Goal: Task Accomplishment & Management: Complete application form

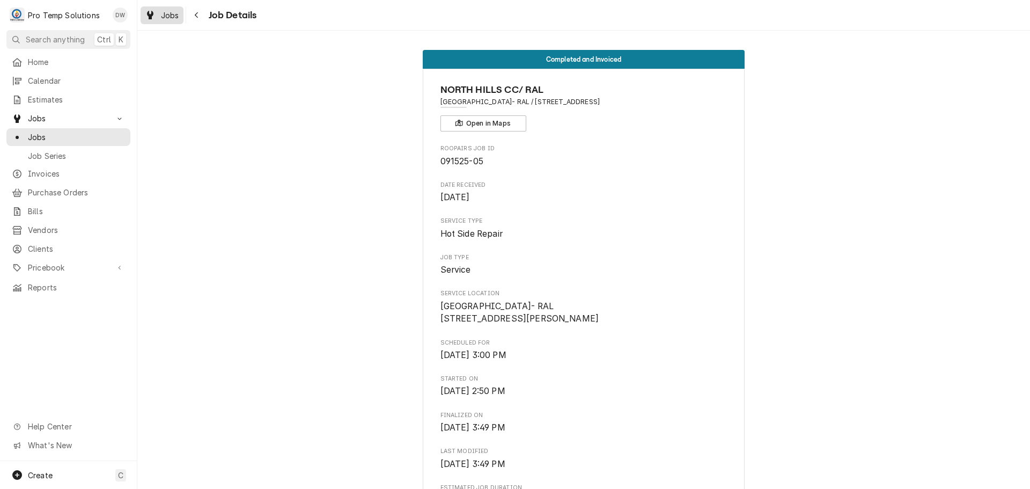
scroll to position [154, 0]
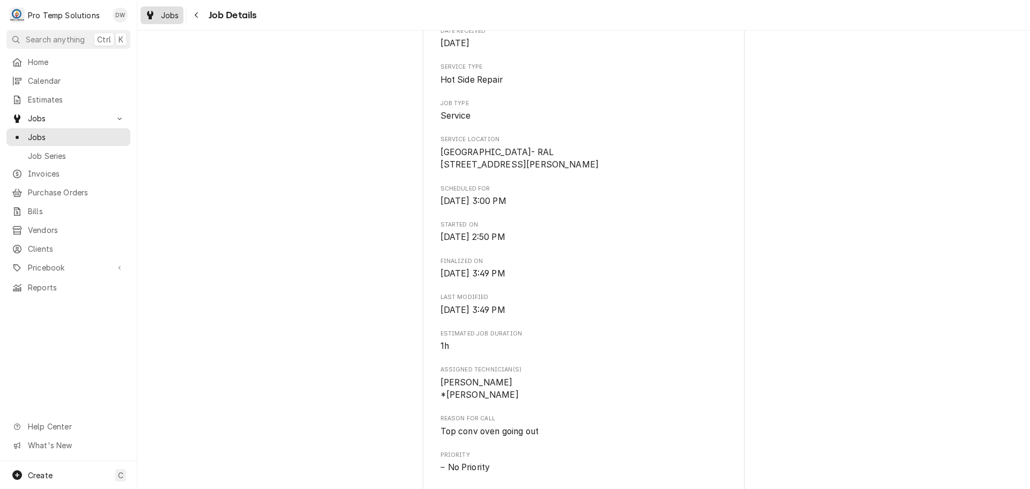
click at [169, 16] on span "Jobs" at bounding box center [170, 15] width 18 height 11
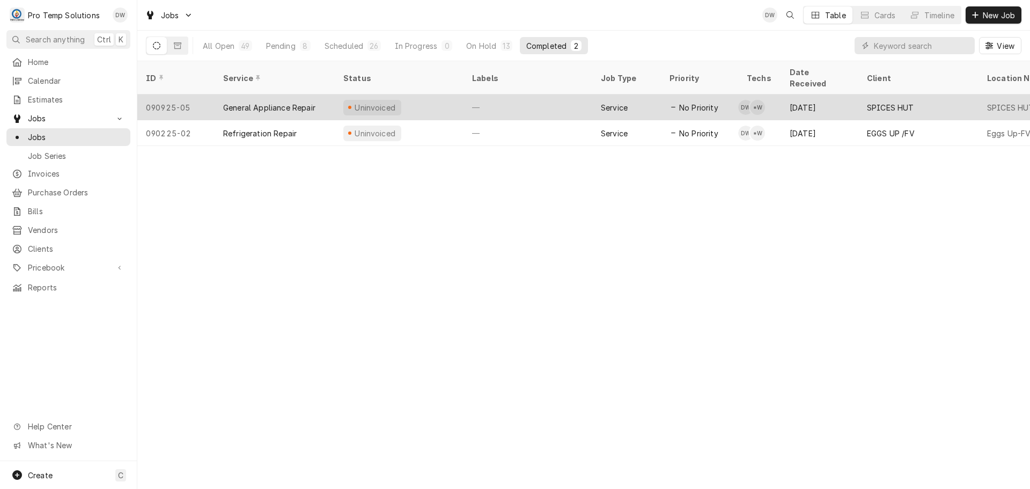
click at [542, 96] on div "—" at bounding box center [528, 107] width 129 height 26
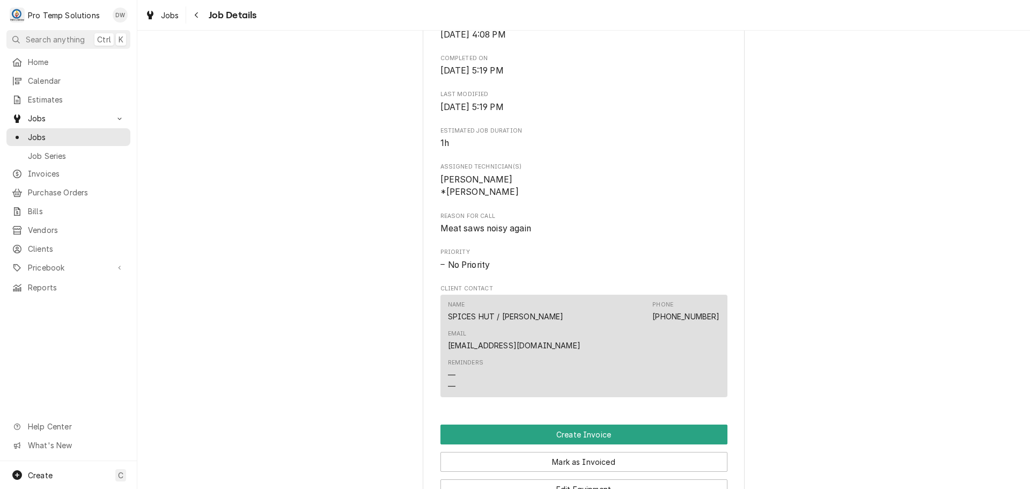
scroll to position [590, 0]
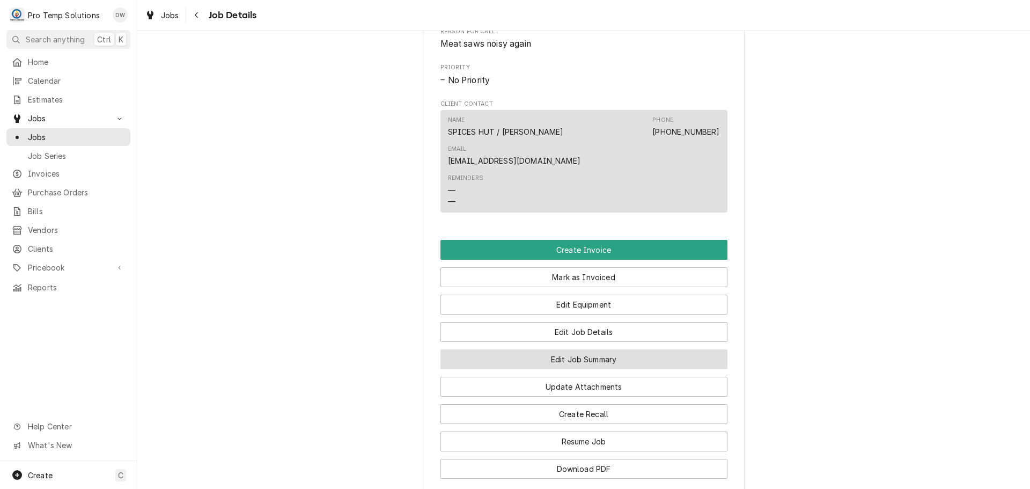
click at [582, 349] on button "Edit Job Summary" at bounding box center [584, 359] width 287 height 20
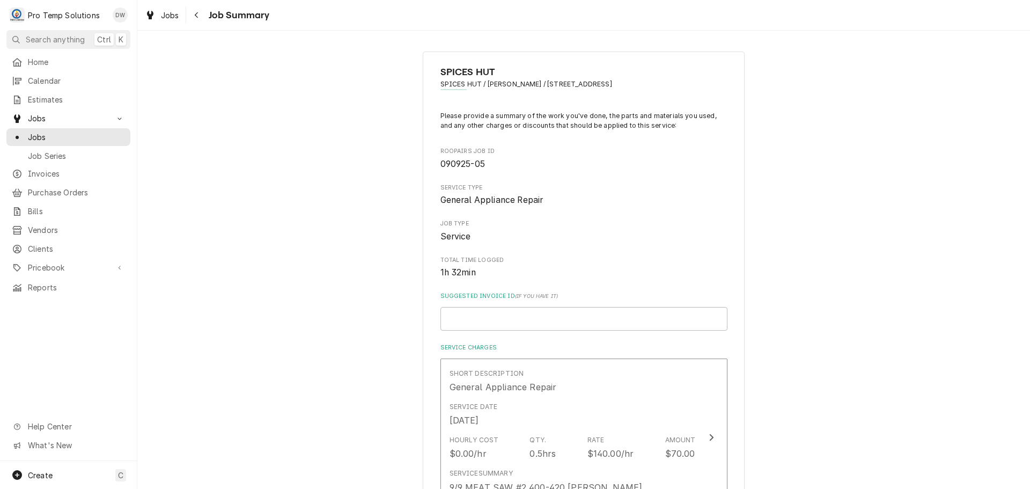
scroll to position [54, 0]
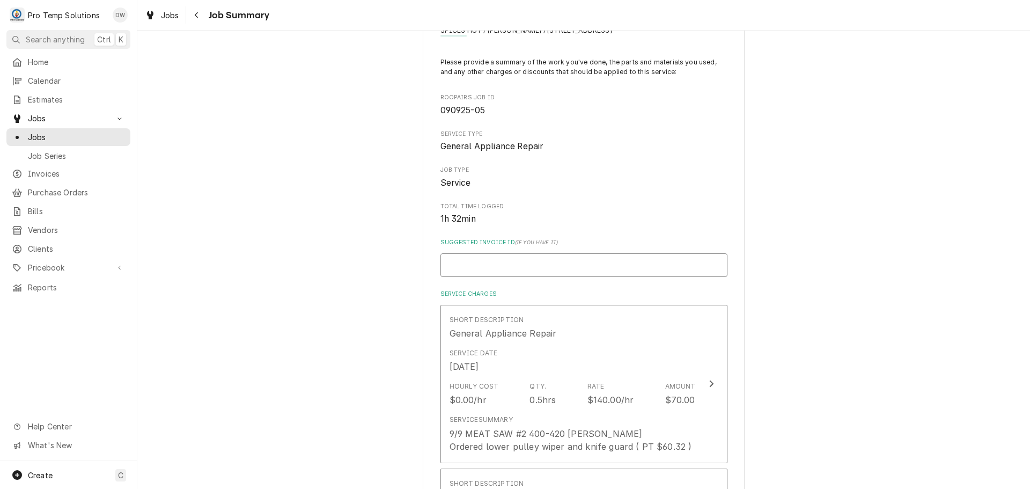
click at [580, 268] on input "Suggested Invoice ID ( if you have it )" at bounding box center [584, 265] width 287 height 24
type textarea "x"
type input "#"
type textarea "x"
type input "#0"
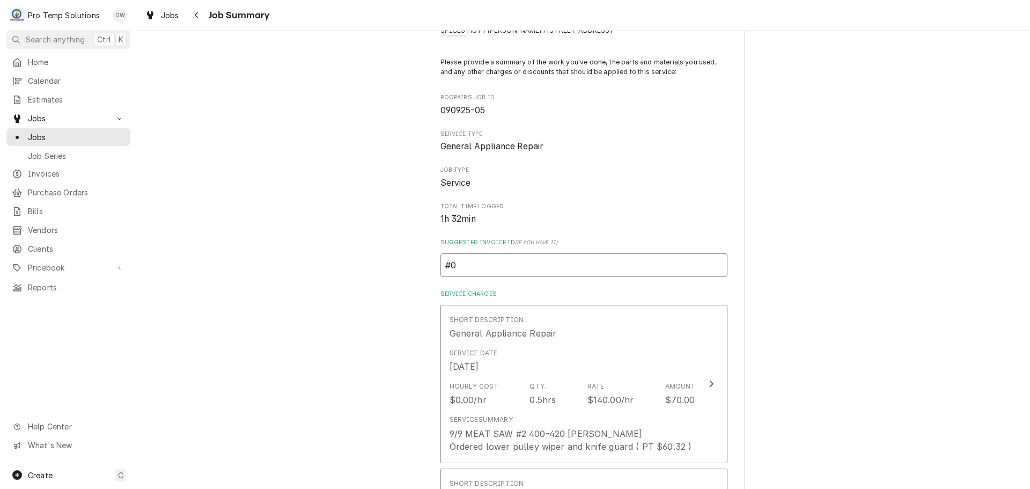
type textarea "x"
type input "#09"
type textarea "x"
type input "#091"
type textarea "x"
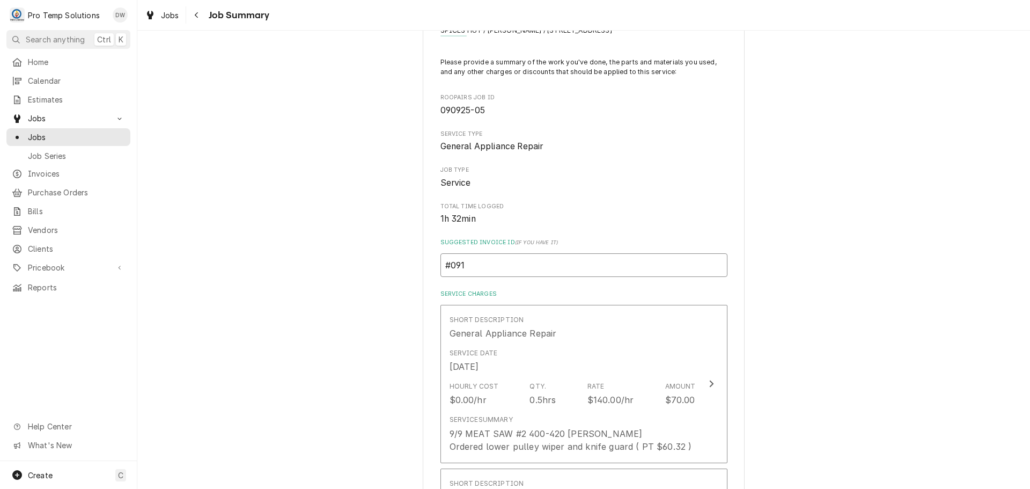
type input "#0915"
type textarea "x"
type input "#09152"
type textarea "x"
type input "#091525"
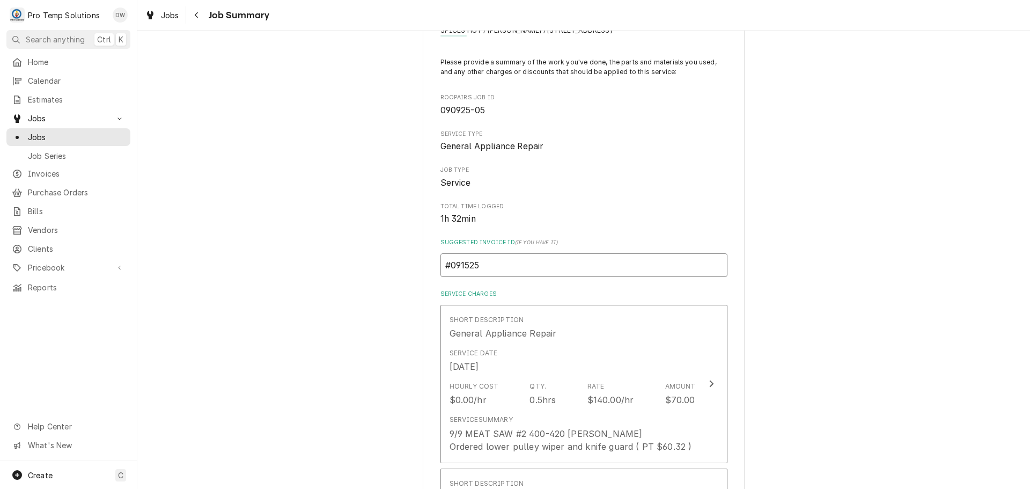
type textarea "x"
type input "#0915250"
type textarea "x"
type input "#09152500"
type textarea "x"
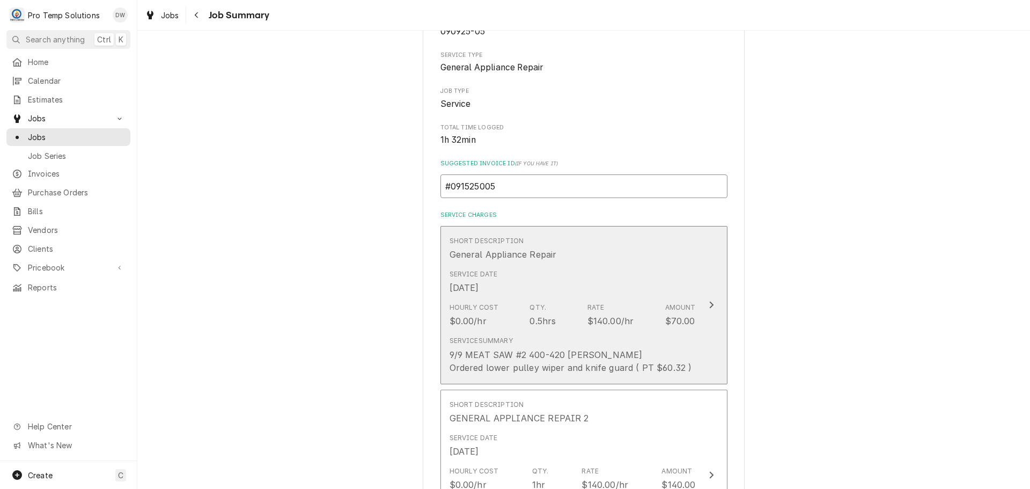
scroll to position [376, 0]
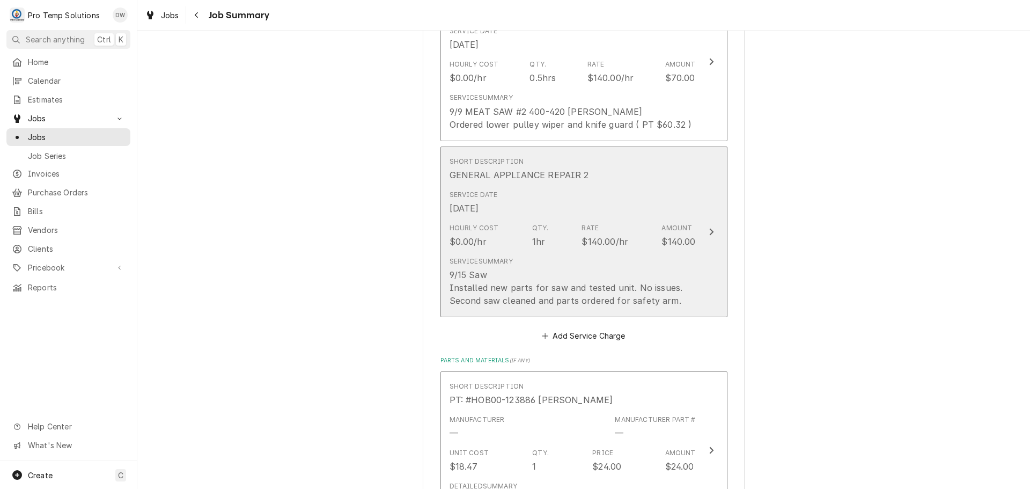
type input "#091525005"
click at [709, 232] on icon "Update Line Item" at bounding box center [711, 232] width 5 height 9
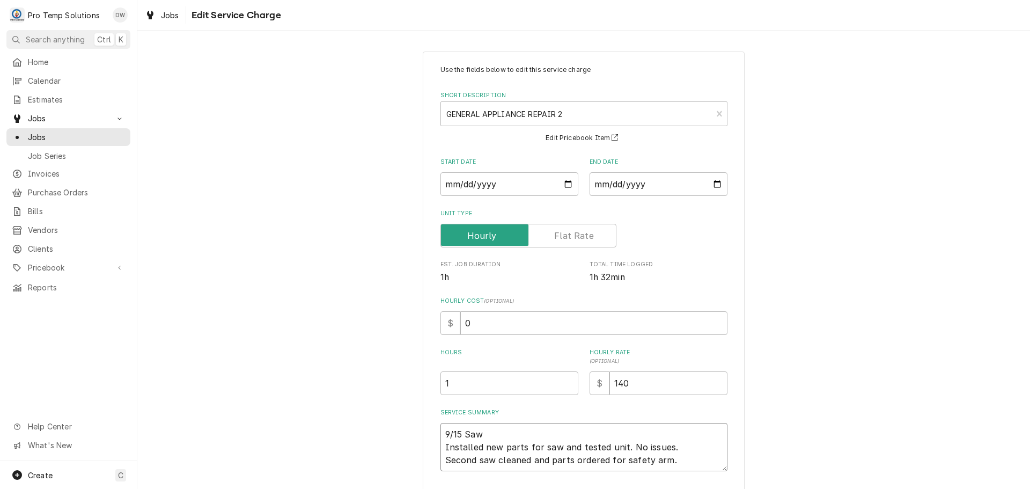
click at [496, 429] on textarea "9/15 Saw Installed new parts for saw and tested unit. No issues. Second saw cle…" at bounding box center [584, 447] width 287 height 48
type textarea "x"
type textarea "9/15 Saw Installed new parts for saw and tested unit. No issues. Second saw cle…"
type textarea "x"
type textarea "9/15 Saw 4 Installed new parts for saw and tested unit. No issues. Second saw c…"
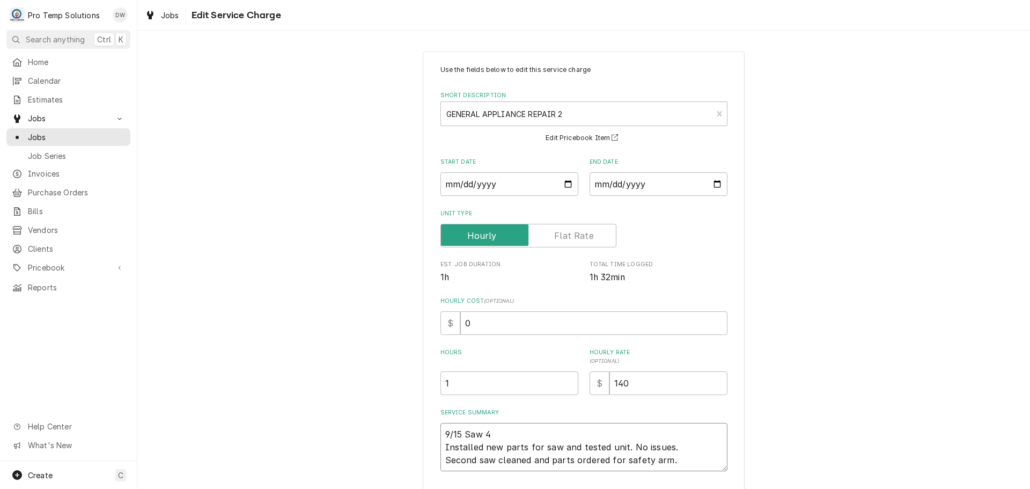
type textarea "x"
type textarea "9/15 Saw 40 Installed new parts for saw and tested unit. No issues. Second saw …"
type textarea "x"
type textarea "9/15 Saw 400 Installed new parts for saw and tested unit. No issues. Second saw…"
type textarea "x"
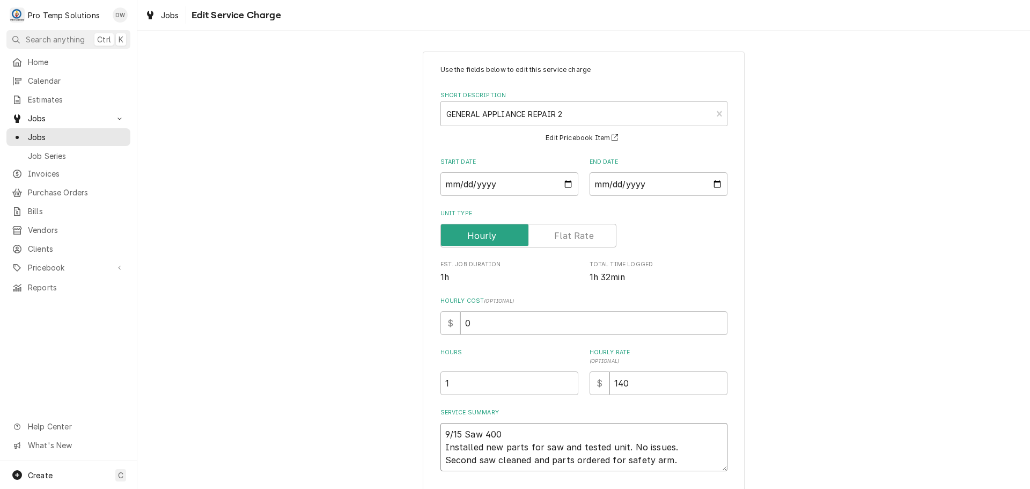
type textarea "9/15 Saw 400- Installed new parts for saw and tested unit. No issues. Second sa…"
type textarea "x"
type textarea "9/15 Saw 400-5 Installed new parts for saw and tested unit. No issues. Second s…"
type textarea "x"
type textarea "9/15 Saw 400-52 Installed new parts for saw and tested unit. No issues. Second …"
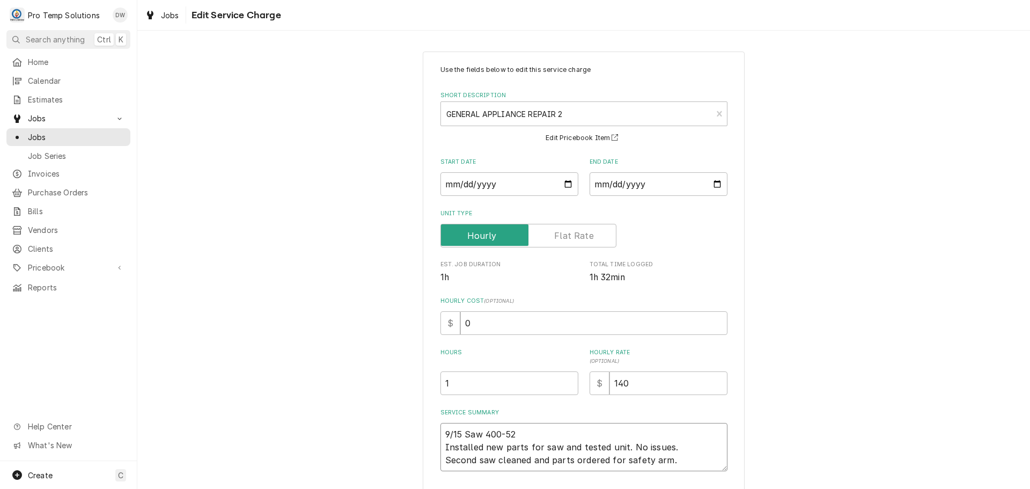
type textarea "x"
type textarea "9/15 Saw 400-520 Installed new parts for saw and tested unit. No issues. Second…"
type textarea "x"
type textarea "9/15 Saw 400-520 Installed new parts for saw and tested unit. No issues. Second…"
type textarea "x"
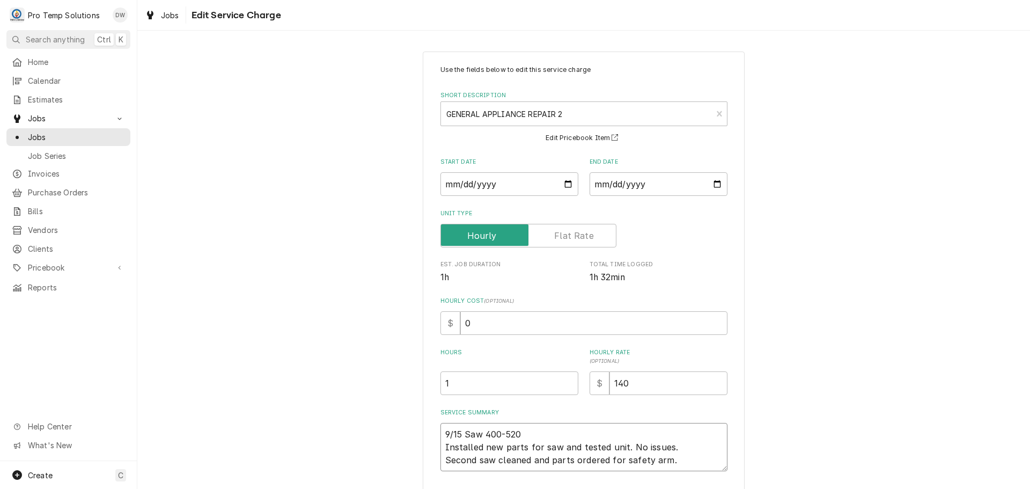
type textarea "9/15 Saw 400-520 K Installed new parts for saw and tested unit. No issues. Seco…"
type textarea "x"
type textarea "9/15 Saw 400-520 KE Installed new parts for saw and tested unit. No issues. Sec…"
type textarea "x"
type textarea "9/15 Saw 400-520 KEV Installed new parts for saw and tested unit. No issues. Se…"
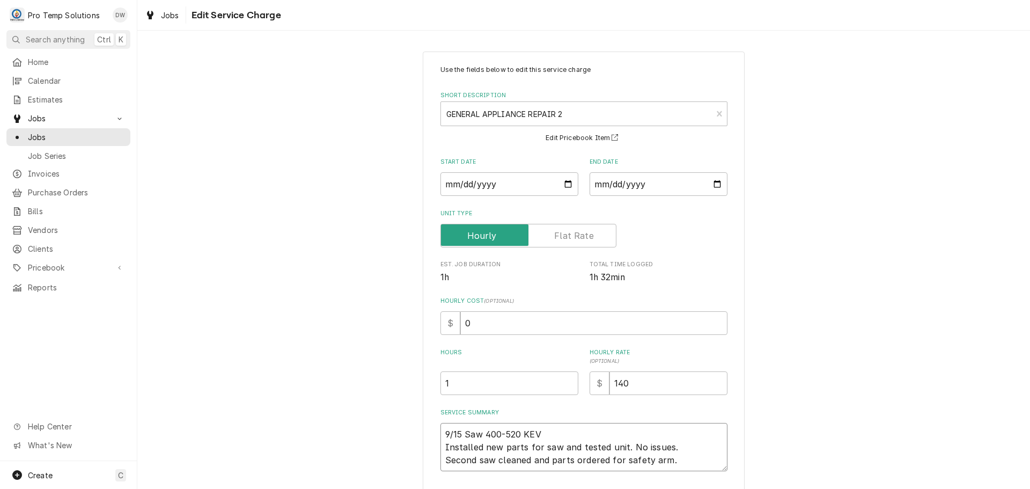
type textarea "x"
type textarea "9/15 Saw 400-520 KEVI Installed new parts for saw and tested unit. No issues. S…"
type textarea "x"
type textarea "9/15 Saw 400-520 KEVIN Installed new parts for saw and tested unit. No issues. …"
type textarea "x"
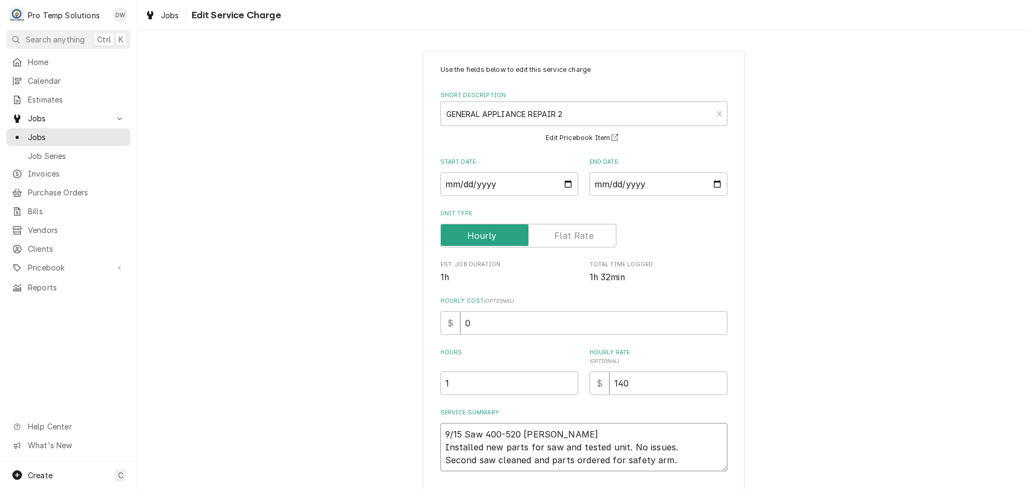
type textarea "9/15 Saw 400-520 KEVIN Installed new parts for saw and tested unit. No issues. …"
type textarea "x"
type textarea "9/15 Saw 400-520 KEVIN 4 Installed new parts for saw and tested unit. No issues…"
type textarea "x"
type textarea "9/15 Saw 400-520 KEVIN 41 Installed new parts for saw and tested unit. No issue…"
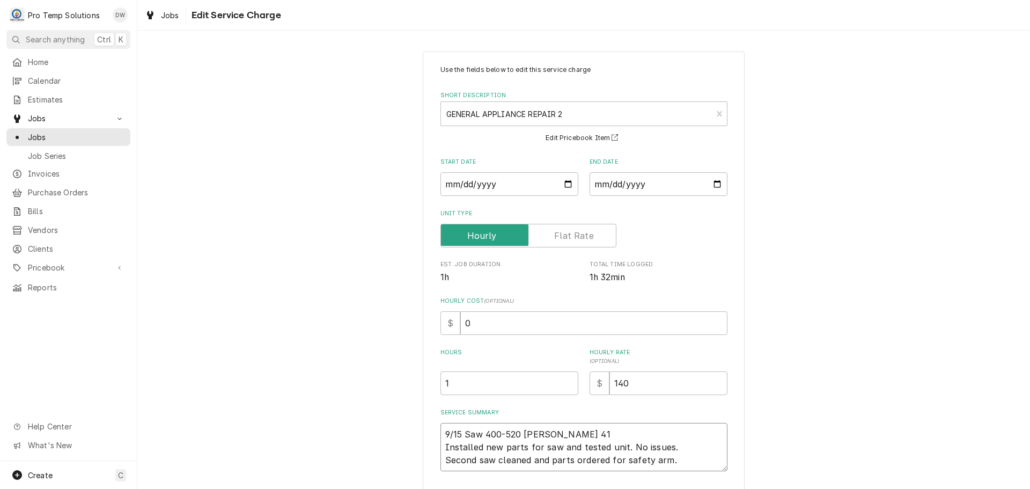
type textarea "x"
type textarea "9/15 Saw 400-520 KEVIN 410 Installed new parts for saw and tested unit. No issu…"
type textarea "x"
type textarea "9/15 Saw 400-520 KEVIN 410- Installed new parts for saw and tested unit. No iss…"
type textarea "x"
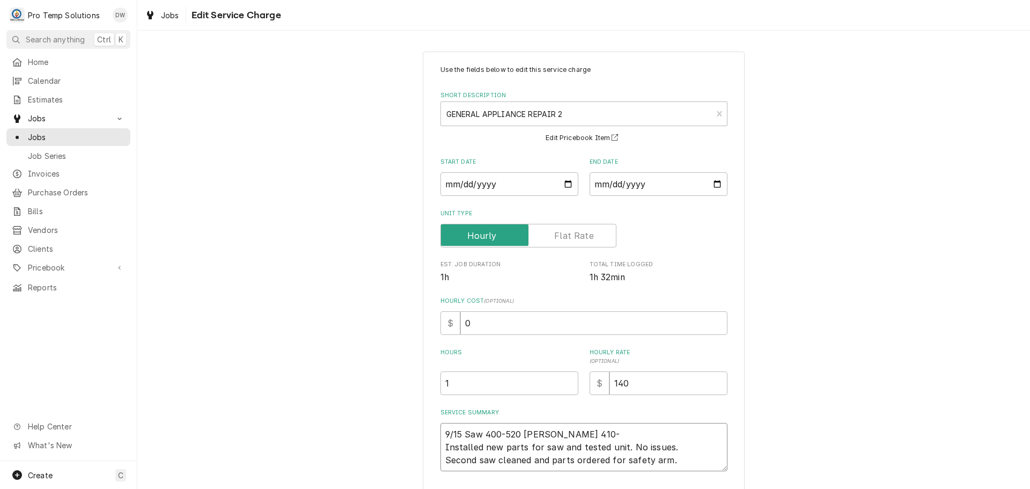
type textarea "9/15 Saw 400-520 KEVIN 410-5 Installed new parts for saw and tested unit. No is…"
type textarea "x"
type textarea "9/15 Saw 400-520 KEVIN 410-52 Installed new parts for saw and tested unit. No i…"
type textarea "x"
type textarea "9/15 Saw 400-520 KEVIN 410-520 Installed new parts for saw and tested unit. No …"
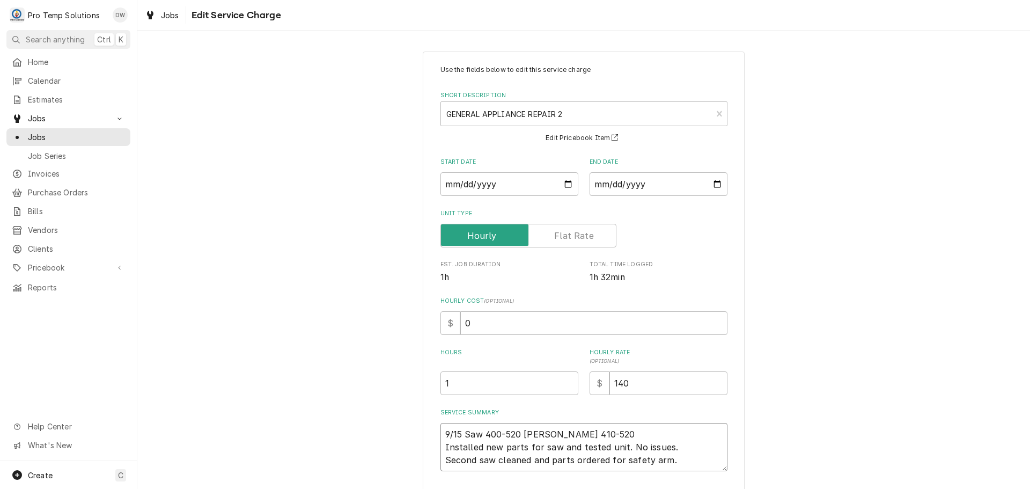
type textarea "x"
type textarea "9/15 Saw 400-520 KEVIN 410-520 Installed new parts for saw and tested unit. No …"
type textarea "x"
type textarea "9/15 Saw 400-520 KEVIN 410-520 K Installed new parts for saw and tested unit. N…"
type textarea "x"
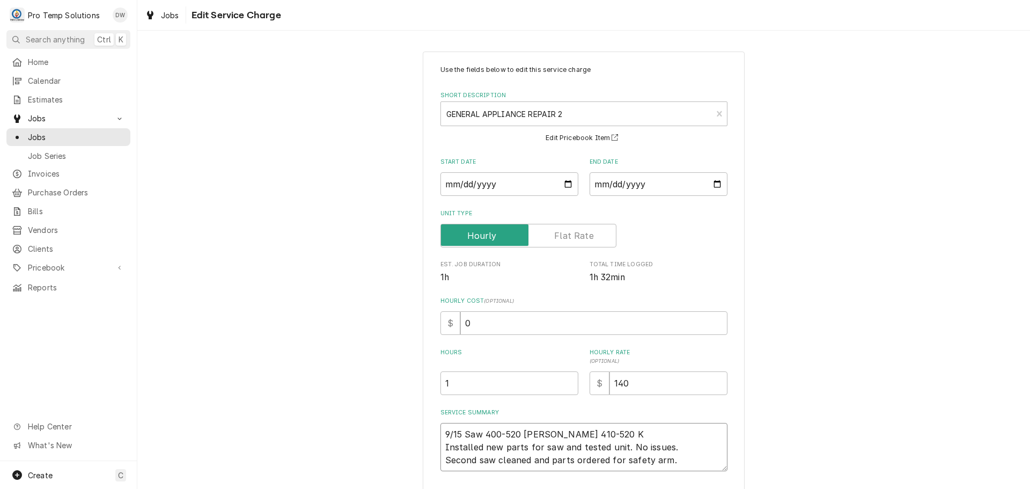
type textarea "9/15 Saw 400-520 KEVIN 410-520 KO Installed new parts for saw and tested unit. …"
type textarea "x"
type textarea "9/15 Saw 400-520 KEVIN 410-520 KOT Installed new parts for saw and tested unit.…"
type textarea "x"
type textarea "9/15 Saw 400-520 KEVIN 410-520 KOTY Installed new parts for saw and tested unit…"
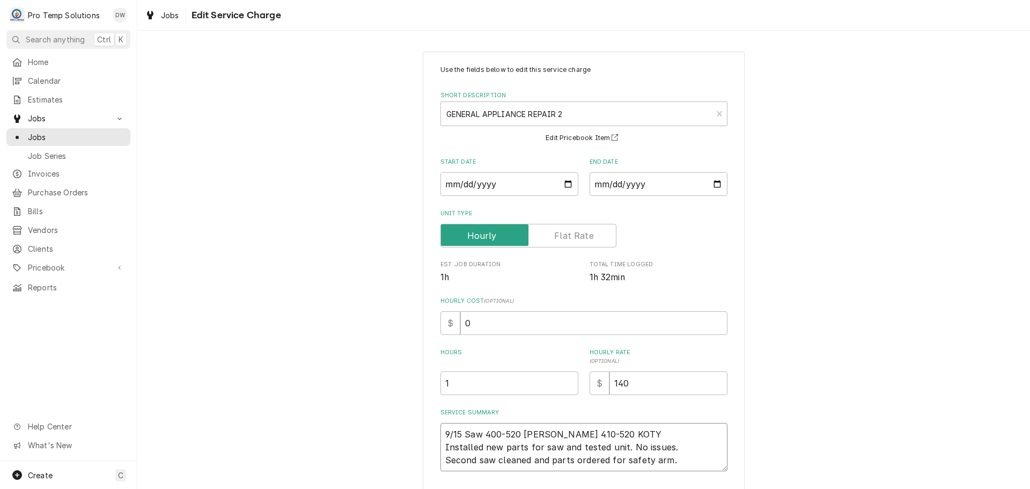
type textarea "x"
type textarea "9/15 Saw 400-520 KEVIN 410-520 KOTY Installed new parts for saw and tested unit…"
click at [554, 447] on textarea "9/15 Saw 400-520 KEVIN 410-520 KOTY Installed new parts for saw and tested unit…" at bounding box center [584, 447] width 287 height 48
type textarea "x"
type textarea "9/15 Saw 400-520 KEVIN 410-520 KOTY Installed new parts for sa and tested unit.…"
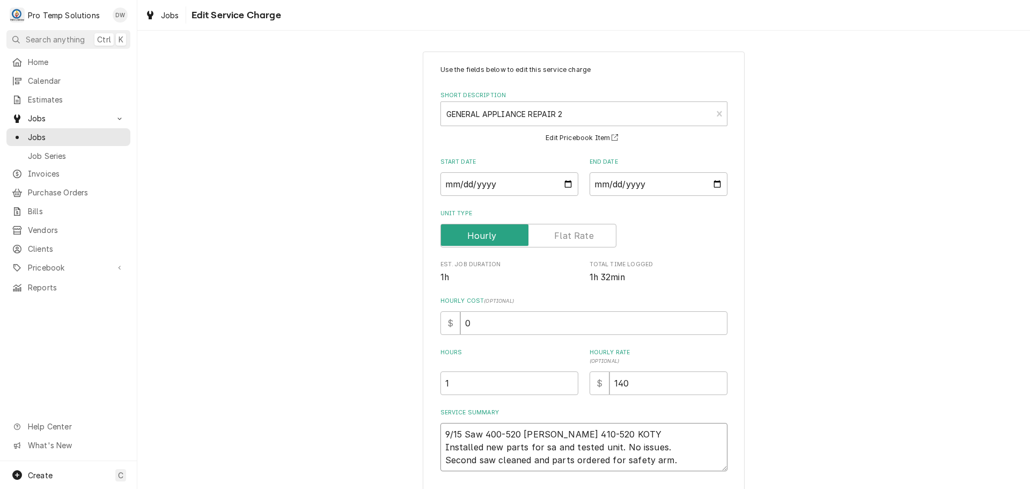
type textarea "x"
type textarea "9/15 Saw 400-520 KEVIN 410-520 KOTY Installed new parts for s and tested unit. …"
type textarea "x"
type textarea "9/15 Saw 400-520 KEVIN 410-520 KOTY Installed new parts for and tested unit. No…"
type textarea "x"
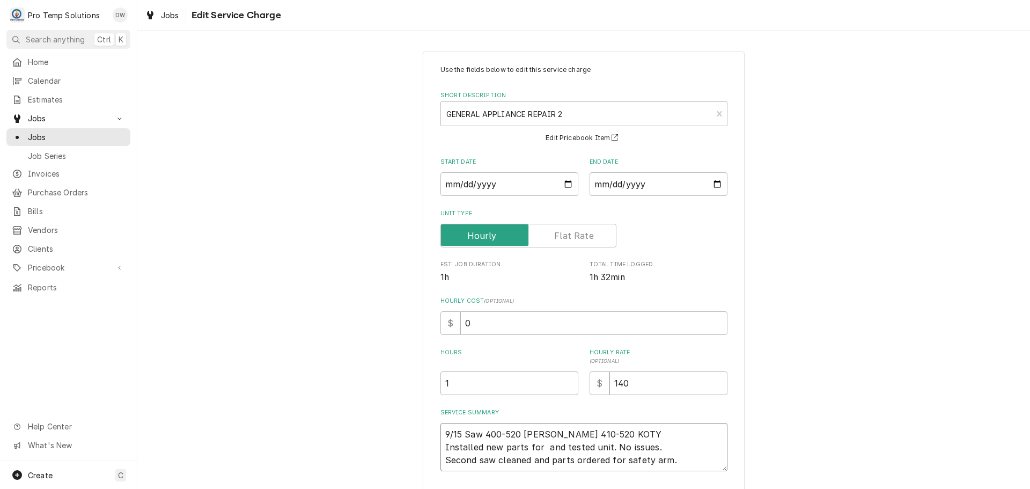
type textarea "9/15 Saw 400-520 KEVIN 410-520 KOTY Installed new parts for and tested unit. No…"
type textarea "x"
type textarea "9/15 Saw 400-520 KEVIN 410-520 KOTY Installed new parts fo and tested unit. No …"
type textarea "x"
type textarea "9/15 Saw 400-520 KEVIN 410-520 KOTY Installed new parts and tested unit. No iss…"
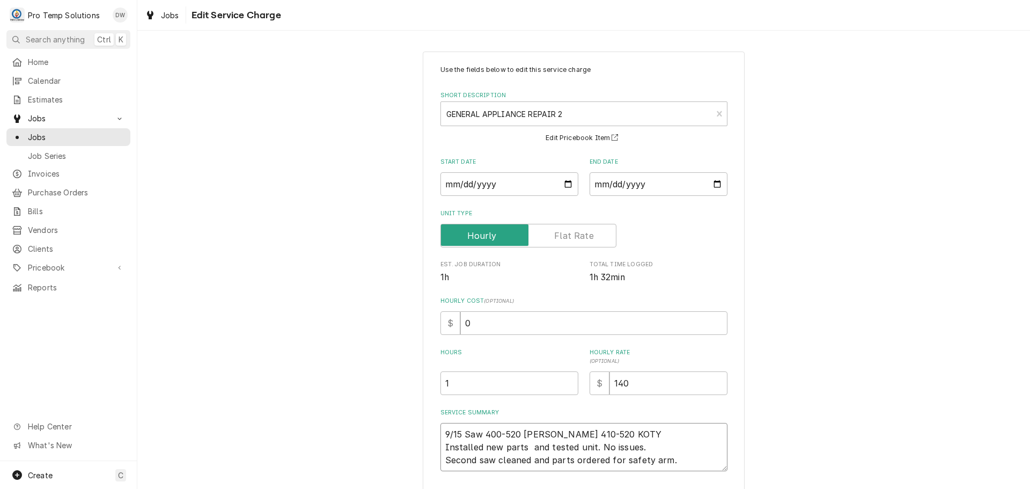
type textarea "x"
type textarea "9/15 Saw 400-520 KEVIN 410-520 KOTY Installed new parts and tested unit. No iss…"
type textarea "x"
type textarea "9/15 Saw 400-520 KEVIN 410-520 KOTY Installed new par and tested unit. No issue…"
type textarea "x"
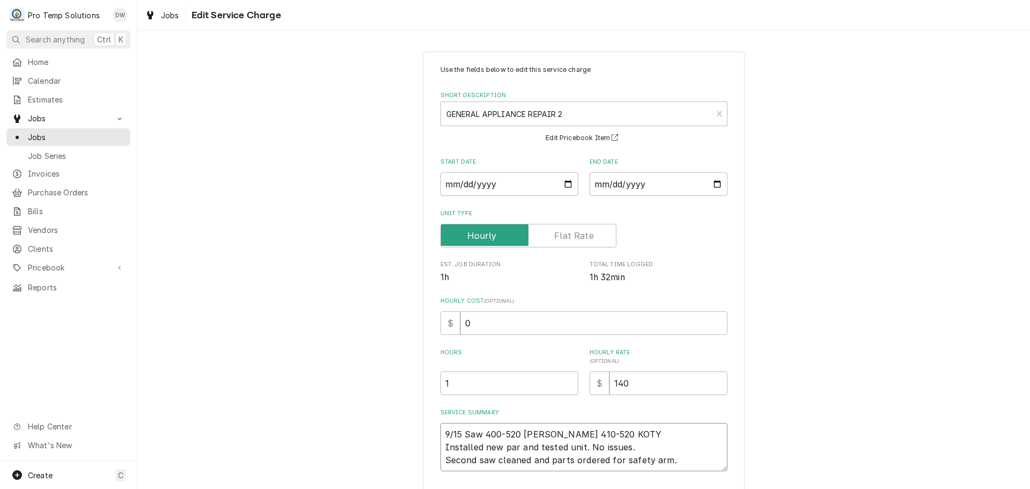
type textarea "9/15 Saw 400-520 KEVIN 410-520 KOTY Installed new pa and tested unit. No issues…"
type textarea "x"
type textarea "9/15 Saw 400-520 KEVIN 410-520 KOTY Installed new p and tested unit. No issues.…"
type textarea "x"
type textarea "9/15 Saw 400-520 KEVIN 410-520 KOTY Installed new and tested unit. No issues. S…"
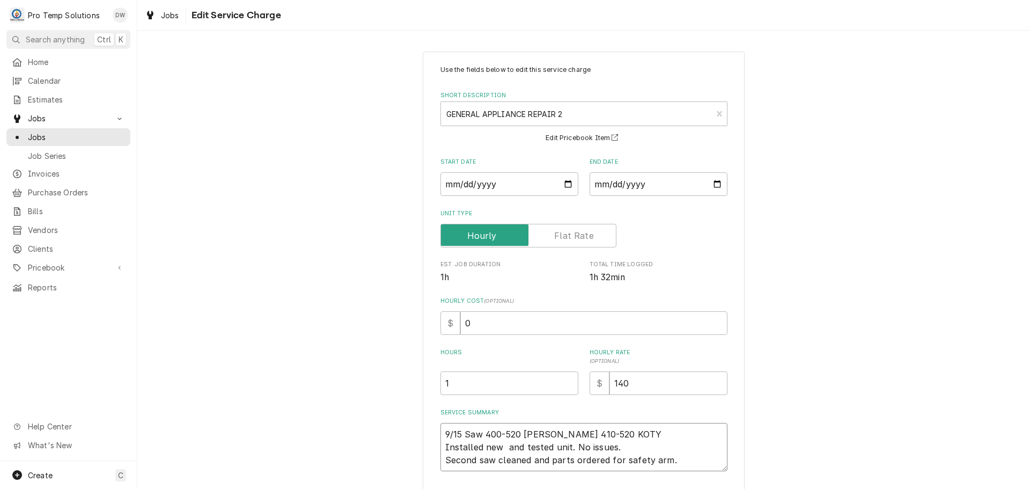
type textarea "x"
type textarea "9/15 Saw 400-520 KEVIN 410-520 KOTY Installed new and tested unit. No issues. S…"
type textarea "x"
type textarea "9/15 Saw 400-520 KEVIN 410-520 KOTY Installed ne and tested unit. No issues. Se…"
type textarea "x"
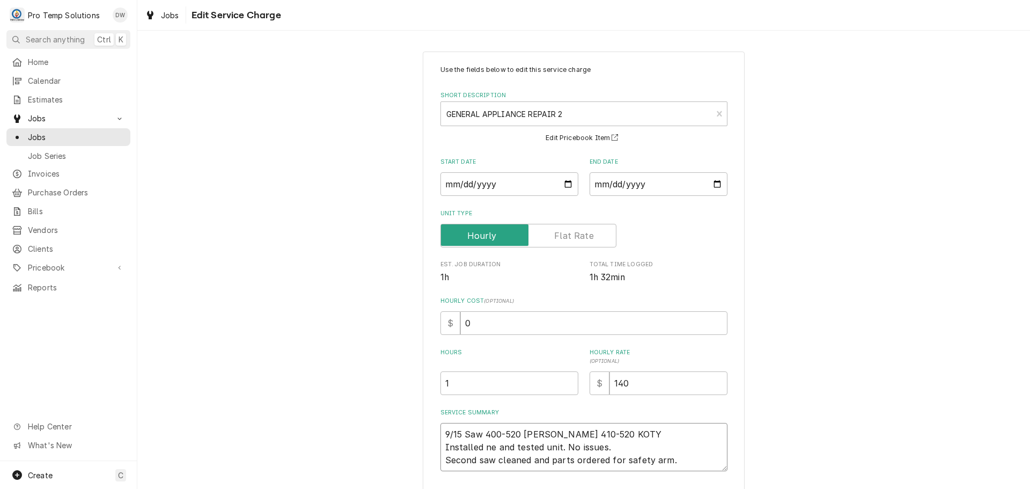
type textarea "9/15 Saw 400-520 KEVIN 410-520 KOTY Installed n and tested unit. No issues. Sec…"
type textarea "x"
type textarea "9/15 Saw 400-520 KEVIN 410-520 KOTY Installed and tested unit. No issues. Secon…"
type textarea "x"
type textarea "9/15 Saw 400-520 KEVIN 410-520 KOTY Installed L and tested unit. No issues. Sec…"
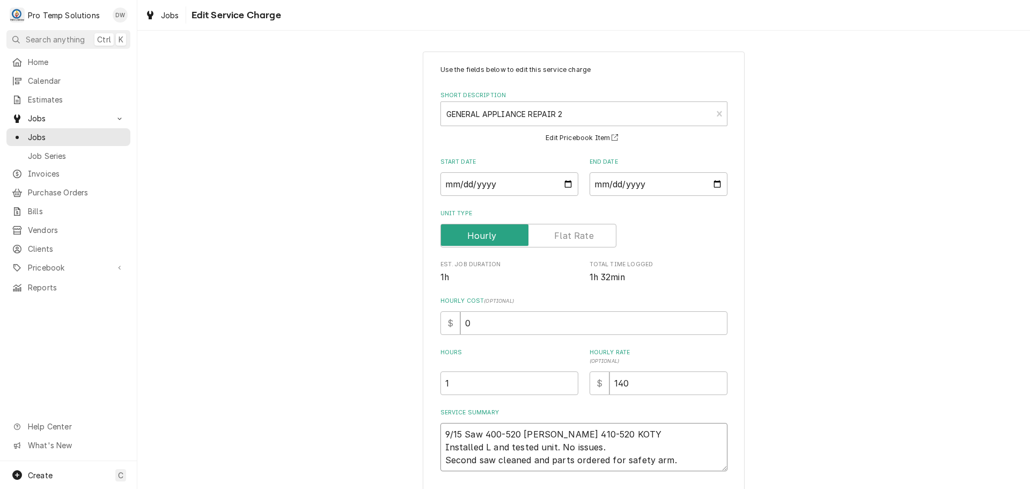
type textarea "x"
type textarea "9/15 Saw 400-520 KEVIN 410-520 KOTY Installed and tested unit. No issues. Secon…"
type textarea "x"
type textarea "9/15 Saw 400-520 KEVIN 410-520 KOTY Installed l and tested unit. No issues. Sec…"
type textarea "x"
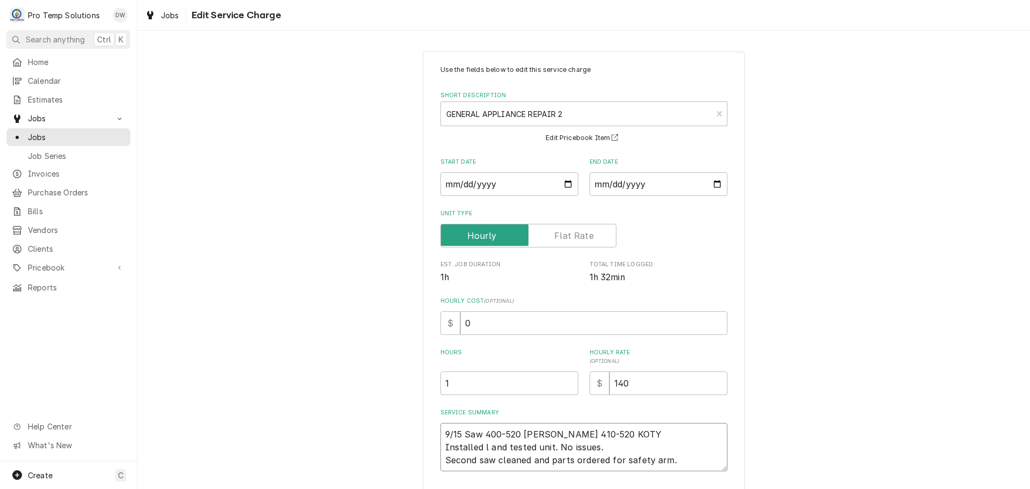
type textarea "9/15 Saw 400-520 KEVIN 410-520 KOTY Installed lo and tested unit. No issues. Se…"
type textarea "x"
type textarea "9/15 Saw 400-520 KEVIN 410-520 KOTY Installed low and tested unit. No issues. S…"
type textarea "x"
type textarea "9/15 Saw 400-520 KEVIN 410-520 KOTY Installed lowe and tested unit. No issues. …"
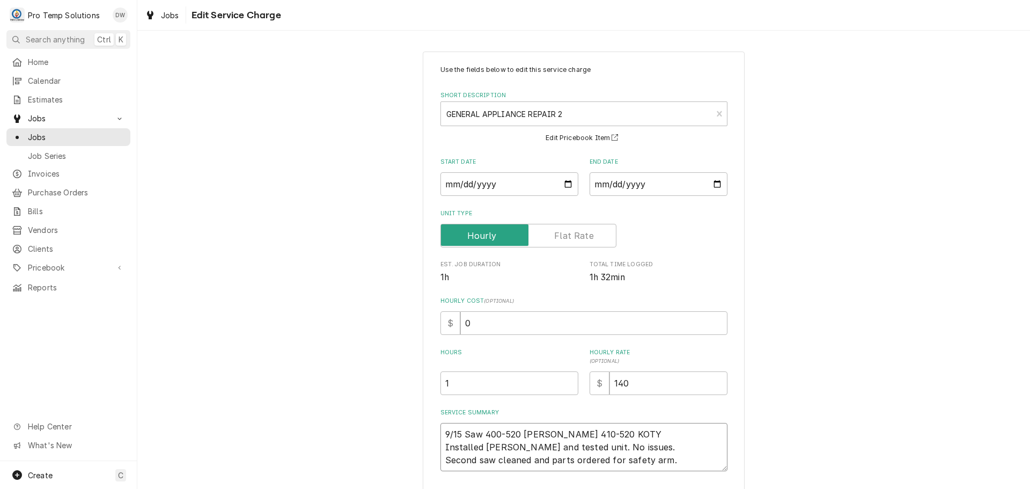
type textarea "x"
type textarea "9/15 Saw 400-520 KEVIN 410-520 KOTY Installed lower and tested unit. No issues.…"
type textarea "x"
type textarea "9/15 Saw 400-520 KEVIN 410-520 KOTY Installed lower and tested unit. No issues.…"
type textarea "x"
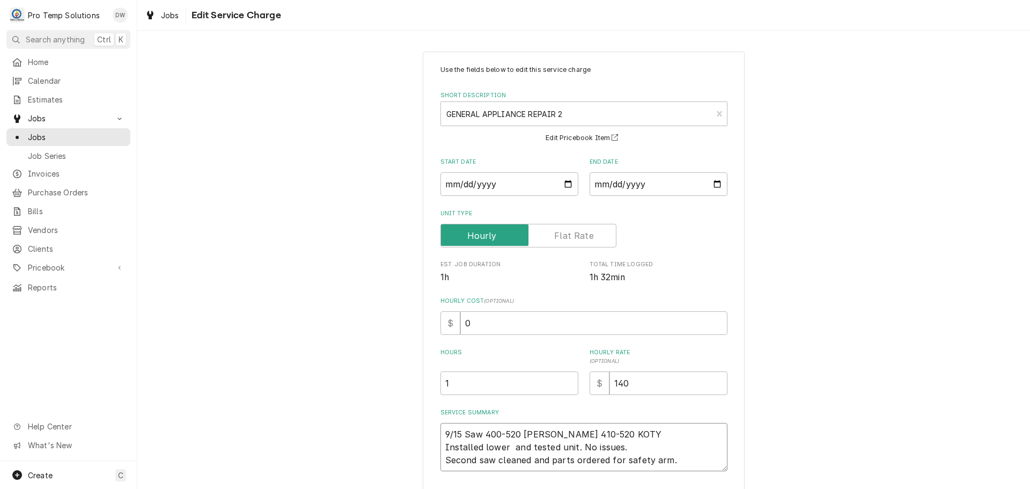
type textarea "9/15 Saw 400-520 KEVIN 410-520 KOTY Installed lower p and tested unit. No issue…"
type textarea "x"
type textarea "9/15 Saw 400-520 KEVIN 410-520 KOTY Installed lower pu and tested unit. No issu…"
type textarea "x"
type textarea "9/15 Saw 400-520 KEVIN 410-520 KOTY Installed lower pul and tested unit. No iss…"
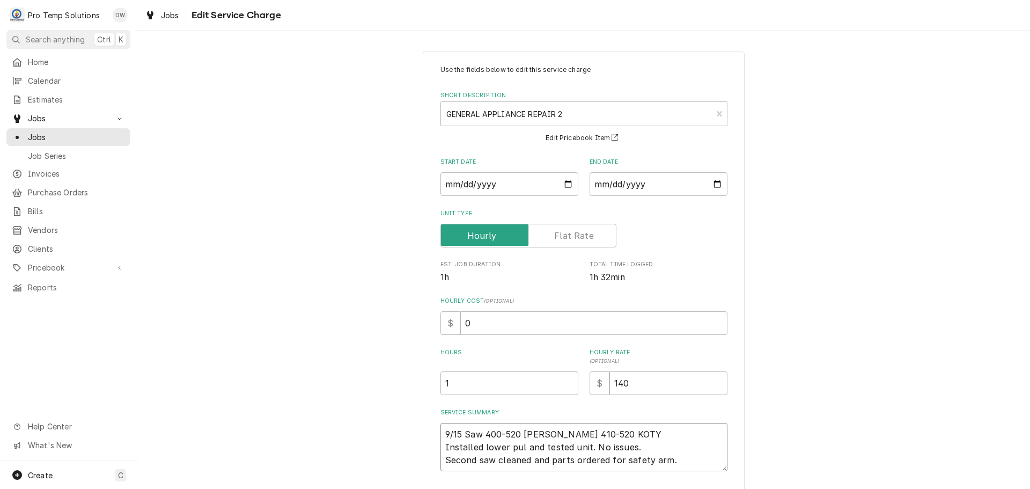
type textarea "x"
type textarea "9/15 Saw 400-520 KEVIN 410-520 KOTY Installed lower pull and tested unit. No is…"
type textarea "x"
type textarea "9/15 Saw 400-520 KEVIN 410-520 KOTY Installed lower pulle and tested unit. No i…"
type textarea "x"
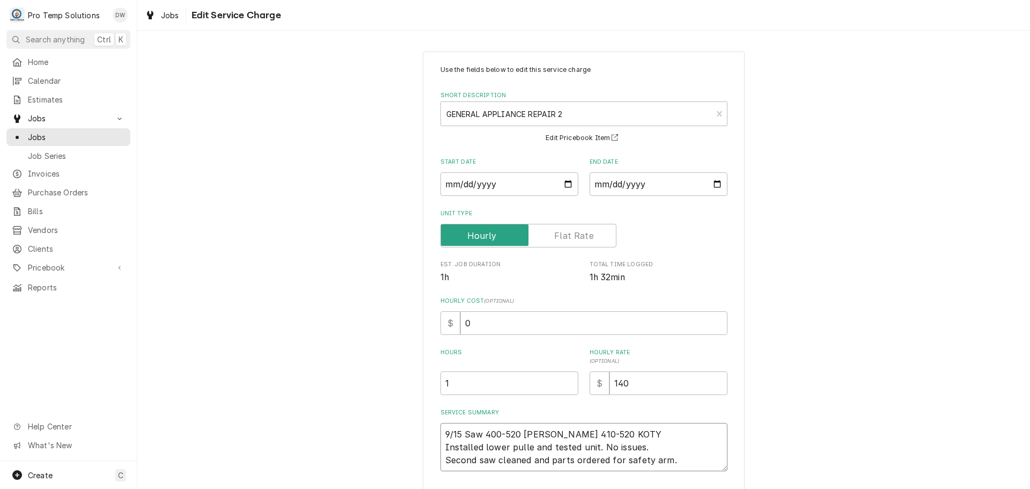
type textarea "9/15 Saw 400-520 KEVIN 410-520 KOTY Installed lower pulley and tested unit. No …"
type textarea "x"
type textarea "9/15 Saw 400-520 KEVIN 410-520 KOTY Installed lower pulley and tested unit. No …"
type textarea "x"
type textarea "9/15 Saw 400-520 KEVIN 410-520 KOTY Installed lower pulley w and tested unit. N…"
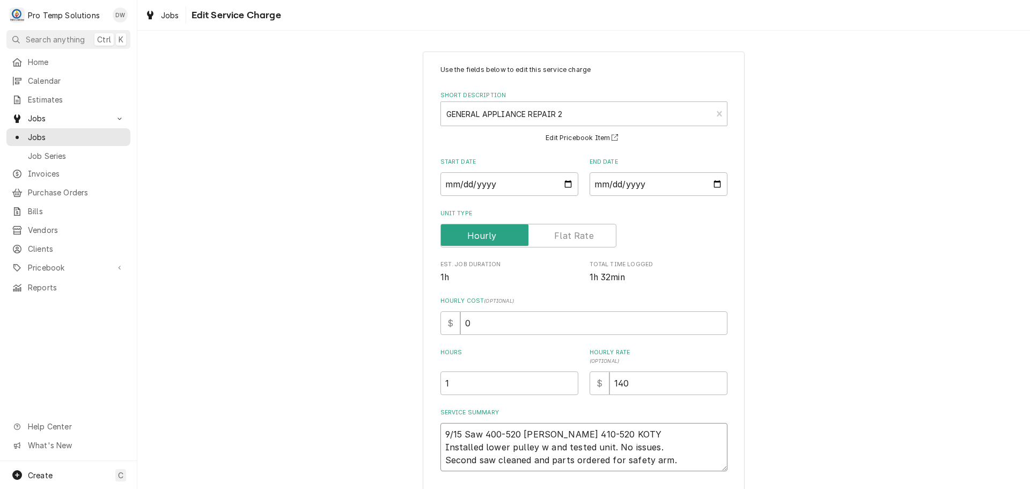
type textarea "x"
type textarea "9/15 Saw 400-520 KEVIN 410-520 KOTY Installed lower pulley wi and tested unit. …"
type textarea "x"
type textarea "9/15 Saw 400-520 KEVIN 410-520 KOTY Installed lower pulley wip and tested unit.…"
type textarea "x"
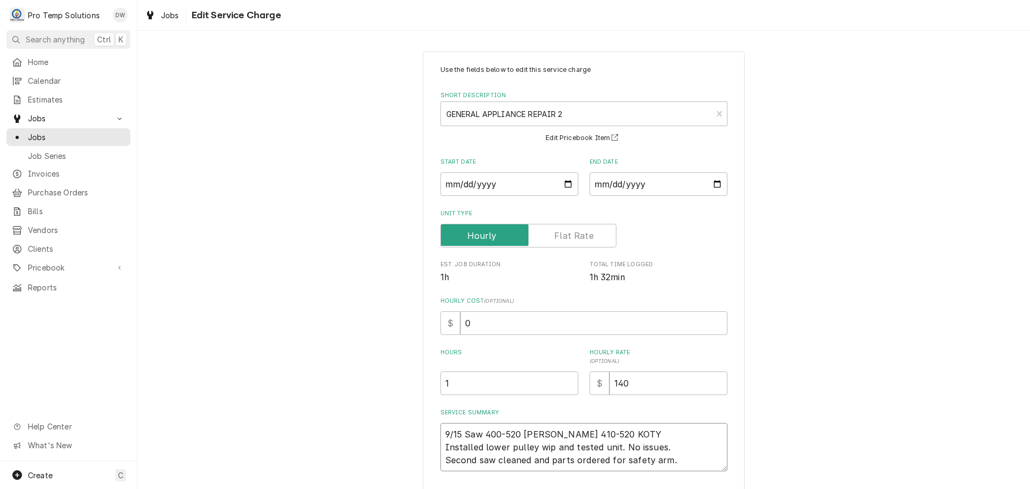
type textarea "9/15 Saw 400-520 KEVIN 410-520 KOTY Installed lower pulley wipe and tested unit…"
type textarea "x"
type textarea "9/15 Saw 400-520 KEVIN 410-520 KOTY Installed lower pulley wiper and tested uni…"
type textarea "x"
type textarea "9/15 Saw 400-520 KEVIN 410-520 KOTY Installed lower pulley wiper and tested uni…"
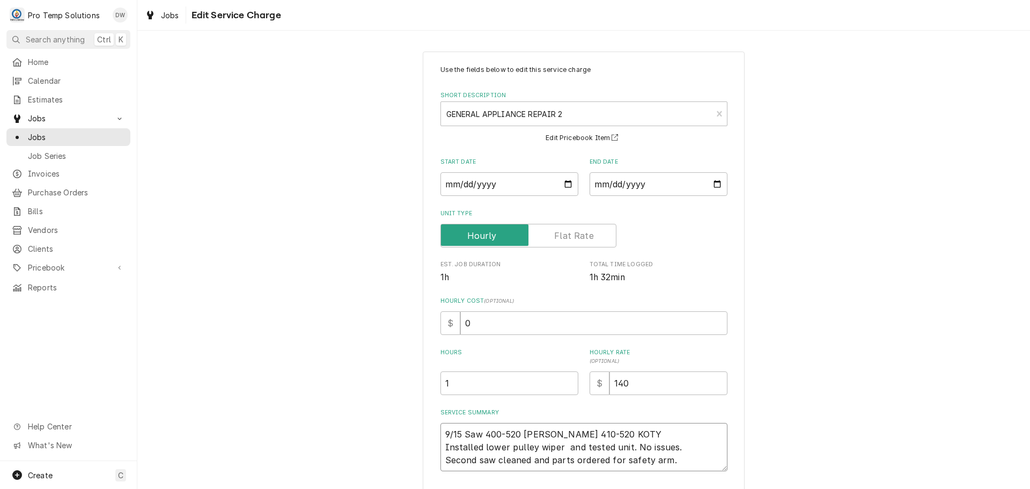
type textarea "x"
type textarea "9/15 Saw 400-520 KEVIN 410-520 KOTY Installed lower pulley wiper & and tested u…"
type textarea "x"
type textarea "9/15 Saw 400-520 KEVIN 410-520 KOTY Installed lower pulley wiper & and tested u…"
type textarea "x"
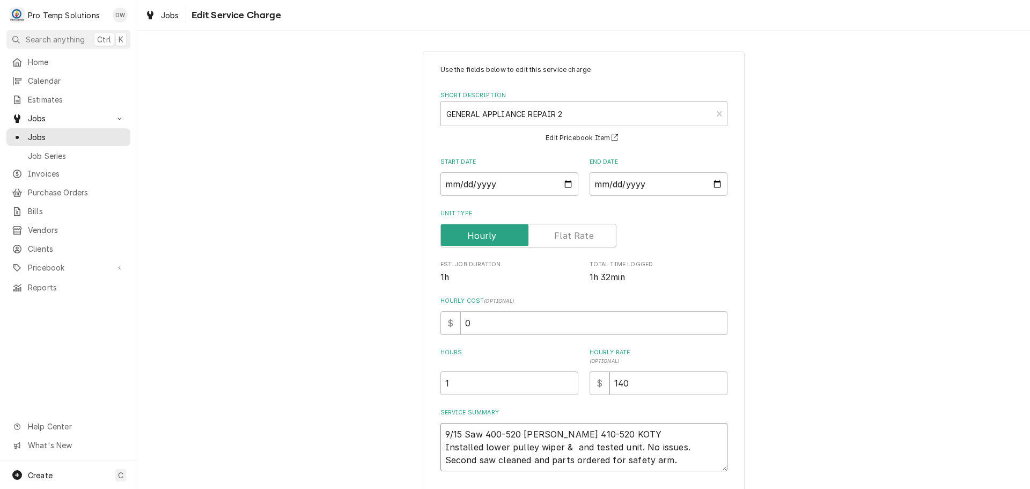
type textarea "9/15 Saw 400-520 KEVIN 410-520 KOTY Installed lower pulley wiper & k and tested…"
type textarea "x"
type textarea "9/15 Saw 400-520 KEVIN 410-520 KOTY Installed lower pulley wiper & kn and teste…"
type textarea "x"
type textarea "9/15 Saw 400-520 KEVIN 410-520 KOTY Installed lower pulley wiper & kni and test…"
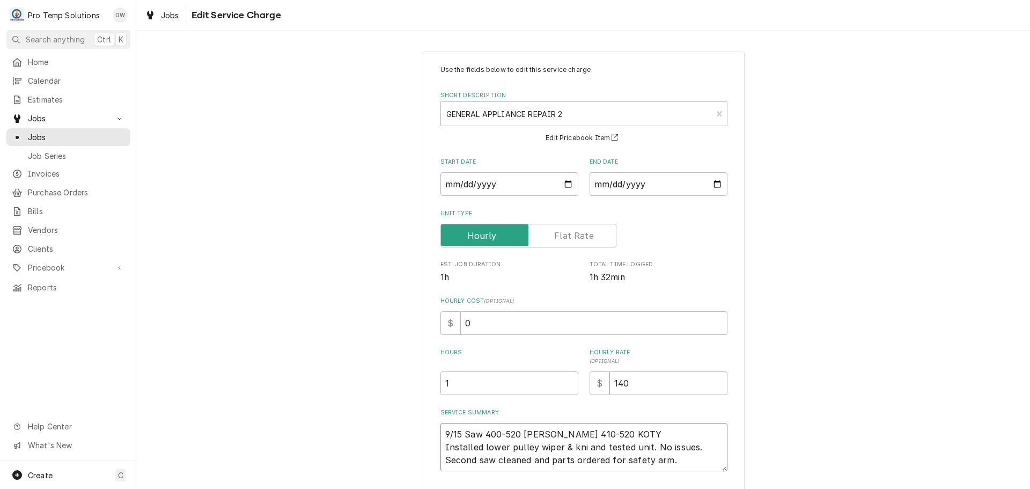
type textarea "x"
type textarea "9/15 Saw 400-520 KEVIN 410-520 KOTY Installed lower pulley wiper & knif and tes…"
type textarea "x"
type textarea "9/15 Saw 400-520 KEVIN 410-520 KOTY Installed lower pulley wiper & knife and te…"
type textarea "x"
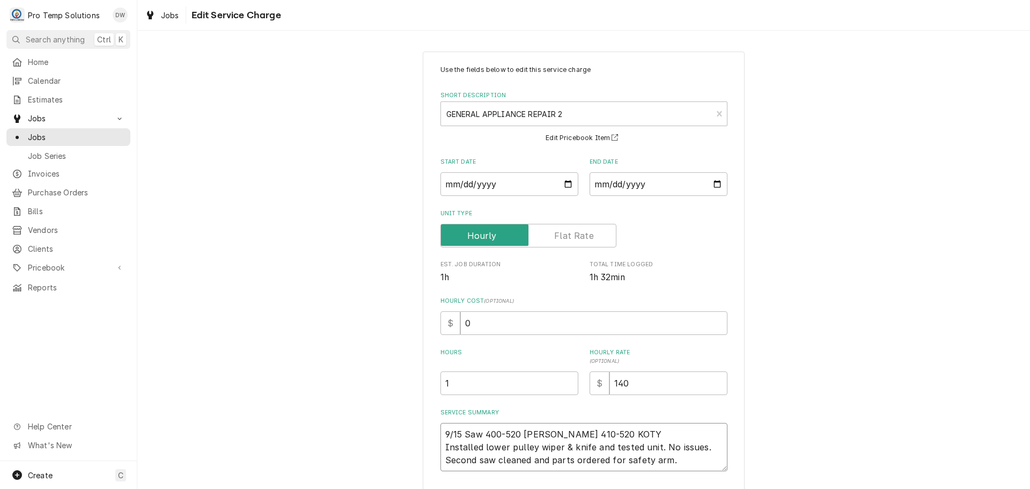
type textarea "9/15 Saw 400-520 KEVIN 410-520 KOTY Installed lower pulley wiper & knife and te…"
type textarea "x"
type textarea "9/15 Saw 400-520 KEVIN 410-520 KOTY Installed lower pulley wiper & knife g and …"
type textarea "x"
type textarea "9/15 Saw 400-520 KEVIN 410-520 KOTY Installed lower pulley wiper & knife gu and…"
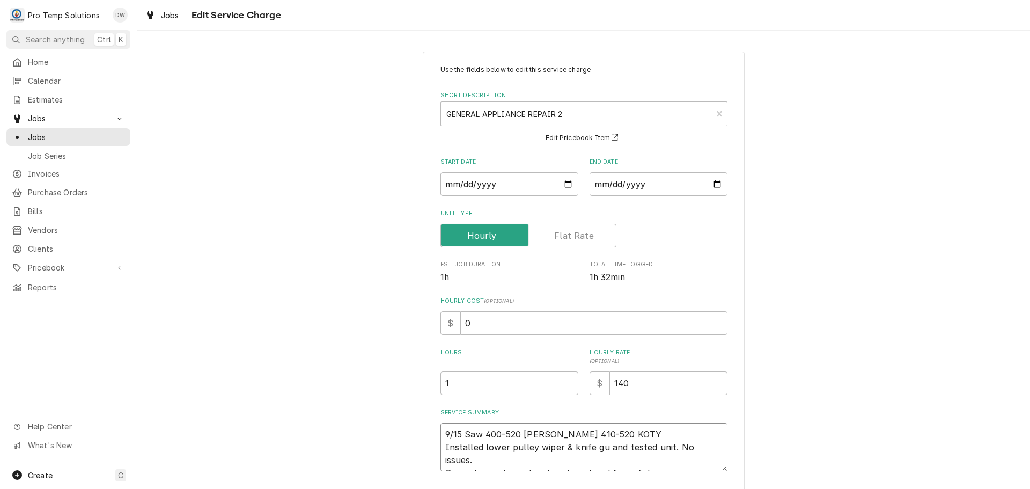
type textarea "x"
type textarea "9/15 Saw 400-520 KEVIN 410-520 KOTY Installed lower pulley wiper & knife gua an…"
type textarea "x"
type textarea "9/15 Saw 400-520 KEVIN 410-520 KOTY Installed lower pulley wiper & knife guar a…"
type textarea "x"
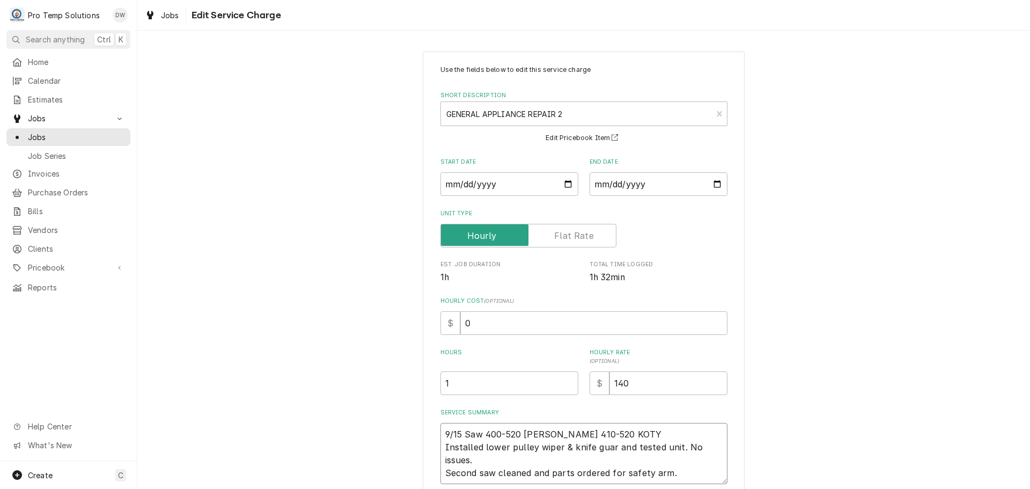
type textarea "9/15 Saw 400-520 KEVIN 410-520 KOTY Installed lower pulley wiper & knife guard …"
click at [494, 452] on textarea "9/15 Saw 400-520 KEVIN 410-520 KOTY Installed lower pulley wiper & knife guard …" at bounding box center [584, 453] width 287 height 61
click at [484, 457] on textarea "9/15 Saw 400-520 KEVIN 410-520 KOTY Installed lower pulley wiper & knife guard …" at bounding box center [584, 453] width 287 height 61
type textarea "x"
type textarea "9/15 Saw 400-520 KEVIN 410-520 KOTY Installed lower pulley wiper & knife guard …"
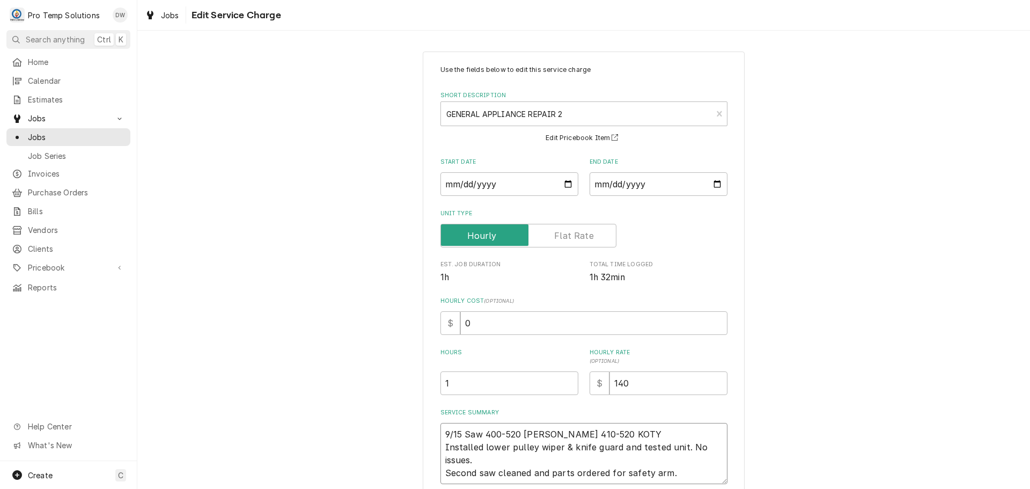
type textarea "x"
type textarea "9/15 Saw 400-520 KEVIN 410-520 KOTY Installed lower pulley wiper & knife guard …"
type textarea "x"
type textarea "9/15 Saw 400-520 KEVIN 410-520 KOTY Installed lower pulley wiper & knife guard …"
type textarea "x"
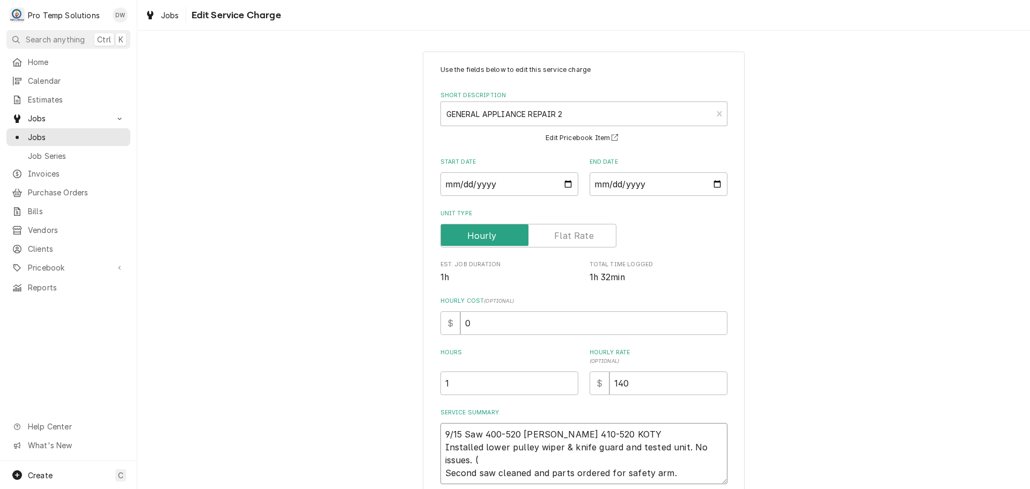
type textarea "9/15 Saw 400-520 KEVIN 410-520 KOTY Installed lower pulley wiper & knife guard …"
type textarea "x"
type textarea "9/15 Saw 400-520 KEVIN 410-520 KOTY Installed lower pulley wiper & knife guard …"
type textarea "x"
type textarea "9/15 Saw 400-520 KEVIN 410-520 KOTY Installed lower pulley wiper & knife guard …"
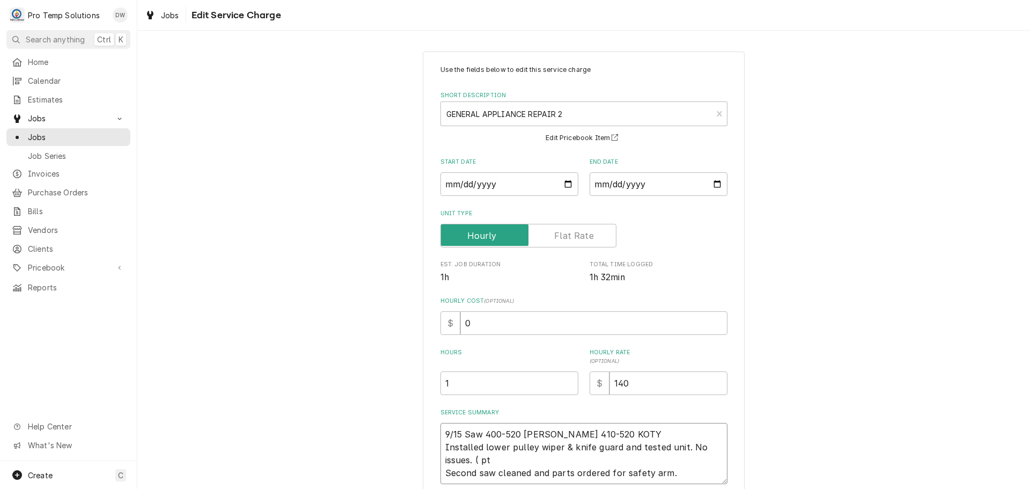
type textarea "x"
type textarea "9/15 Saw 400-520 KEVIN 410-520 KOTY Installed lower pulley wiper & knife guard …"
type textarea "x"
type textarea "9/15 Saw 400-520 KEVIN 410-520 KOTY Installed lower pulley wiper & knife guard …"
type textarea "x"
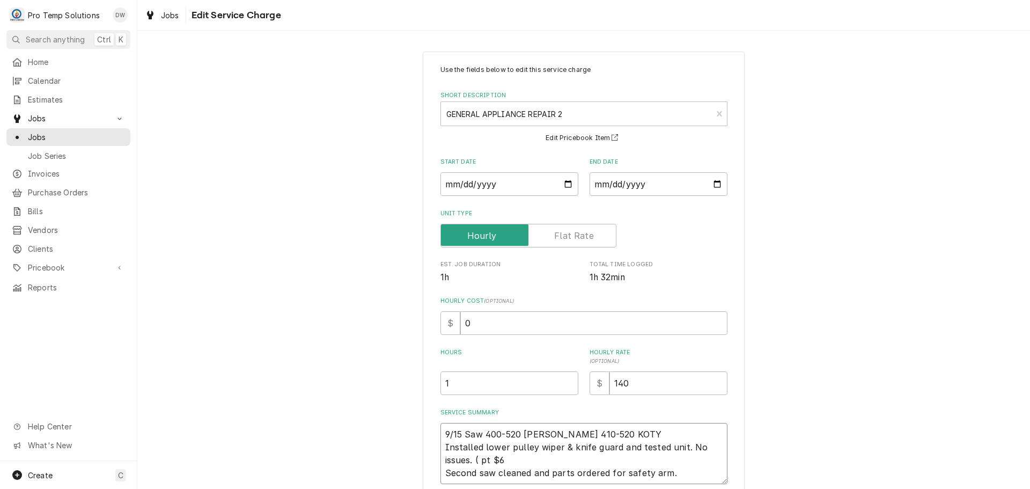
type textarea "9/15 Saw 400-520 KEVIN 410-520 KOTY Installed lower pulley wiper & knife guard …"
type textarea "x"
type textarea "9/15 Saw 400-520 KEVIN 410-520 KOTY Installed lower pulley wiper & knife guard …"
type textarea "x"
type textarea "9/15 Saw 400-520 KEVIN 410-520 KOTY Installed lower pulley wiper & knife guard …"
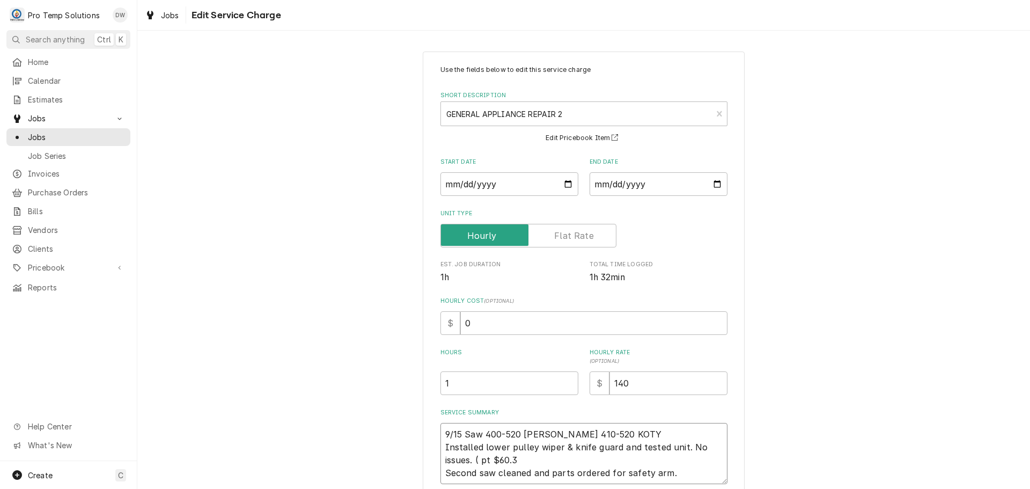
type textarea "x"
type textarea "9/15 Saw 400-520 KEVIN 410-520 KOTY Installed lower pulley wiper & knife guard …"
type textarea "x"
type textarea "9/15 Saw 400-520 KEVIN 410-520 KOTY Installed lower pulley wiper & knife guard …"
click at [484, 457] on textarea "9/15 Saw 400-520 KEVIN 410-520 KOTY Installed lower pulley wiper & knife guard …" at bounding box center [584, 453] width 287 height 61
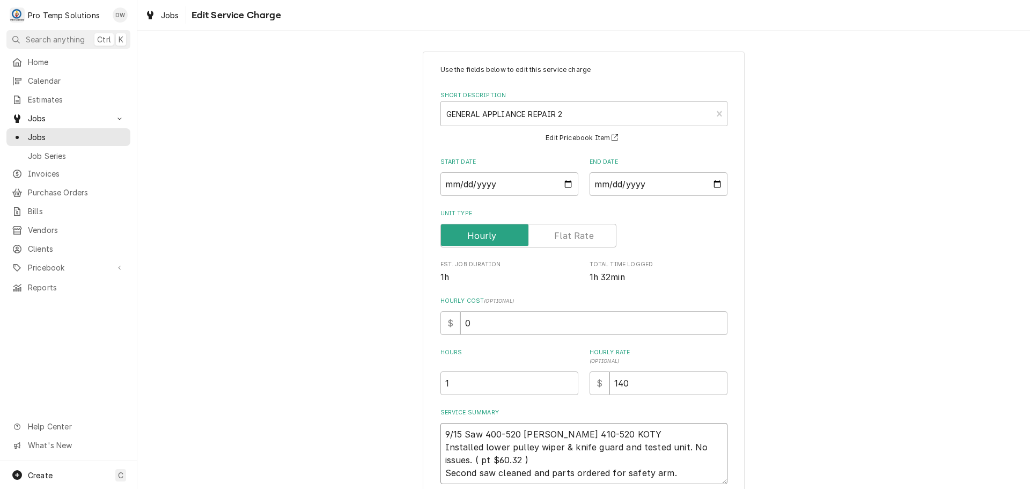
click at [488, 458] on textarea "9/15 Saw 400-520 KEVIN 410-520 KOTY Installed lower pulley wiper & knife guard …" at bounding box center [584, 453] width 287 height 61
click at [482, 461] on textarea "9/15 Saw 400-520 KEVIN 410-520 KOTY Installed lower pulley wiper & knife guard …" at bounding box center [584, 453] width 287 height 61
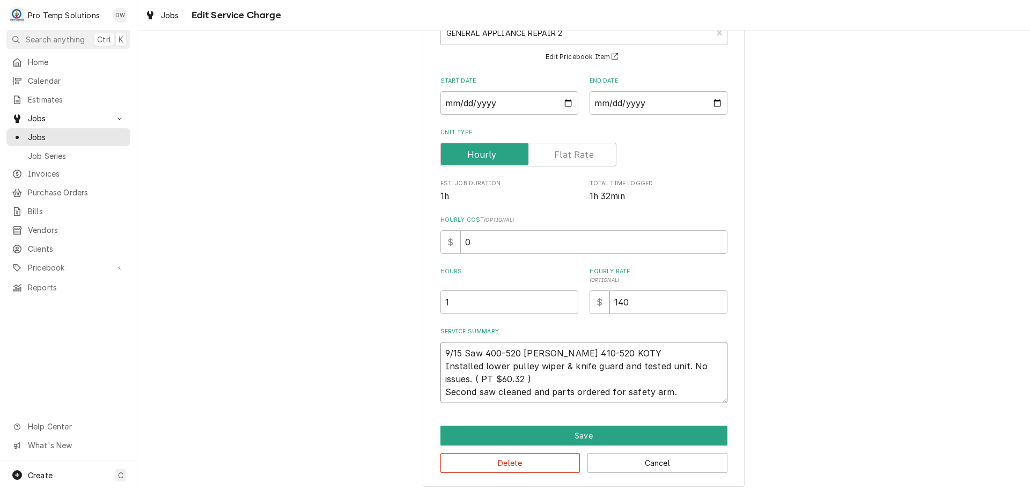
scroll to position [88, 0]
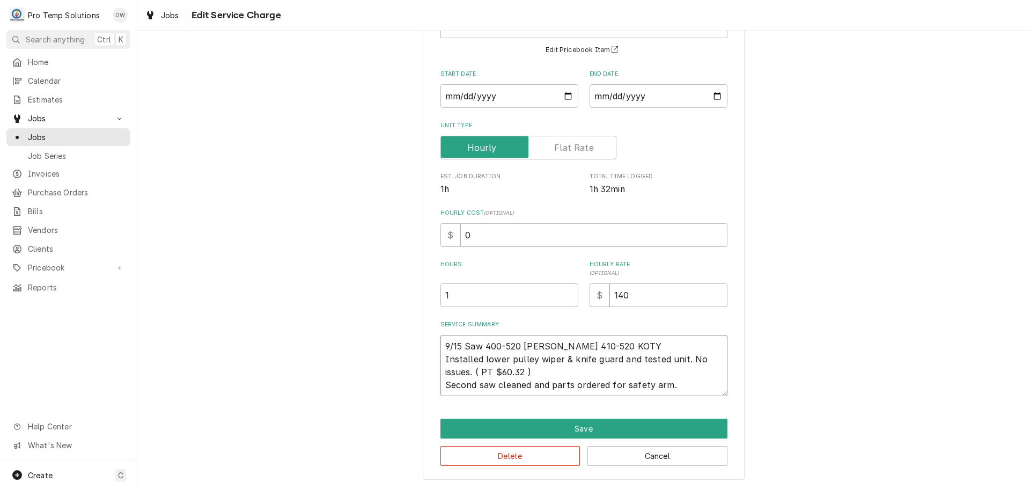
click at [490, 383] on textarea "9/15 Saw 400-520 KEVIN 410-520 KOTY Installed lower pulley wiper & knife guard …" at bounding box center [584, 365] width 287 height 61
click at [441, 357] on textarea "9/15 Saw 400-520 KEVIN 410-520 KOTY Installed lower pulley wiper & knife guard …" at bounding box center [584, 365] width 287 height 61
click at [680, 384] on textarea "9/15 Saw 400-520 KEVIN 410-520 KOTY SAW #1 -Installed lower pulley wiper & knif…" at bounding box center [584, 365] width 287 height 61
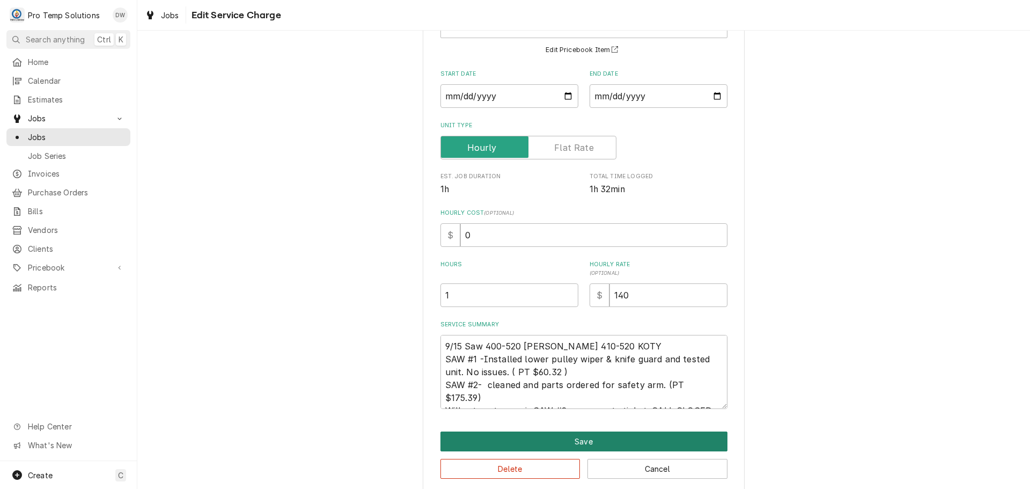
click at [575, 442] on button "Save" at bounding box center [584, 441] width 287 height 20
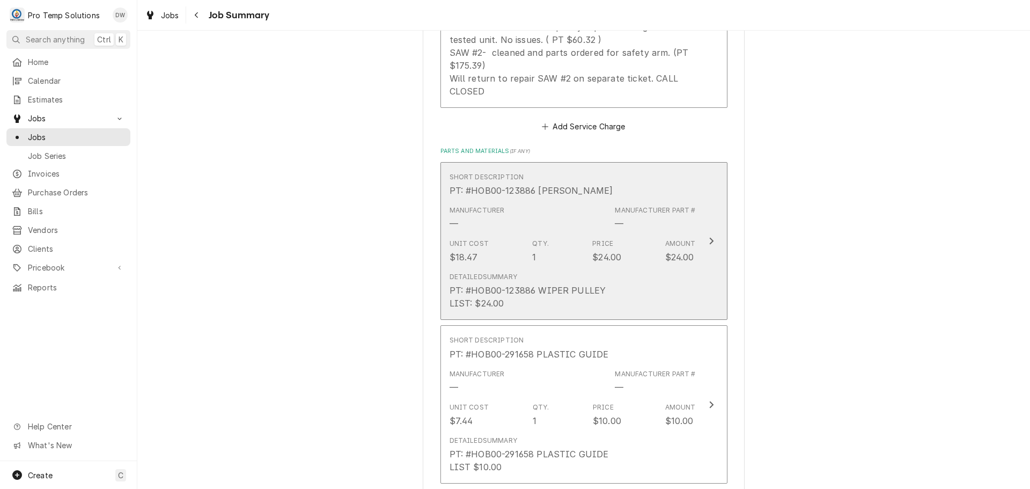
scroll to position [698, 0]
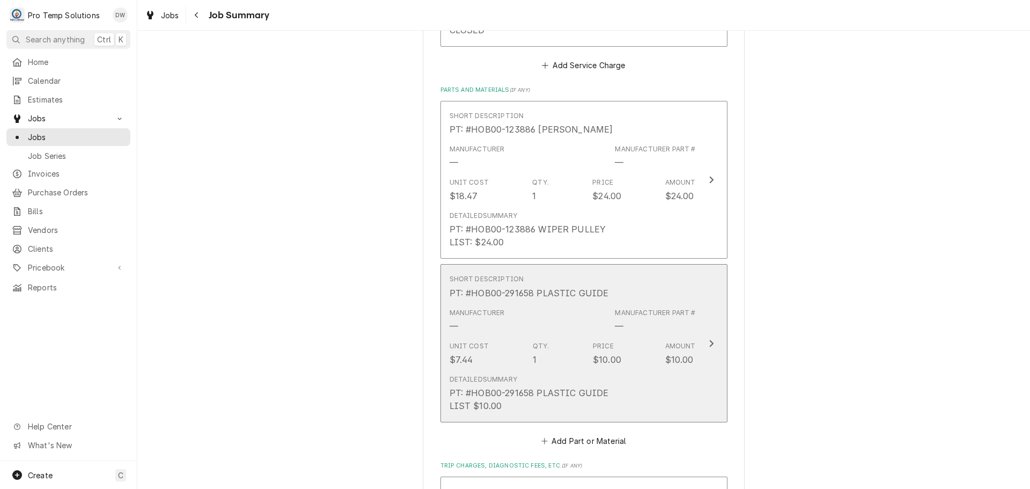
click at [709, 343] on icon "Update Line Item" at bounding box center [711, 343] width 5 height 9
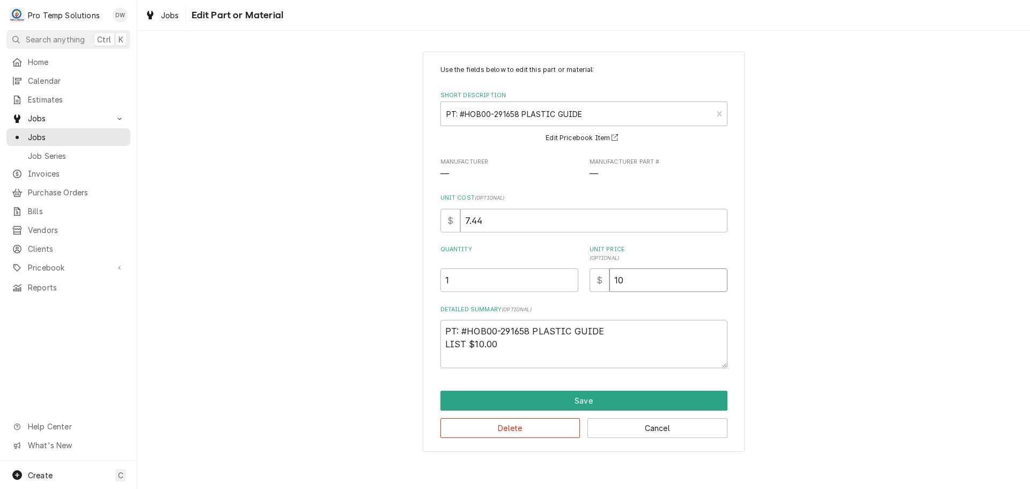
click at [631, 276] on input "10" at bounding box center [669, 280] width 118 height 24
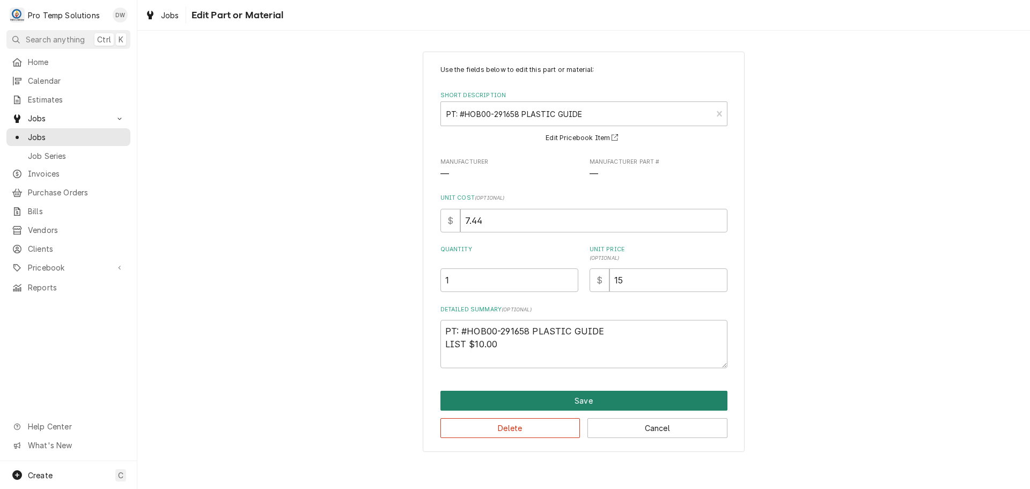
click at [587, 402] on button "Save" at bounding box center [584, 401] width 287 height 20
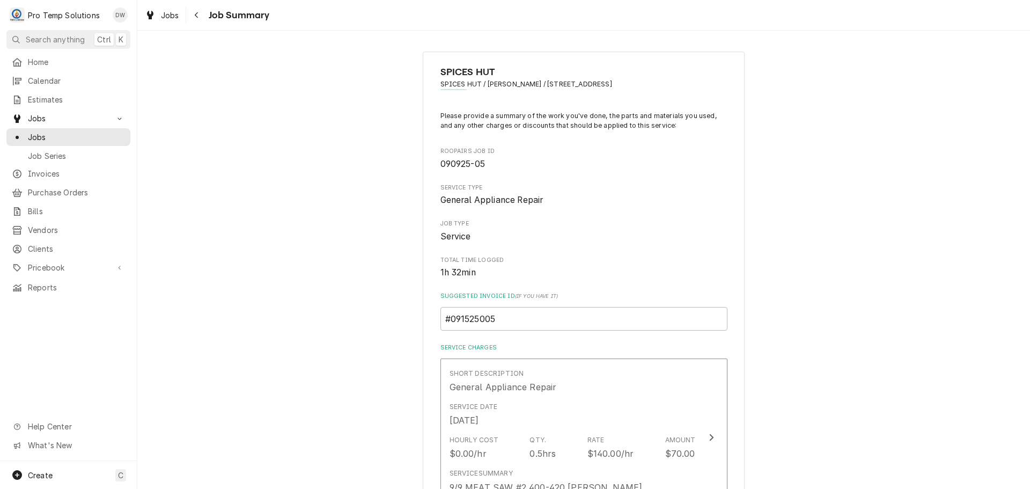
scroll to position [698, 0]
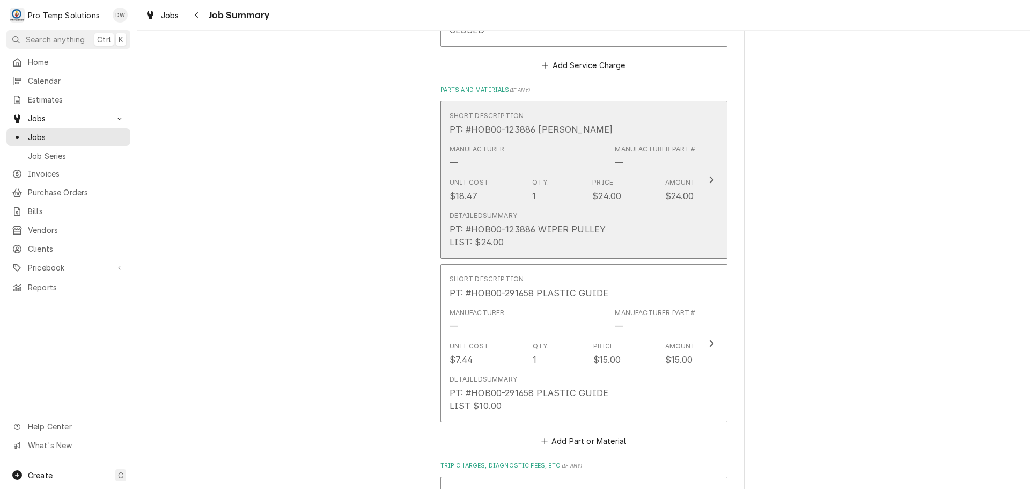
click at [709, 179] on icon "Update Line Item" at bounding box center [711, 179] width 5 height 9
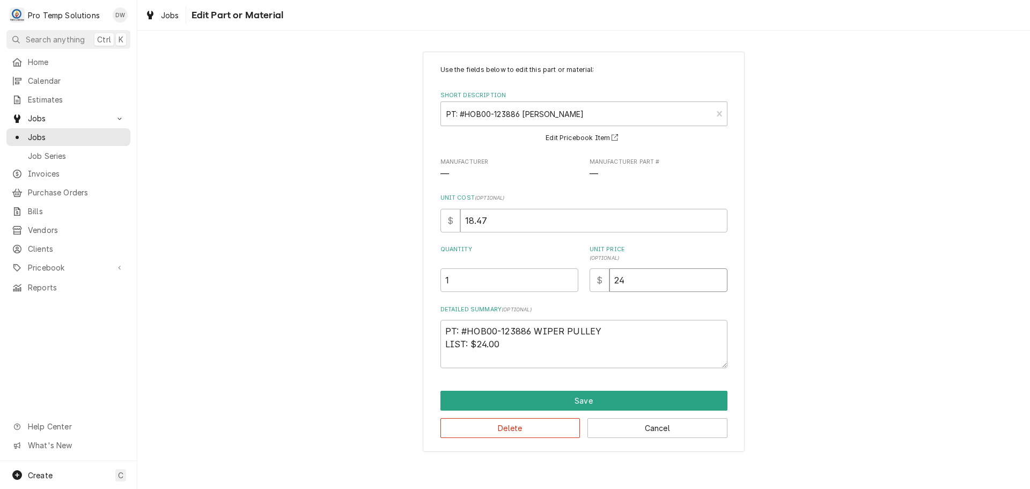
click at [634, 283] on input "24" at bounding box center [669, 280] width 118 height 24
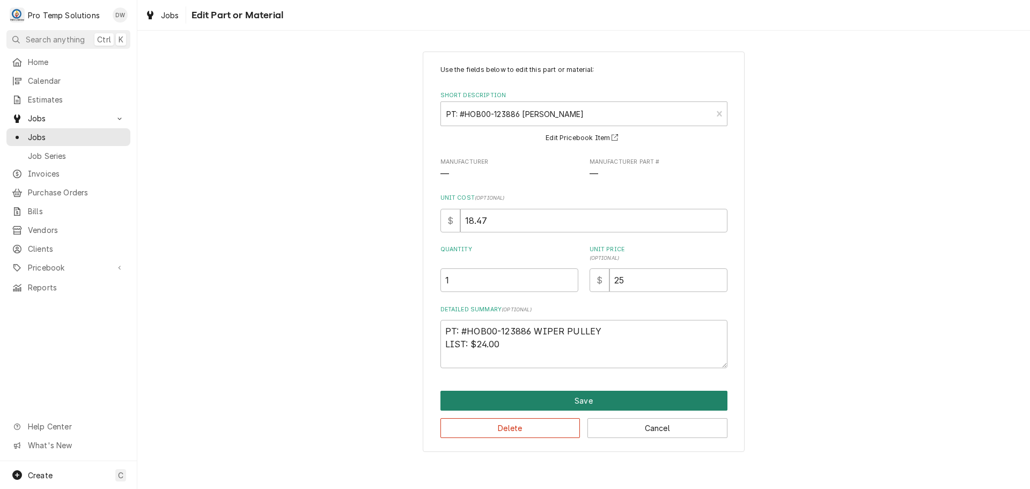
click at [575, 401] on button "Save" at bounding box center [584, 401] width 287 height 20
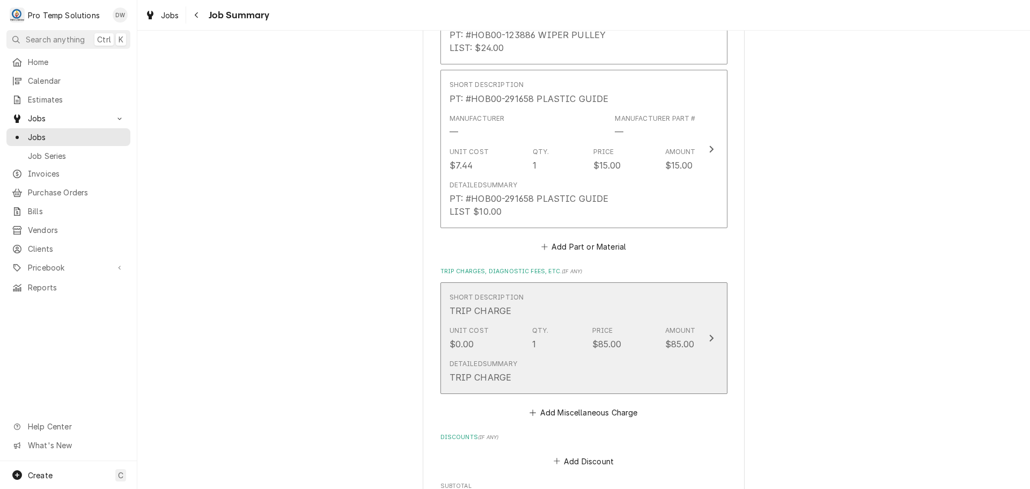
scroll to position [912, 0]
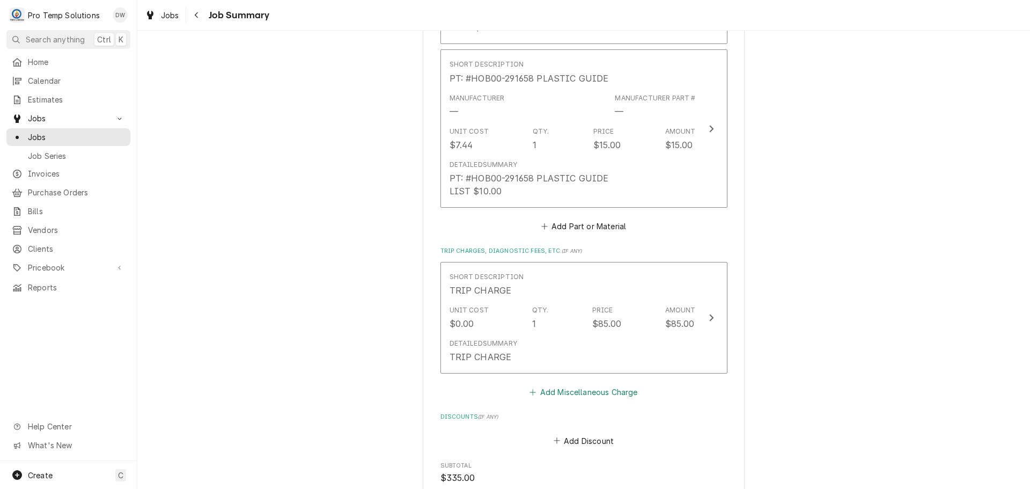
click at [580, 396] on button "Add Miscellaneous Charge" at bounding box center [584, 392] width 112 height 15
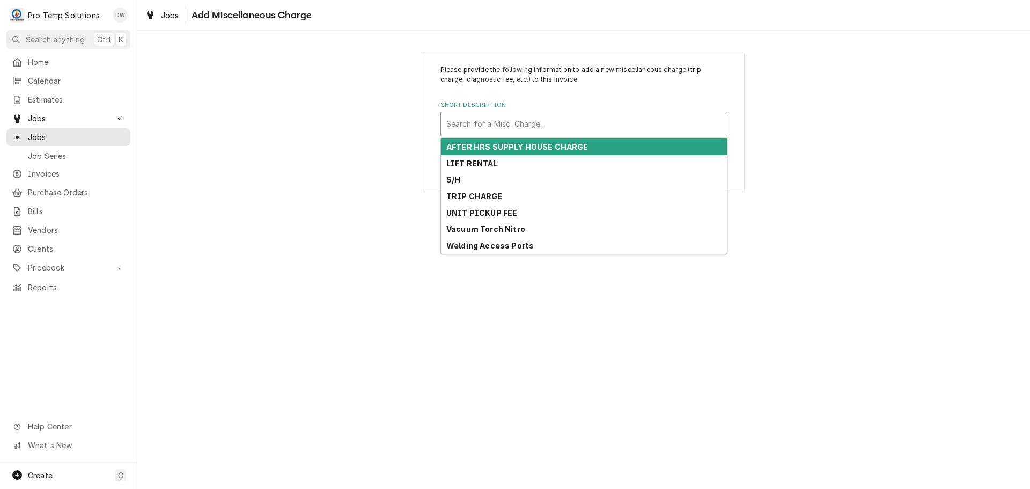
click at [553, 121] on div "Short Description" at bounding box center [584, 123] width 275 height 19
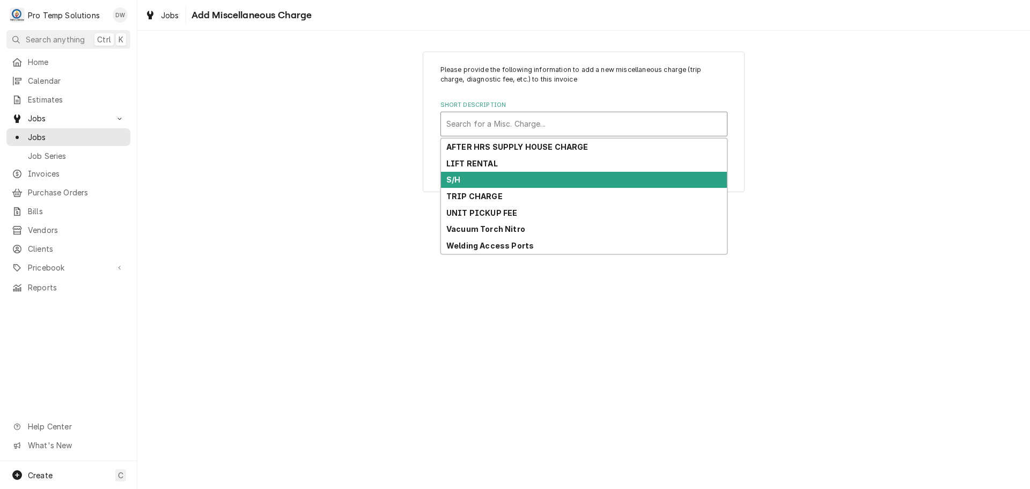
click at [539, 176] on div "S/H" at bounding box center [584, 180] width 286 height 17
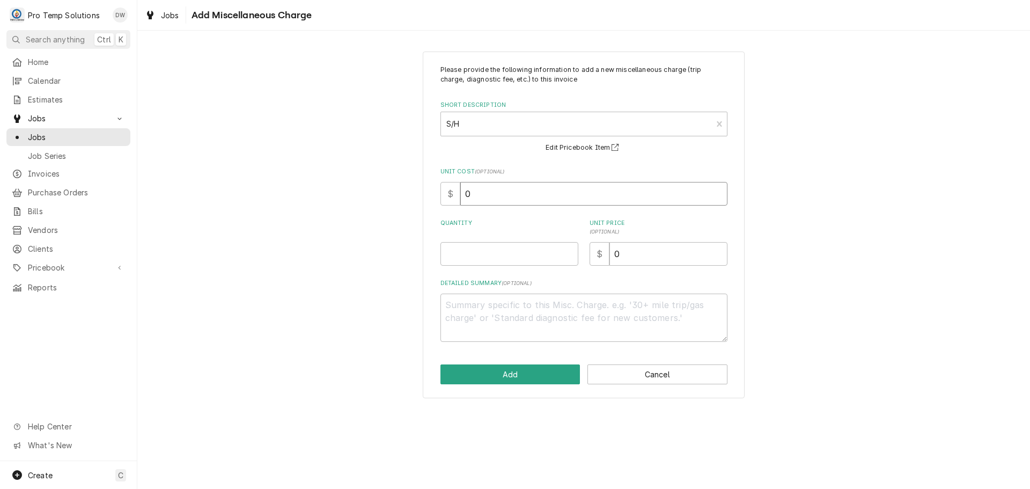
click at [487, 191] on input "0" at bounding box center [593, 194] width 267 height 24
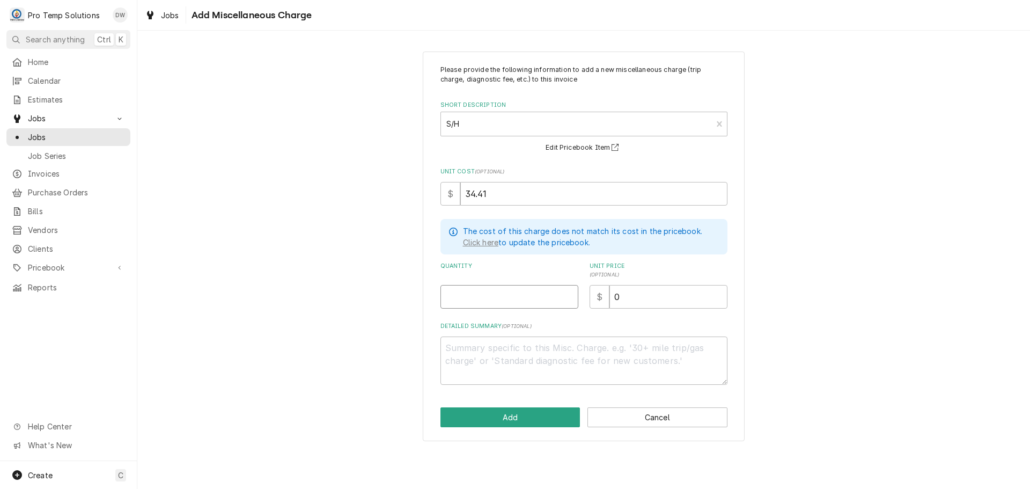
click at [543, 294] on input "Quantity" at bounding box center [510, 297] width 138 height 24
click at [629, 302] on input "0" at bounding box center [669, 297] width 118 height 24
click at [461, 347] on textarea "Detailed Summary ( optional )" at bounding box center [584, 360] width 287 height 48
click at [510, 419] on button "Add" at bounding box center [511, 417] width 140 height 20
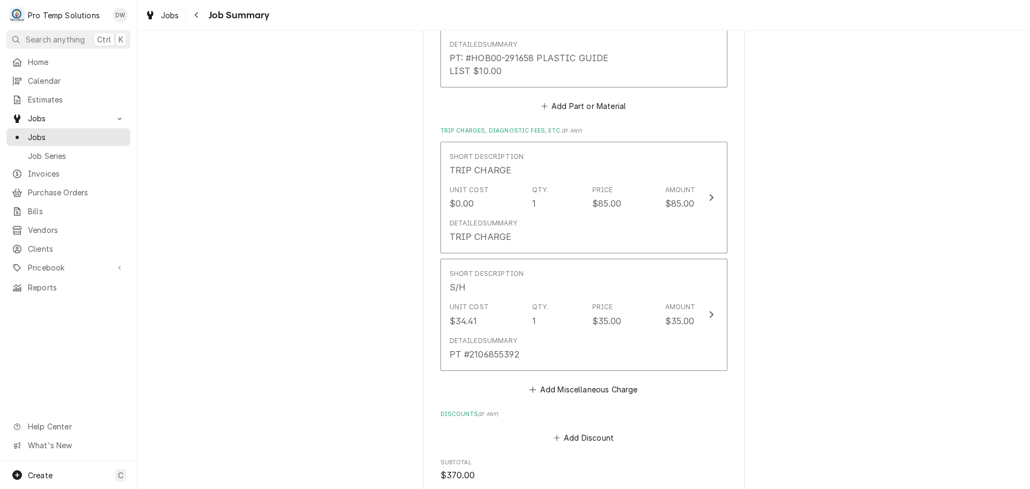
scroll to position [1234, 0]
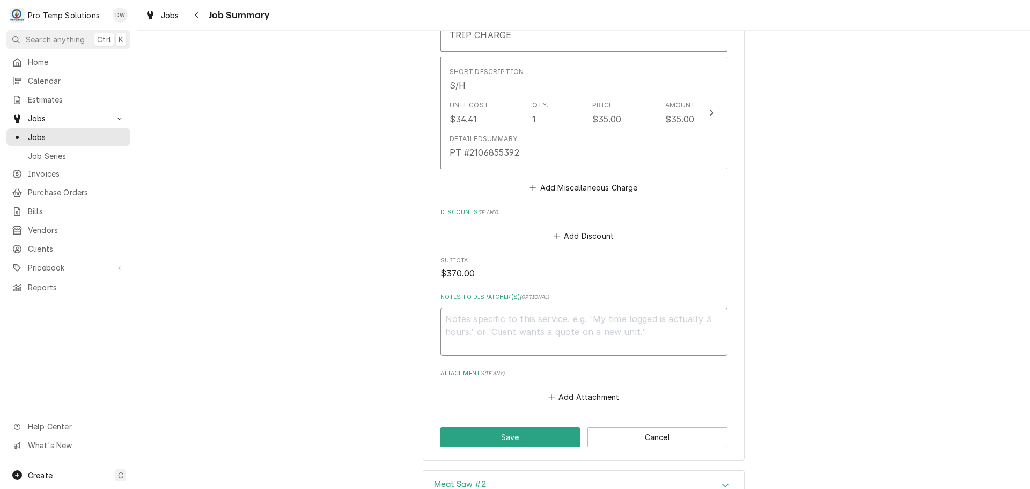
click at [513, 331] on textarea "Notes to Dispatcher(s) ( optional )" at bounding box center [584, 332] width 287 height 48
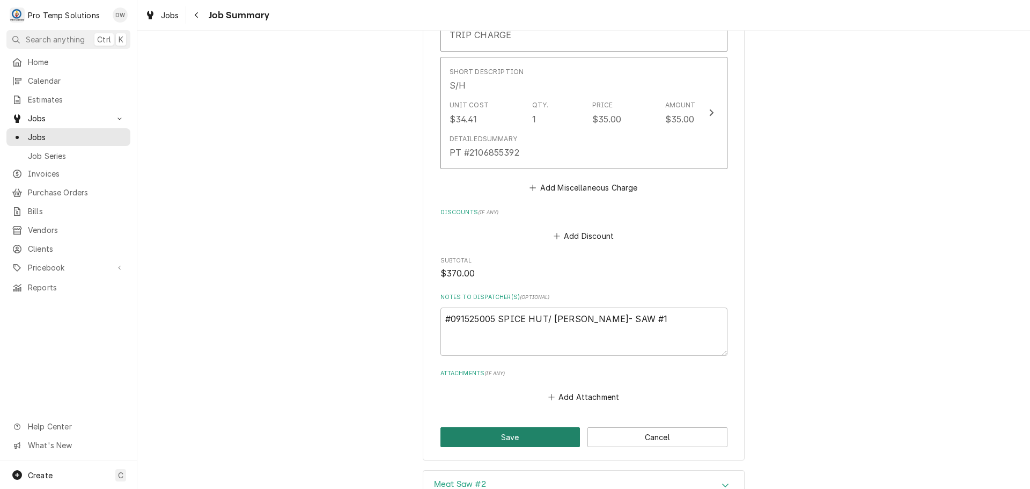
click at [499, 439] on button "Save" at bounding box center [511, 437] width 140 height 20
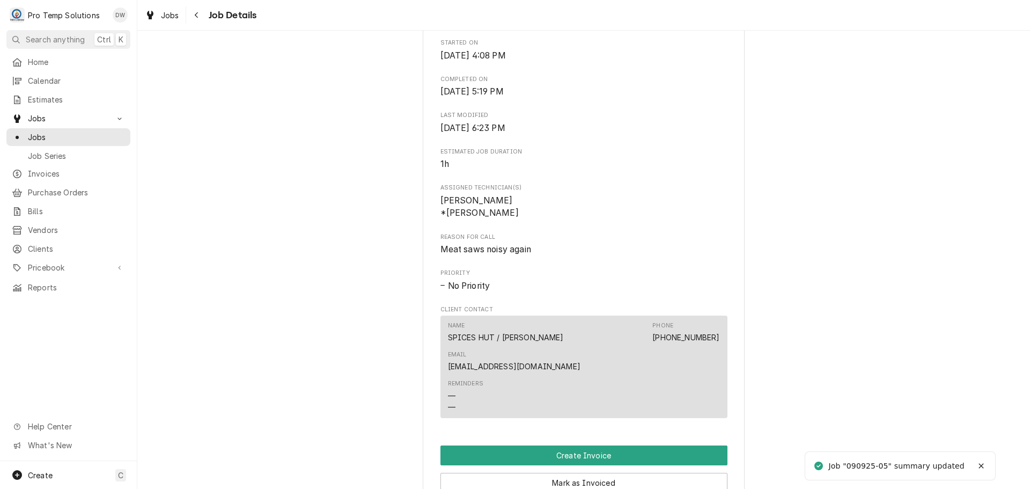
scroll to position [644, 0]
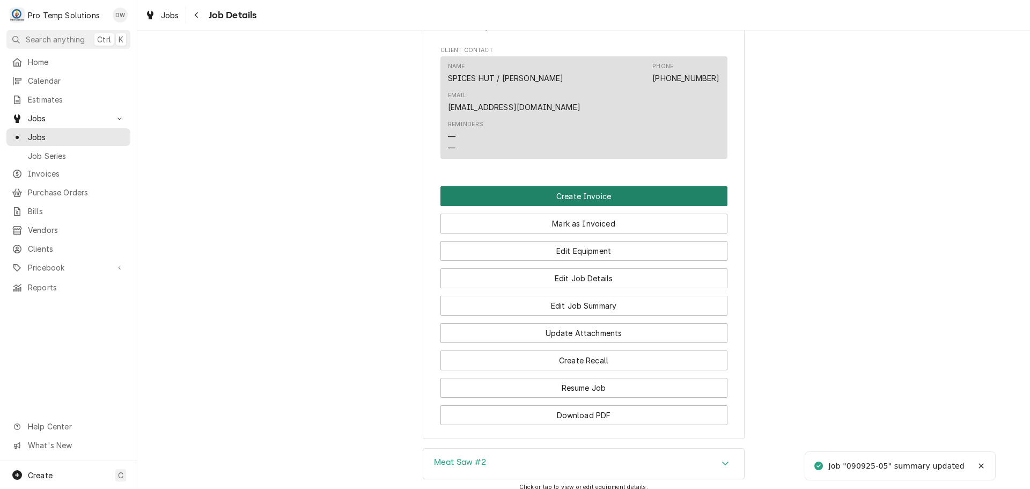
click at [569, 186] on button "Create Invoice" at bounding box center [584, 196] width 287 height 20
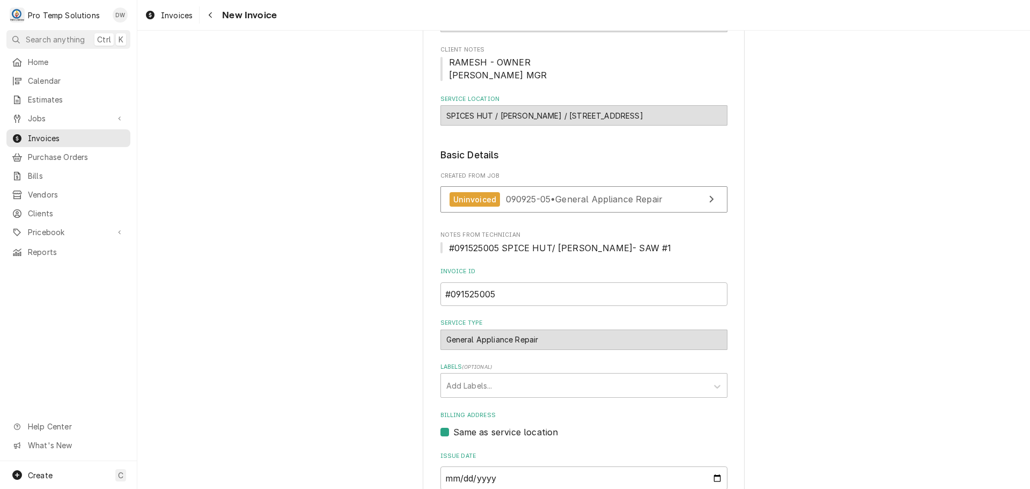
scroll to position [261, 0]
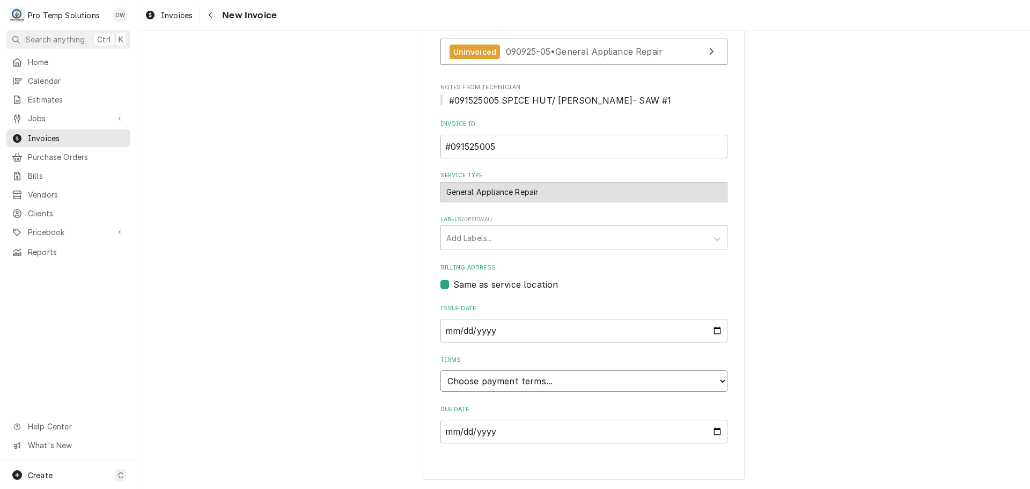
click at [477, 381] on select "Choose payment terms... Same Day Net 7 Net 14 Net 21 Net 30 Net 45 Net 60 Net 90" at bounding box center [584, 380] width 287 height 21
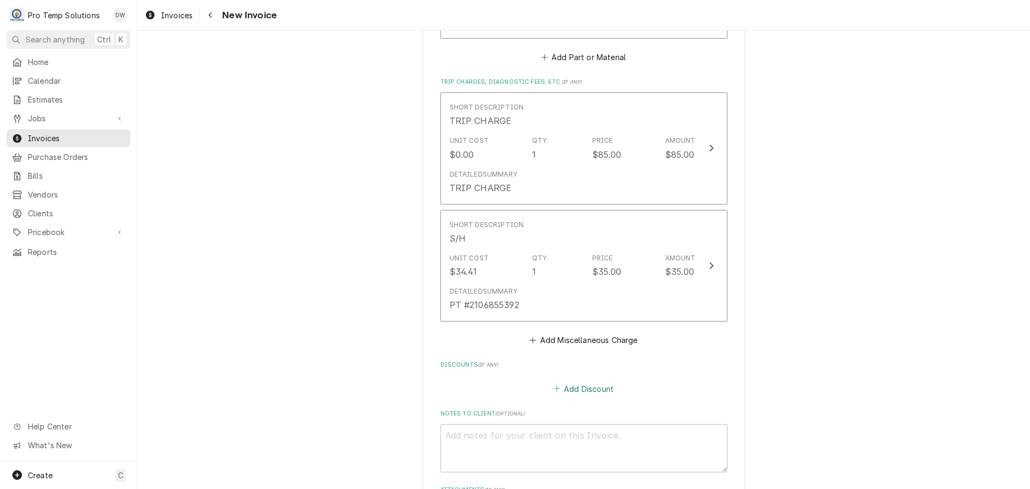
scroll to position [1656, 0]
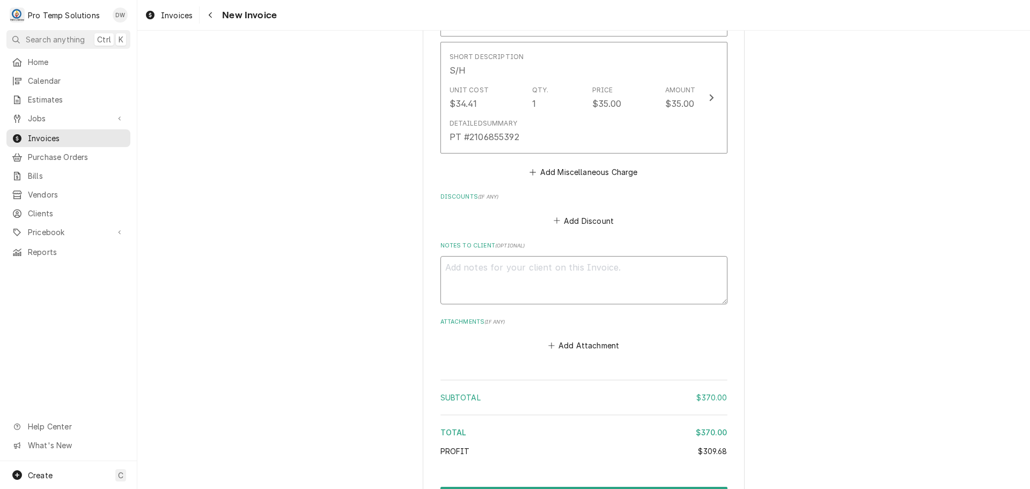
click at [477, 260] on textarea "Notes to Client ( optional )" at bounding box center [584, 280] width 287 height 48
type textarea "x"
type textarea "#"
type textarea "x"
type textarea "#0"
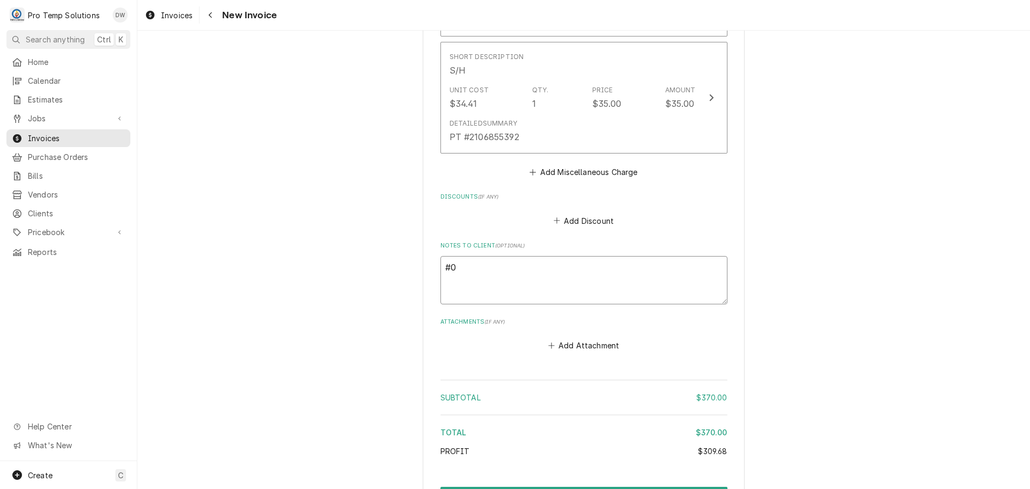
type textarea "x"
type textarea "#09"
type textarea "x"
type textarea "#091"
type textarea "x"
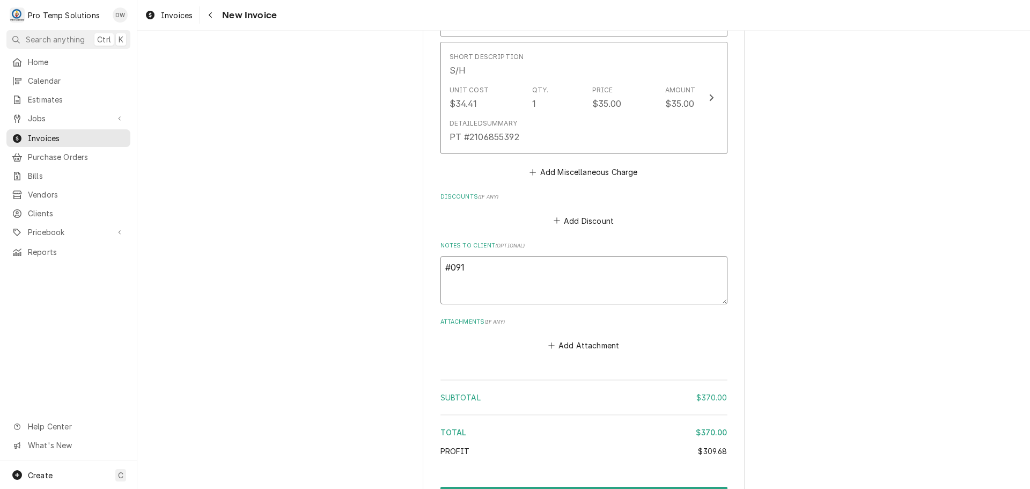
type textarea "#0915"
type textarea "x"
type textarea "#09152"
type textarea "x"
type textarea "#091525"
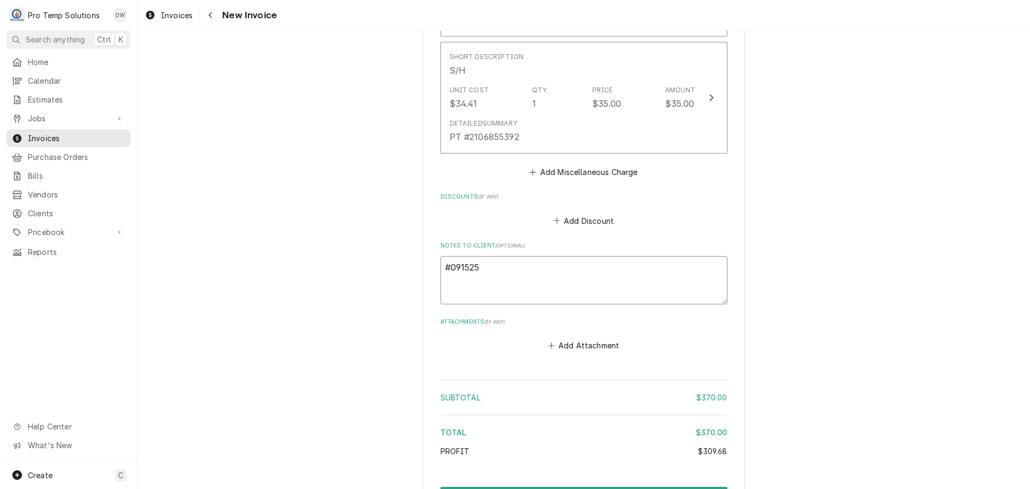
type textarea "x"
type textarea "#0915250"
type textarea "x"
type textarea "#09152500"
type textarea "x"
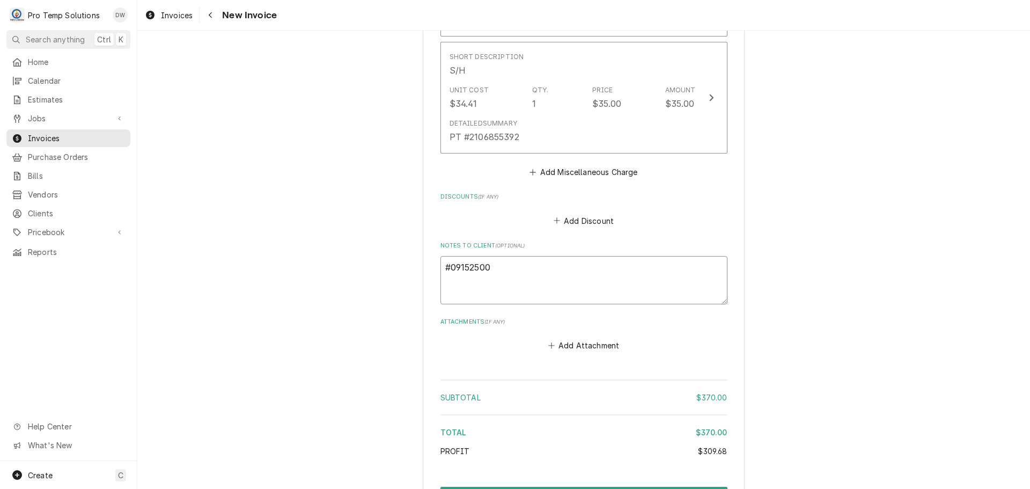
type textarea "#091525005"
type textarea "x"
type textarea "#091525005"
type textarea "x"
type textarea "#091525005 S"
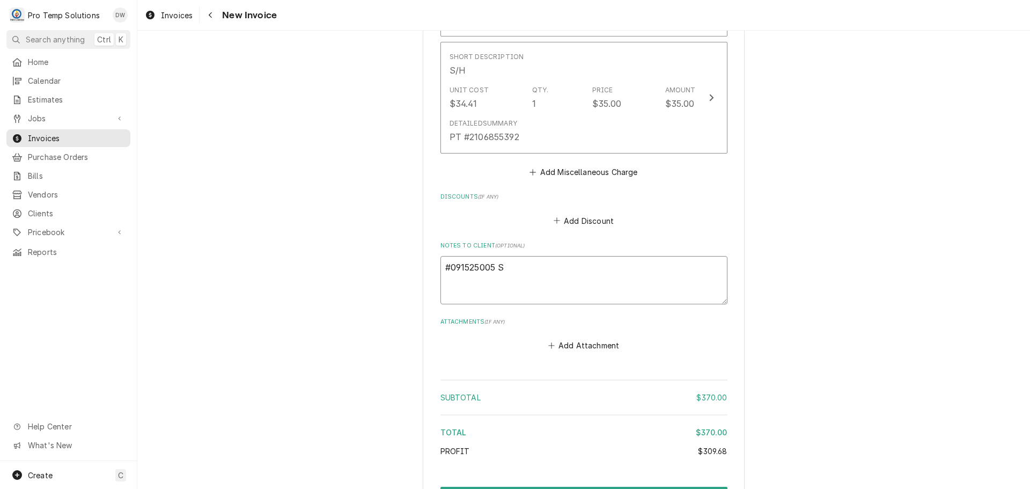
type textarea "x"
type textarea "#091525005 SP"
type textarea "x"
type textarea "#091525005 SPI"
type textarea "x"
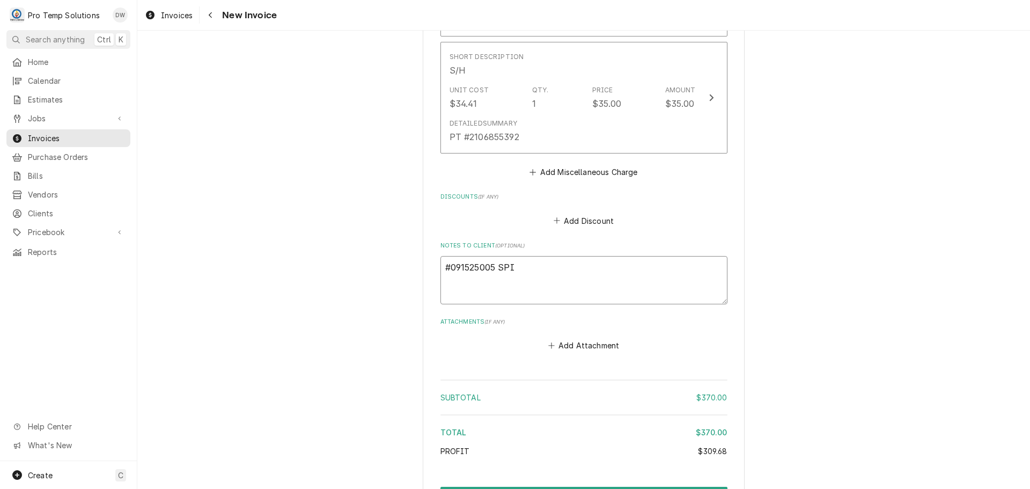
type textarea "#091525005 SPIC"
type textarea "x"
type textarea "#091525005 SPICE"
type textarea "x"
type textarea "#091525005 SPICE H"
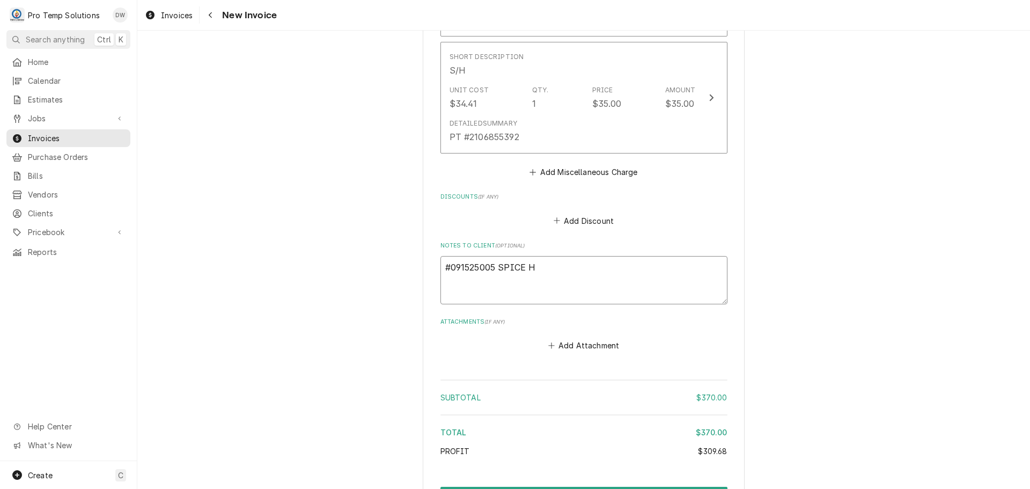
type textarea "x"
type textarea "#091525005 SPICE HU"
type textarea "x"
type textarea "#091525005 SPICE HUT"
type textarea "x"
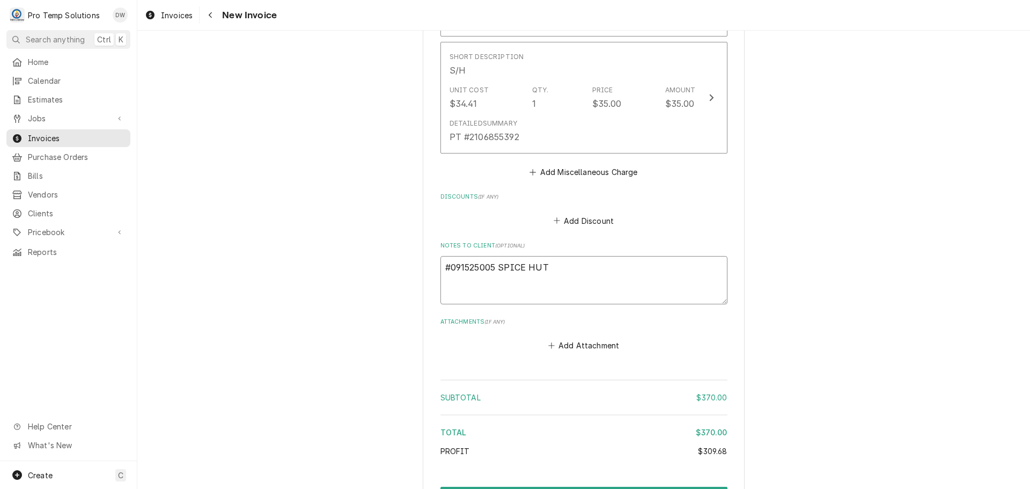
type textarea "#091525005 SPICE HUT"
type textarea "x"
type textarea "#091525005 SPICE HUT /"
type textarea "x"
type textarea "#091525005 SPICE HUT /"
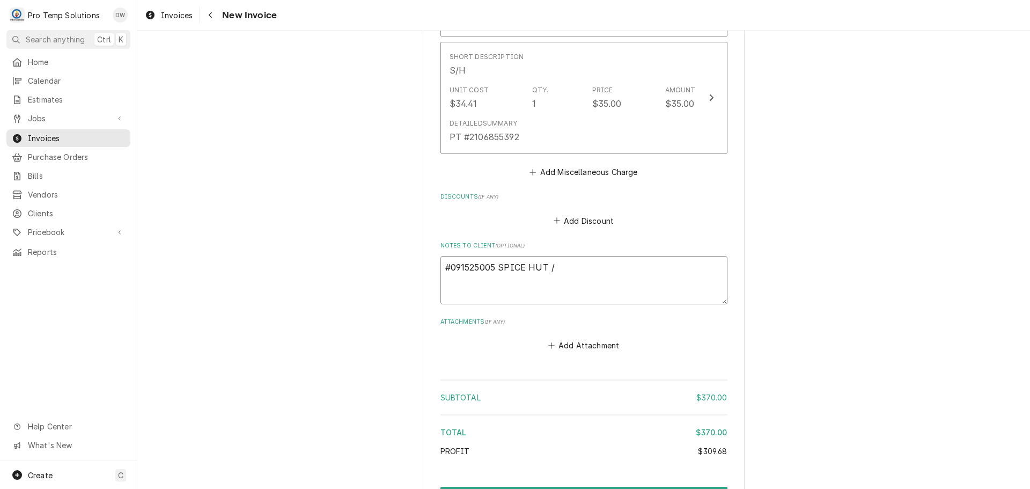
type textarea "x"
type textarea "#091525005 SPICE HUT / C"
type textarea "x"
type textarea "#091525005 SPICE HUT / CA"
type textarea "x"
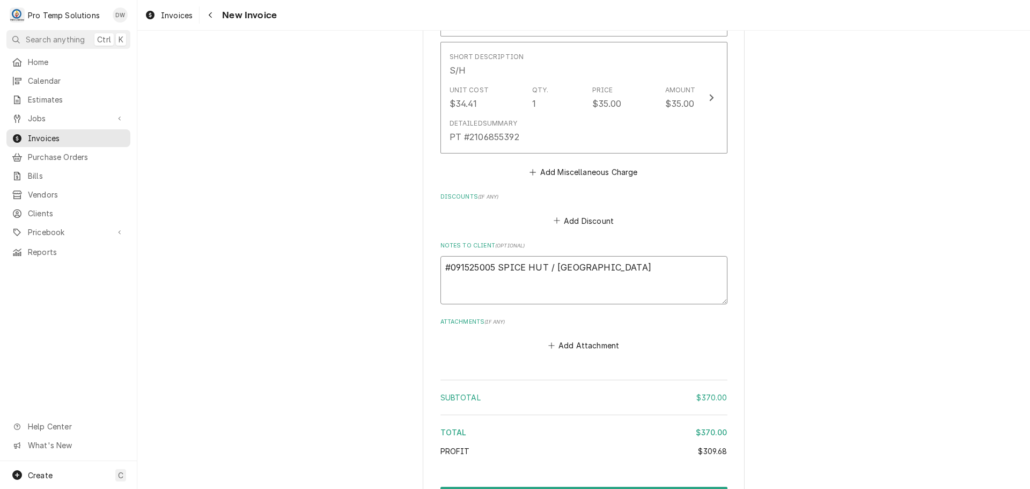
type textarea "#091525005 SPICE HUT / CAR"
type textarea "x"
type textarea "#091525005 SPICE HUT / CARY"
type textarea "x"
type textarea "#091525005 SPICE HUT / CARY-"
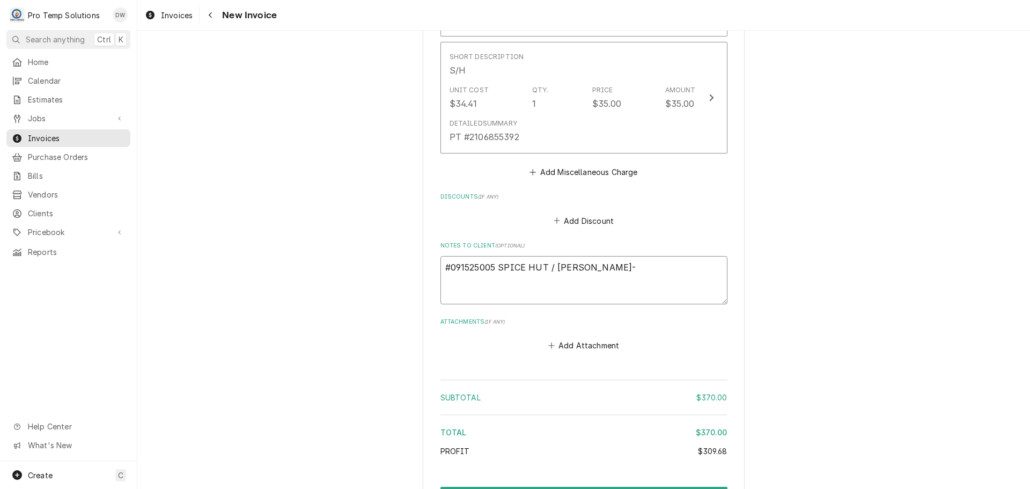
type textarea "x"
type textarea "#091525005 SPICE HUT / CARY-"
type textarea "x"
type textarea "#091525005 SPICE HUT / CARY- S"
type textarea "x"
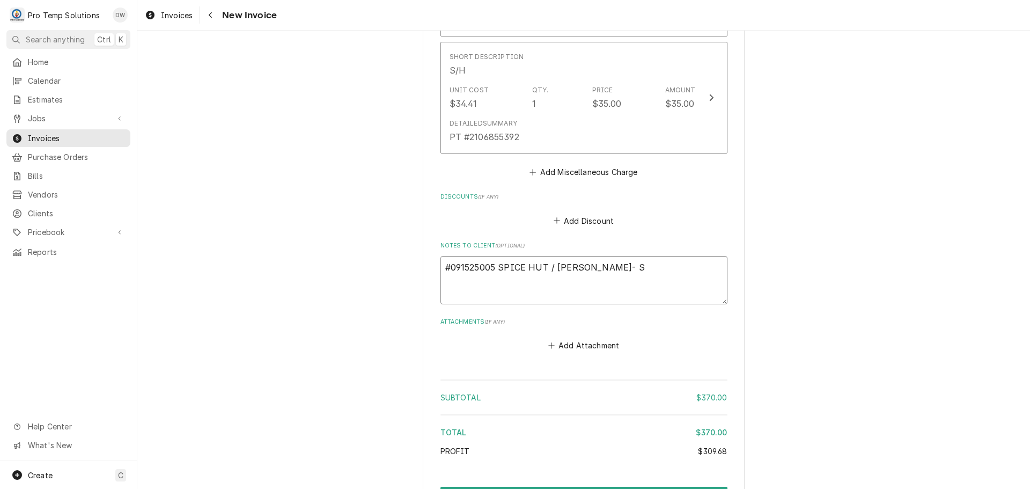
type textarea "#091525005 SPICE HUT / CARY- SA"
type textarea "x"
type textarea "#091525005 SPICE HUT / CARY- SAW"
type textarea "x"
type textarea "#091525005 SPICE HUT / CARY- SAW"
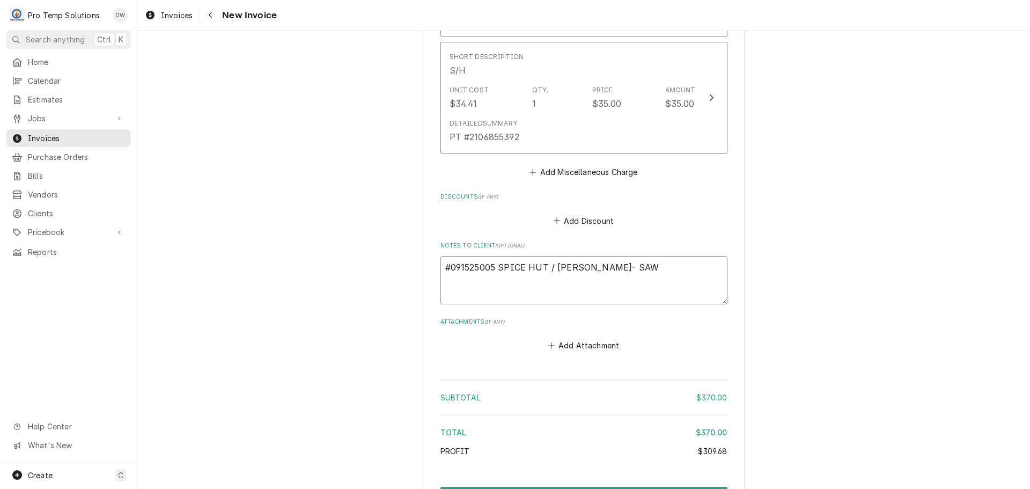
type textarea "x"
type textarea "#091525005 SPICE HUT / CARY- SAW #"
type textarea "x"
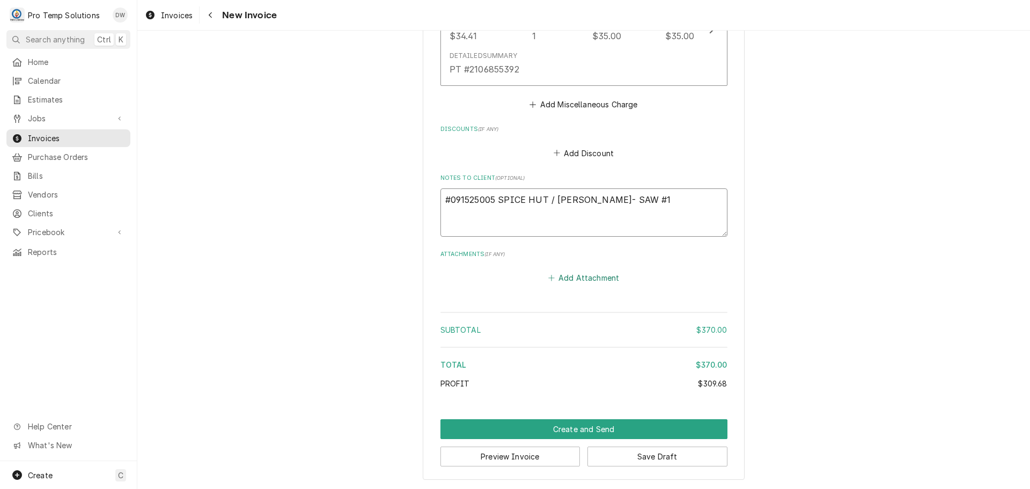
scroll to position [1724, 0]
type textarea "#091525005 SPICE HUT / CARY- SAW #1"
click at [574, 428] on button "Create and Send" at bounding box center [584, 429] width 287 height 20
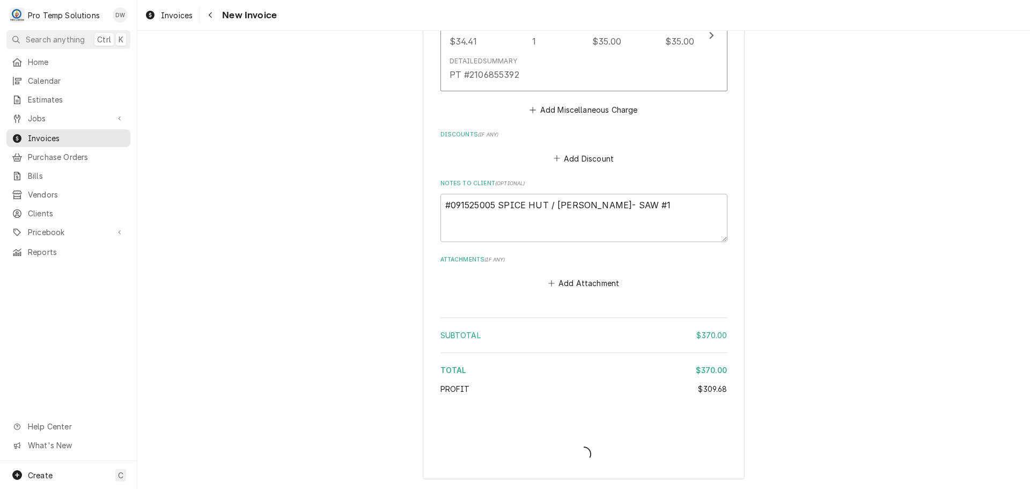
type textarea "x"
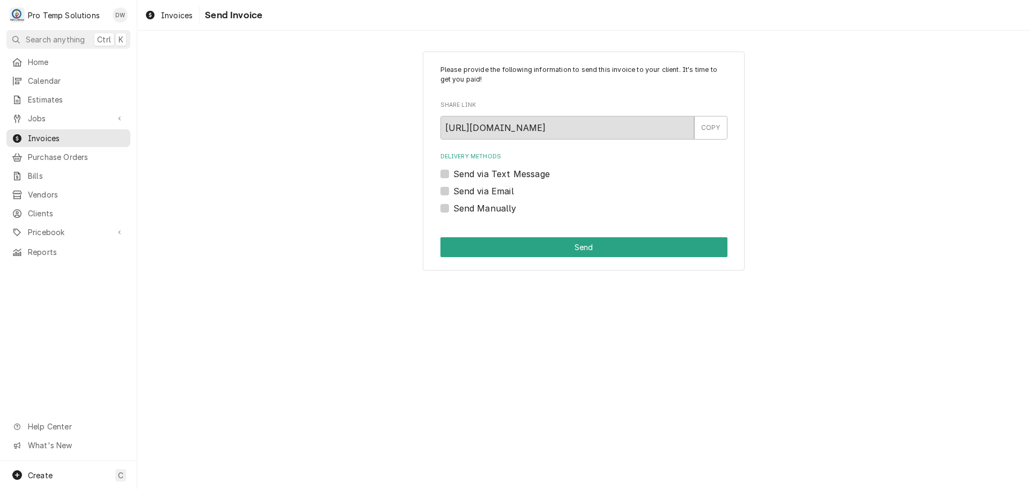
click at [453, 191] on label "Send via Email" at bounding box center [483, 191] width 61 height 13
click at [453, 191] on input "Send via Email" at bounding box center [596, 197] width 287 height 24
checkbox input "true"
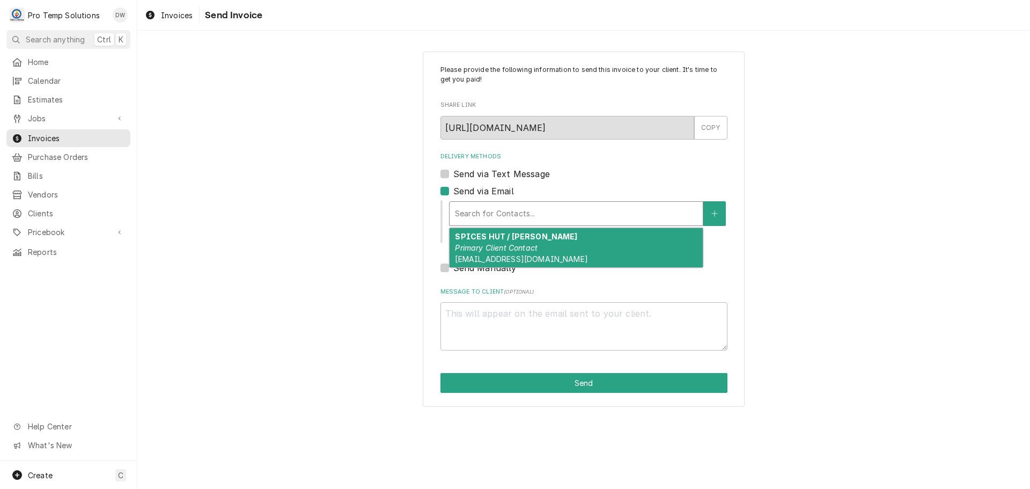
click at [548, 208] on div "Delivery Methods" at bounding box center [576, 213] width 243 height 19
click at [539, 246] on div "SPICES HUT / CARY Primary Client Contact protempsolutions@gmail.com" at bounding box center [576, 247] width 253 height 39
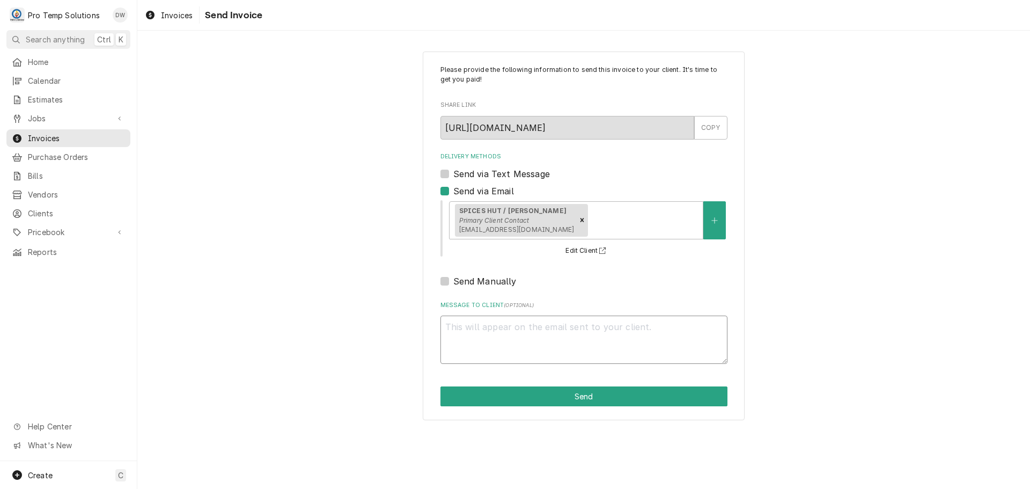
click at [492, 331] on textarea "Message to Client ( optional )" at bounding box center [584, 340] width 287 height 48
type textarea "x"
type textarea "#"
type textarea "x"
type textarea "#0"
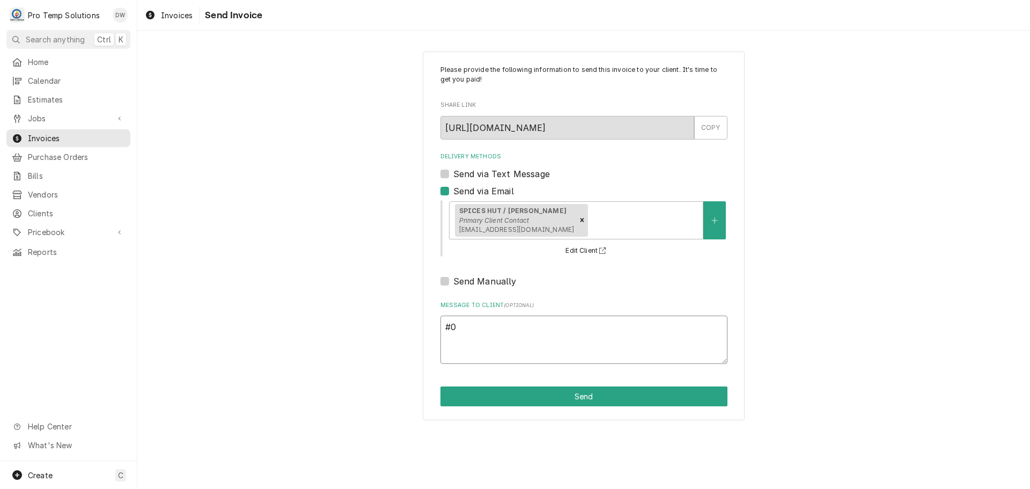
type textarea "x"
type textarea "#09"
type textarea "x"
type textarea "#091"
type textarea "x"
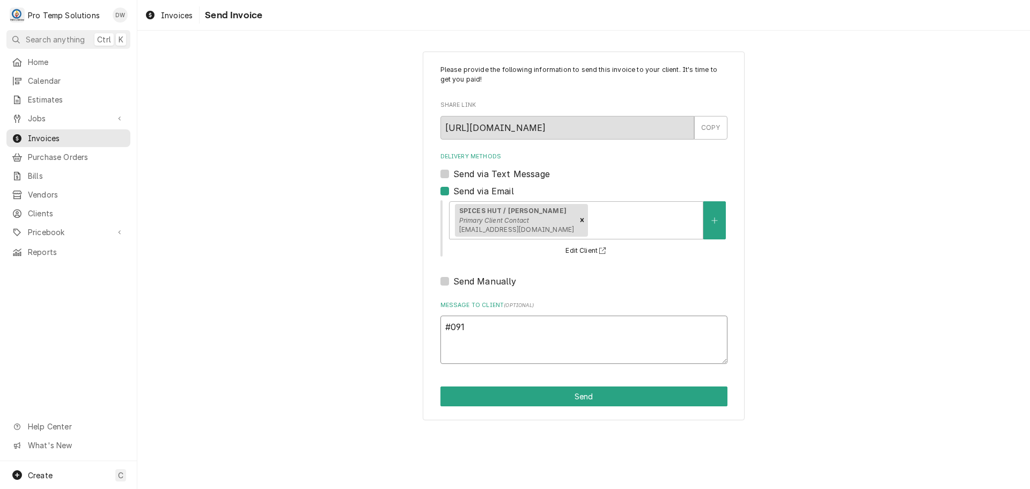
type textarea "#0915"
type textarea "x"
type textarea "#09152"
type textarea "x"
type textarea "#091525"
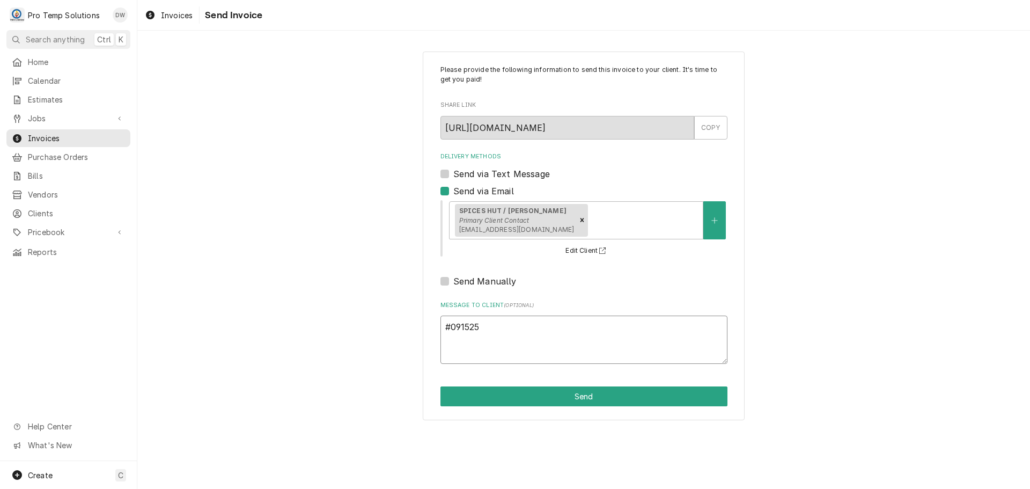
type textarea "x"
type textarea "#0915250"
type textarea "x"
type textarea "#09152500"
type textarea "x"
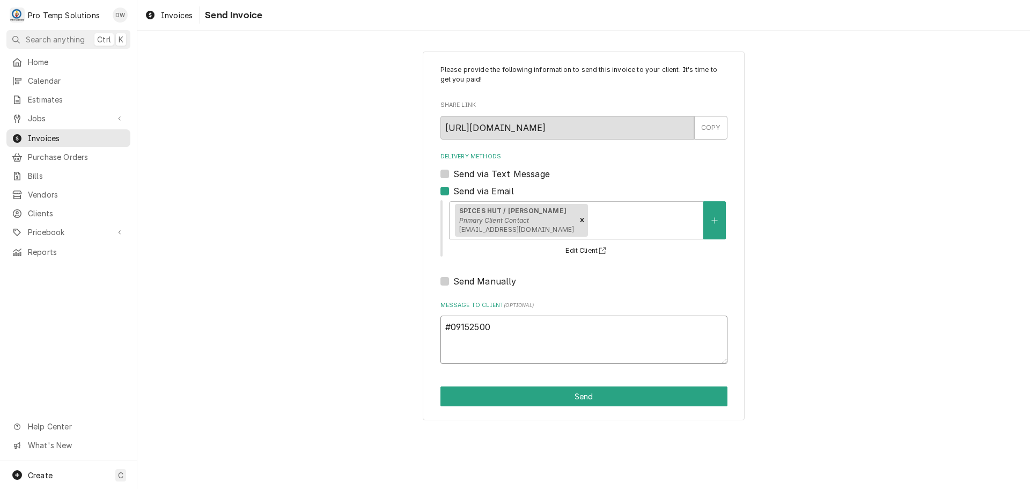
type textarea "#091525005"
type textarea "x"
type textarea "#091525005"
type textarea "x"
type textarea "#091525005 S"
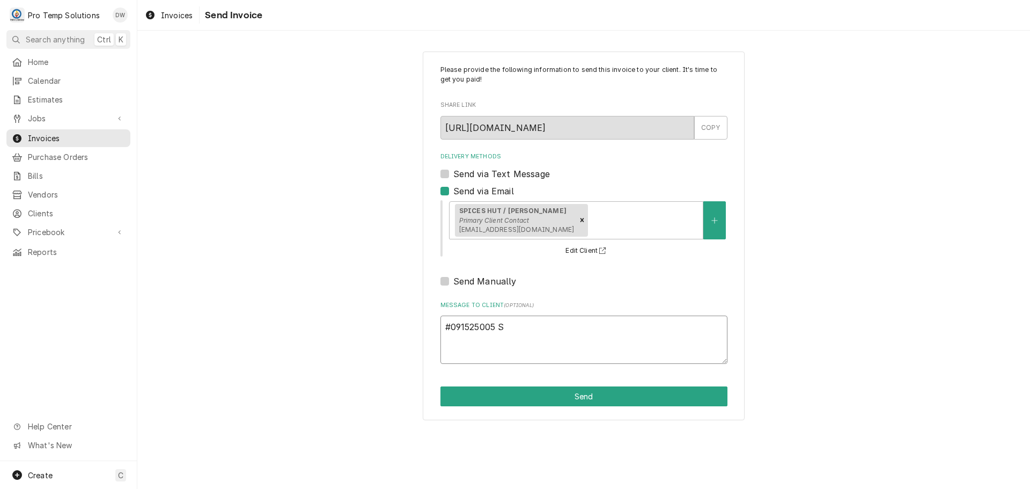
type textarea "x"
type textarea "#091525005 SP"
type textarea "x"
type textarea "#091525005 SPI"
type textarea "x"
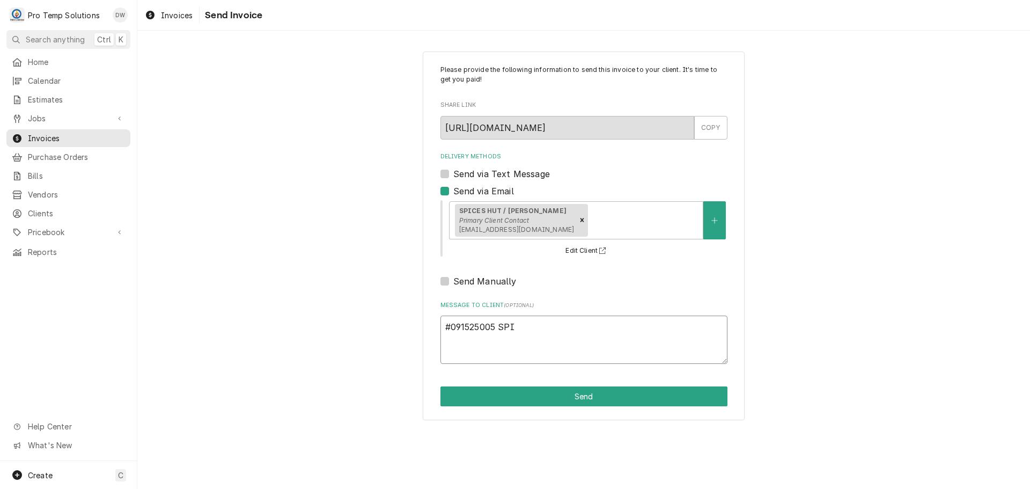
type textarea "#091525005 SPIC"
type textarea "x"
type textarea "#091525005 SPICE"
type textarea "x"
type textarea "#091525005 SPICE"
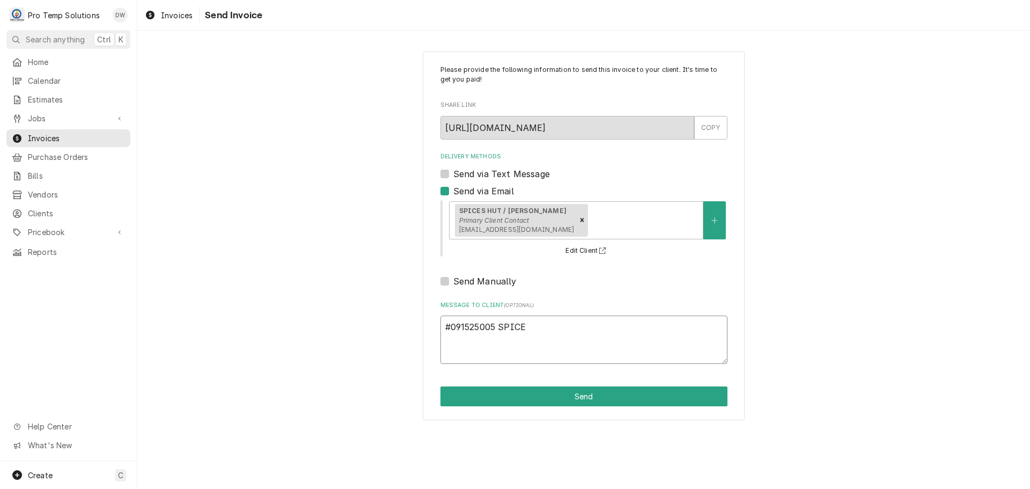
type textarea "x"
type textarea "#091525005 SPICE H"
type textarea "x"
type textarea "#091525005 SPICE HU"
type textarea "x"
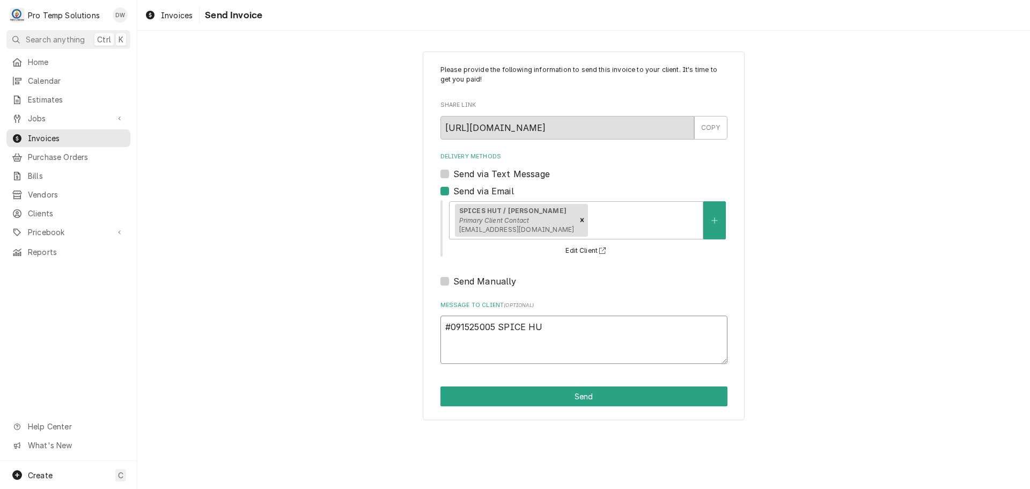
type textarea "#091525005 SPICE HUT"
type textarea "x"
type textarea "#091525005 SPICE HUT"
type textarea "x"
type textarea "#091525005 SPICE HUT /"
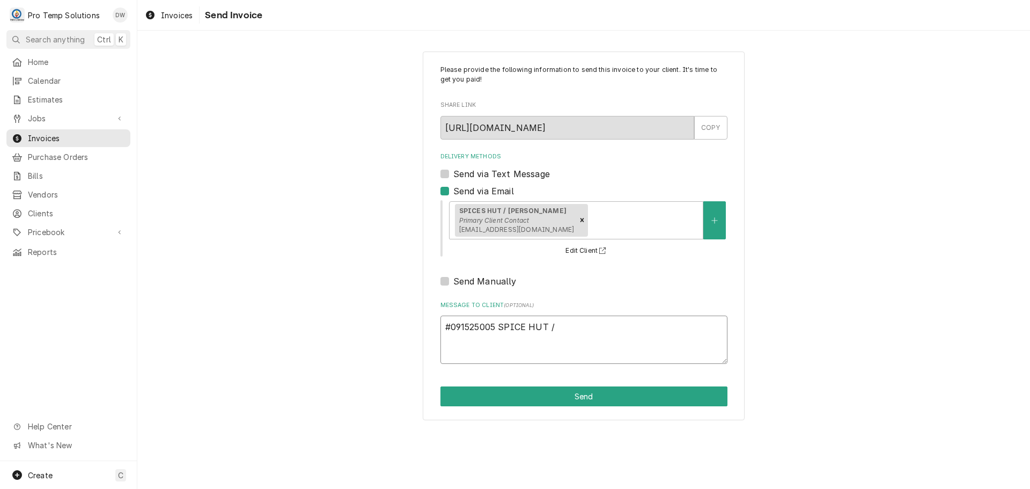
type textarea "x"
type textarea "#091525005 SPICE HUT /"
type textarea "x"
type textarea "#091525005 SPICE HUT / C"
type textarea "x"
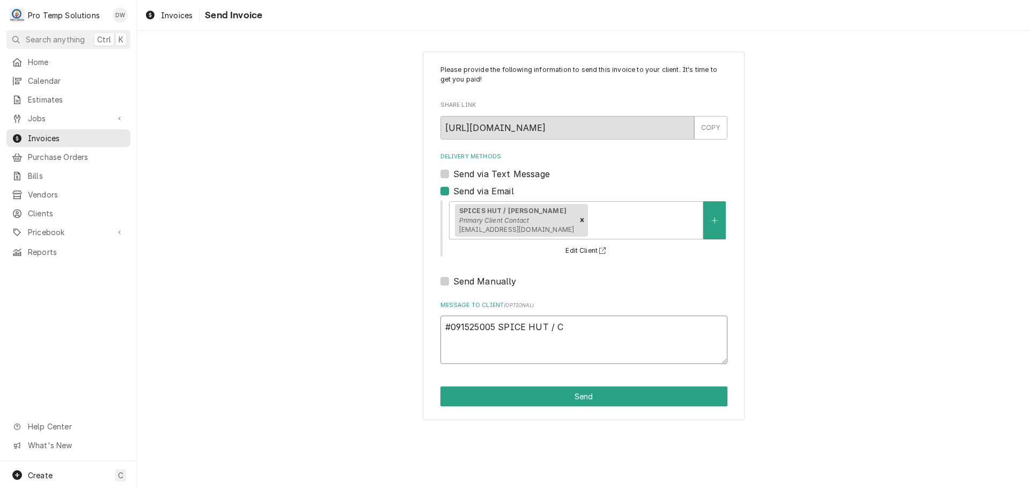
type textarea "#091525005 SPICE HUT / [GEOGRAPHIC_DATA]"
type textarea "x"
type textarea "#091525005 SPICE HUT / CAR"
type textarea "x"
type textarea "#091525005 SPICE HUT / [PERSON_NAME]"
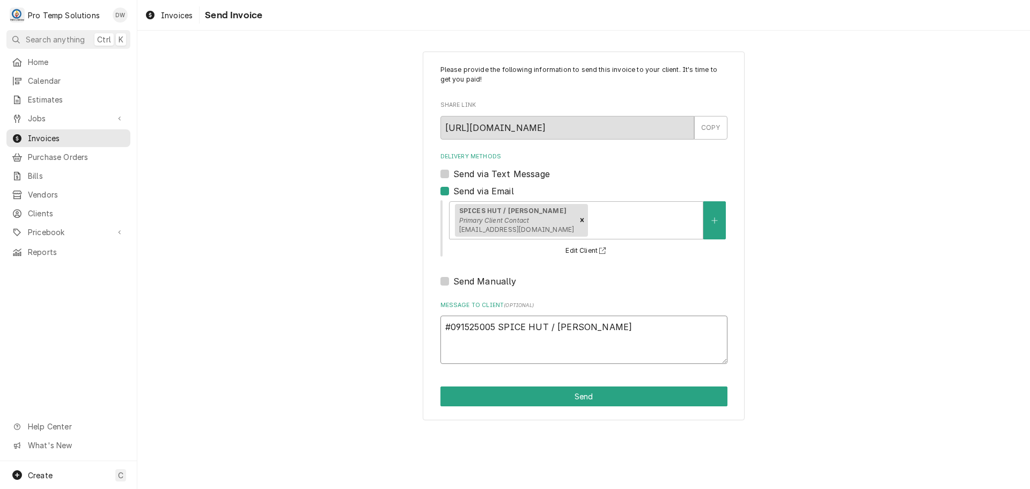
type textarea "x"
type textarea "#091525005 SPICE HUT / [PERSON_NAME]-"
type textarea "x"
type textarea "#091525005 SPICE HUT / [PERSON_NAME]-"
type textarea "x"
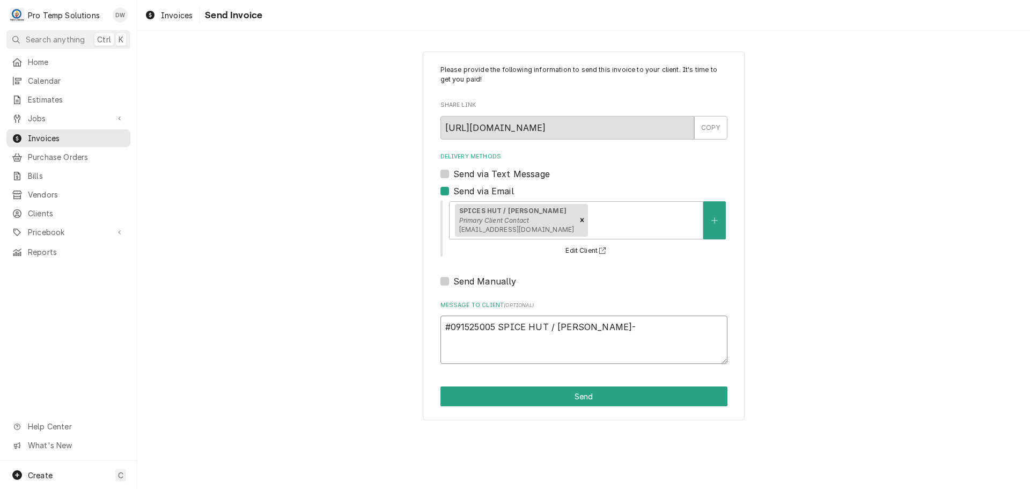
type textarea "#091525005 SPICE HUT / [PERSON_NAME]- S"
type textarea "x"
type textarea "#091525005 SPICE HUT / [PERSON_NAME]"
type textarea "x"
type textarea "#091525005 SPICE HUT / [PERSON_NAME]- SAW"
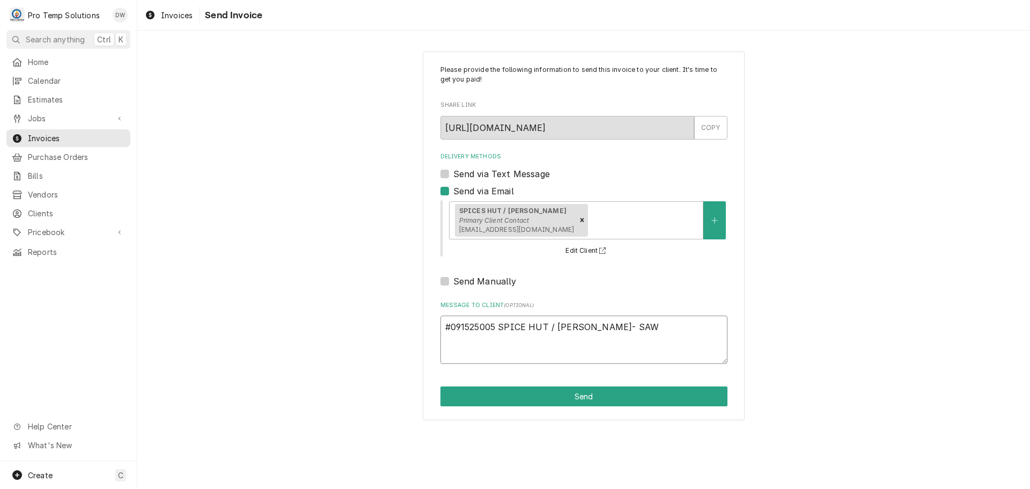
type textarea "x"
type textarea "#091525005 SPICE HUT / [PERSON_NAME]- SAW"
type textarea "x"
type textarea "#091525005 SPICE HUT / [PERSON_NAME]- SAW #"
type textarea "x"
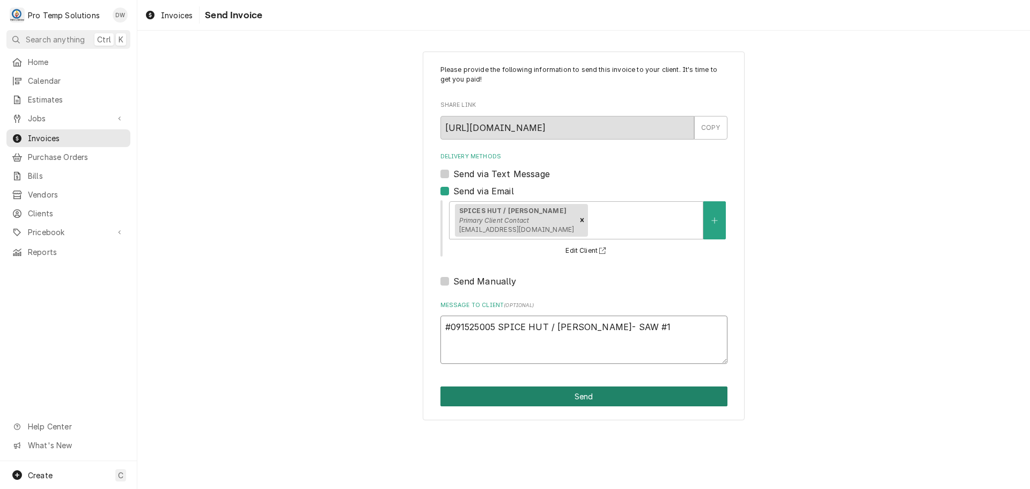
type textarea "#091525005 SPICE HUT / [PERSON_NAME]- SAW #1"
click at [579, 399] on button "Send" at bounding box center [584, 396] width 287 height 20
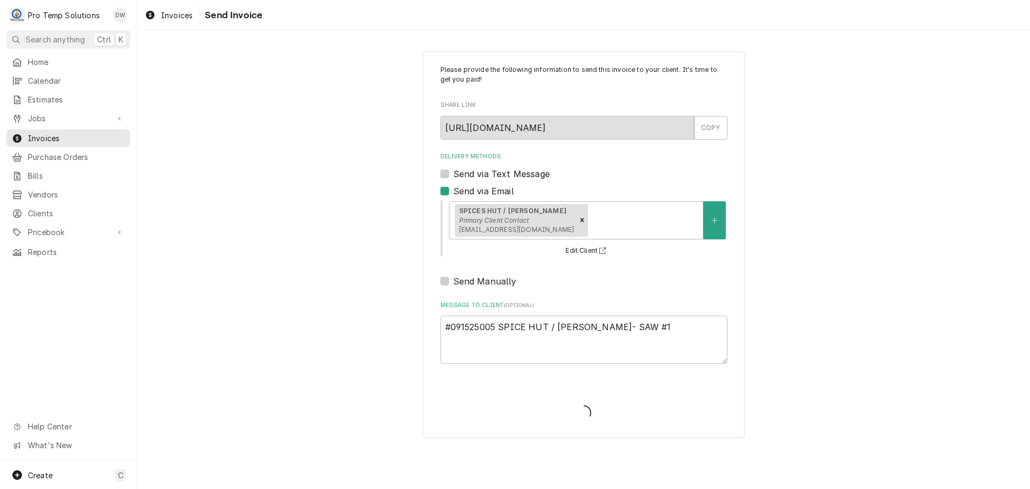
type textarea "x"
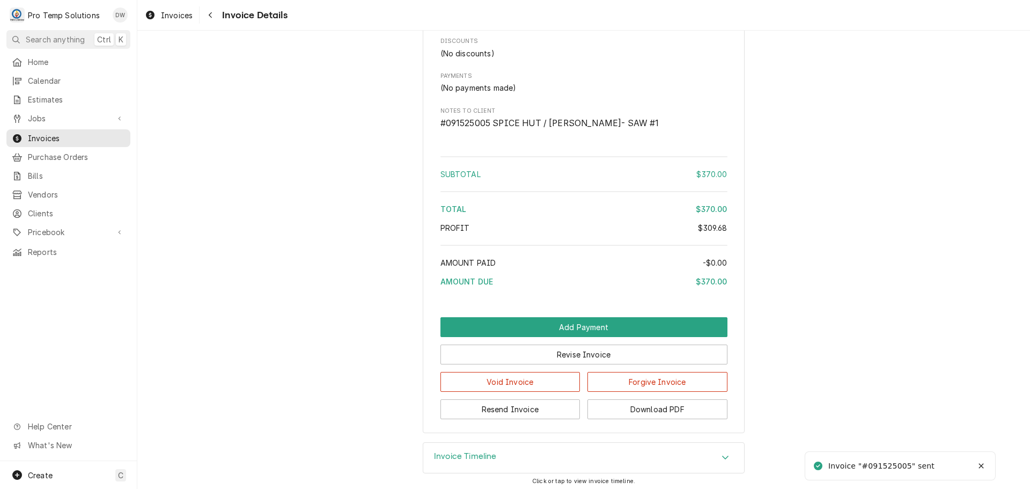
scroll to position [1526, 0]
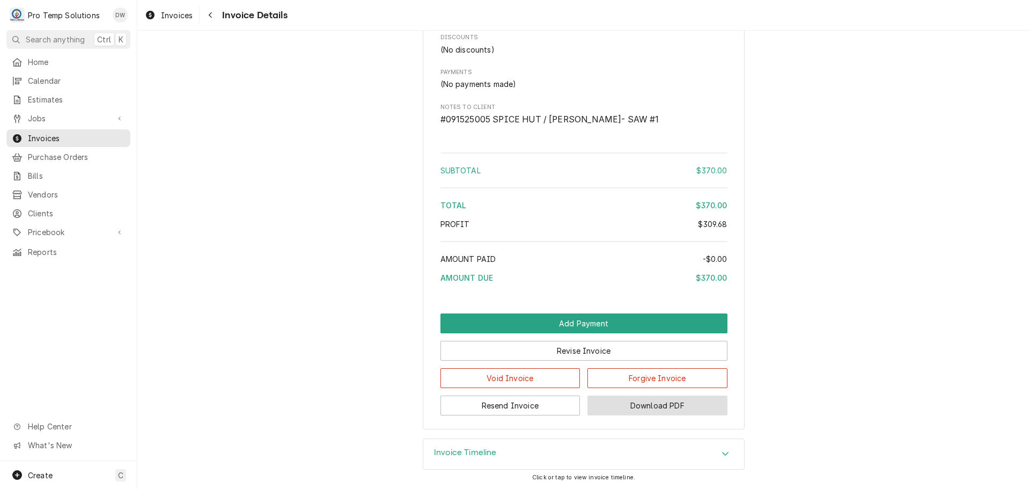
click at [645, 408] on button "Download PDF" at bounding box center [658, 406] width 140 height 20
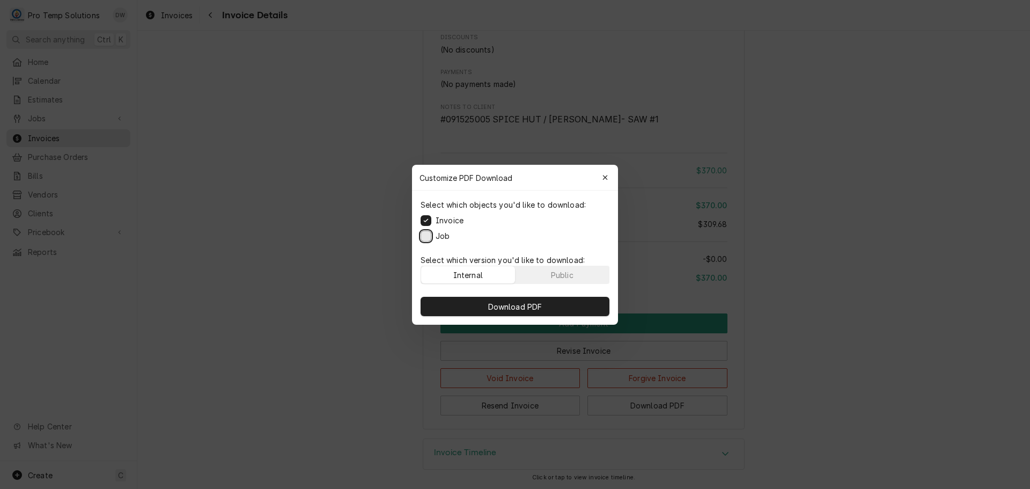
click at [426, 234] on button "Job" at bounding box center [426, 235] width 11 height 11
click at [499, 304] on span "Download PDF" at bounding box center [515, 306] width 58 height 11
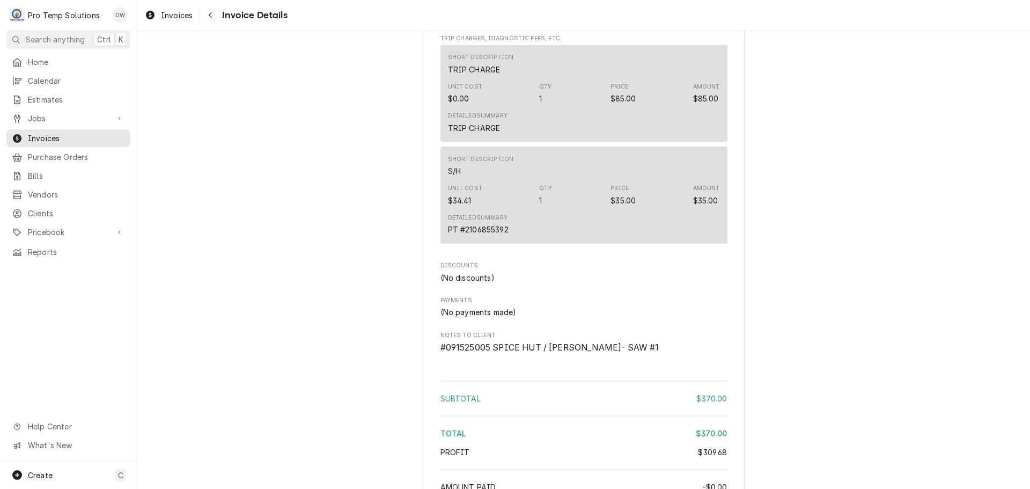
scroll to position [1204, 0]
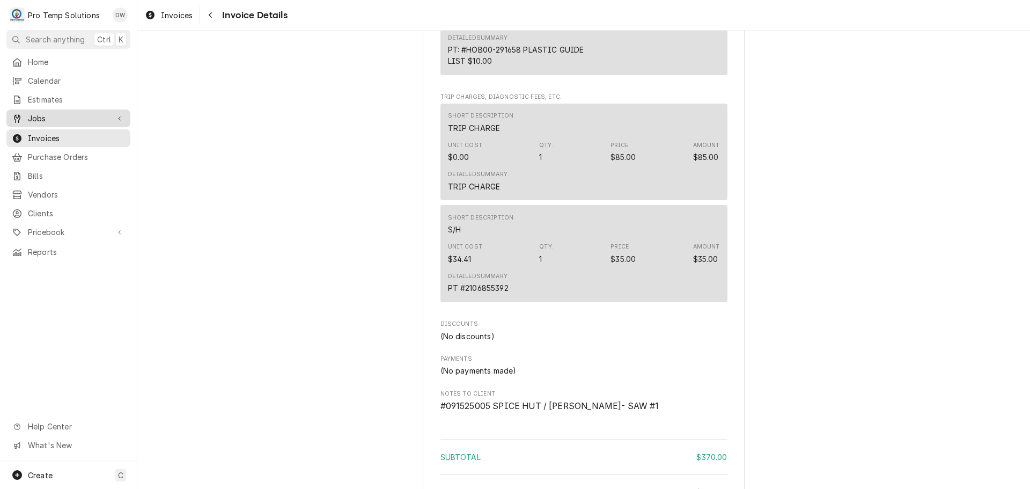
click at [52, 113] on span "Jobs" at bounding box center [68, 118] width 81 height 11
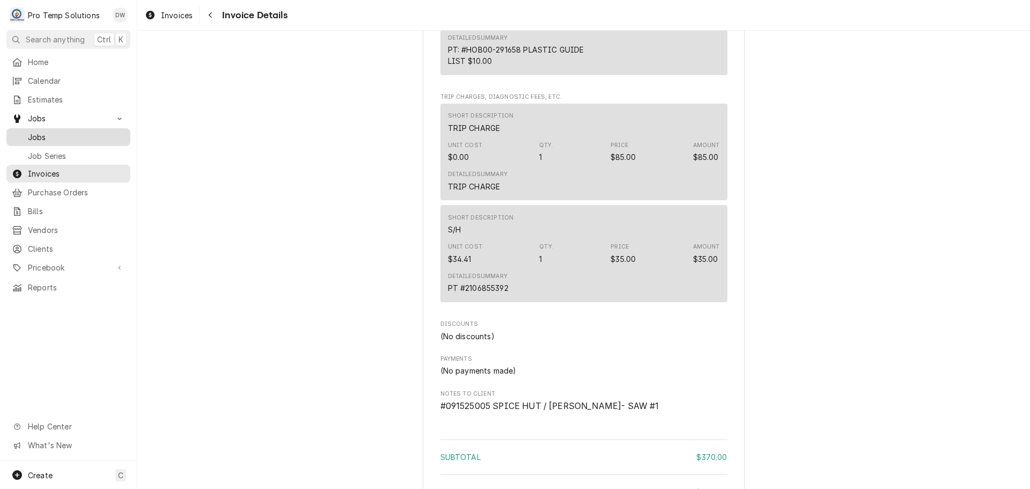
click at [36, 134] on span "Jobs" at bounding box center [76, 136] width 97 height 11
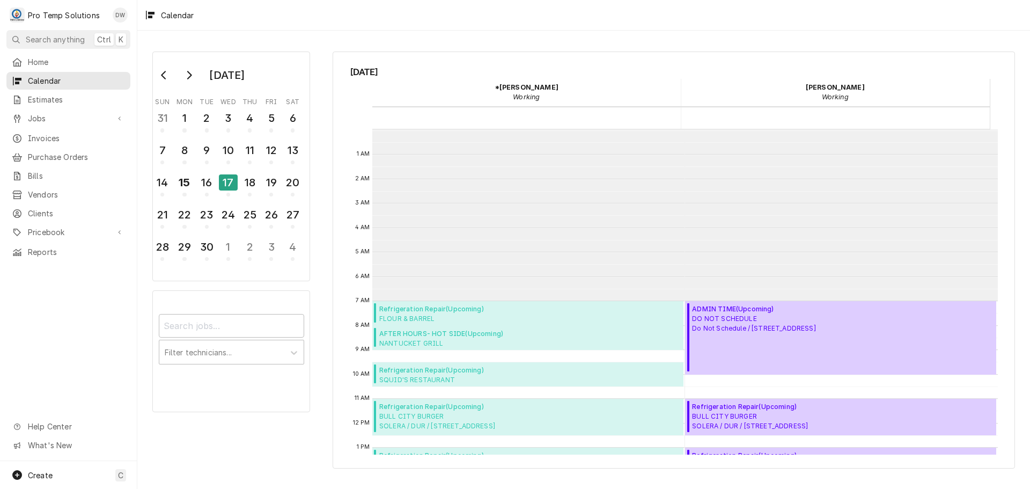
scroll to position [171, 0]
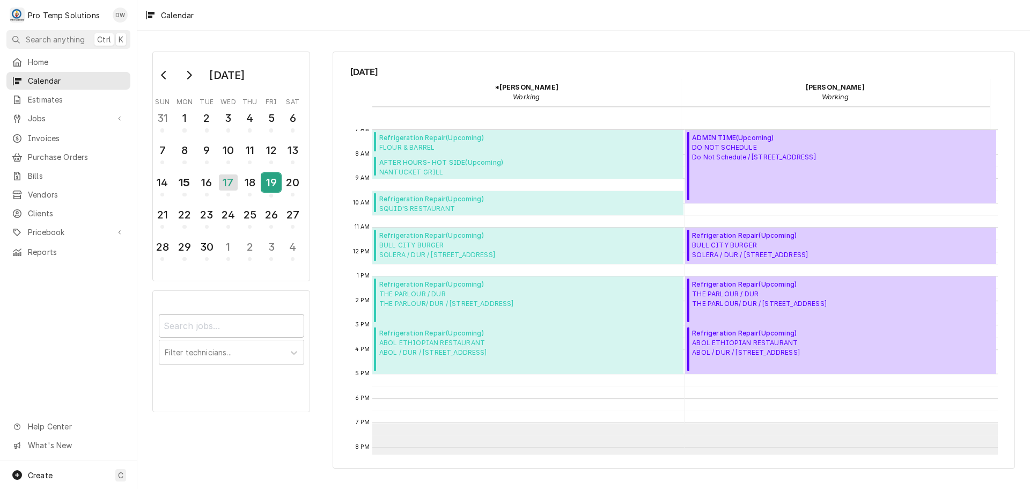
click at [268, 185] on div "19" at bounding box center [271, 182] width 19 height 18
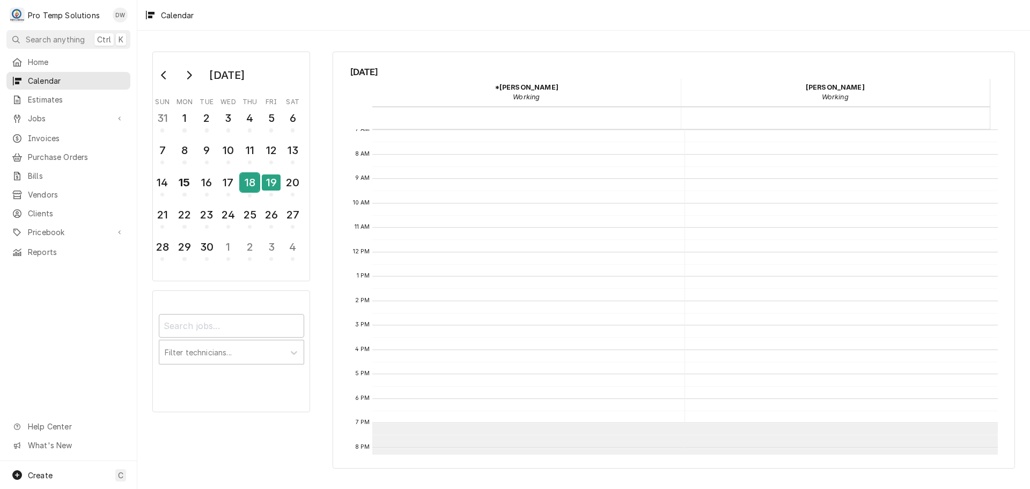
click at [246, 182] on div "18" at bounding box center [249, 182] width 19 height 18
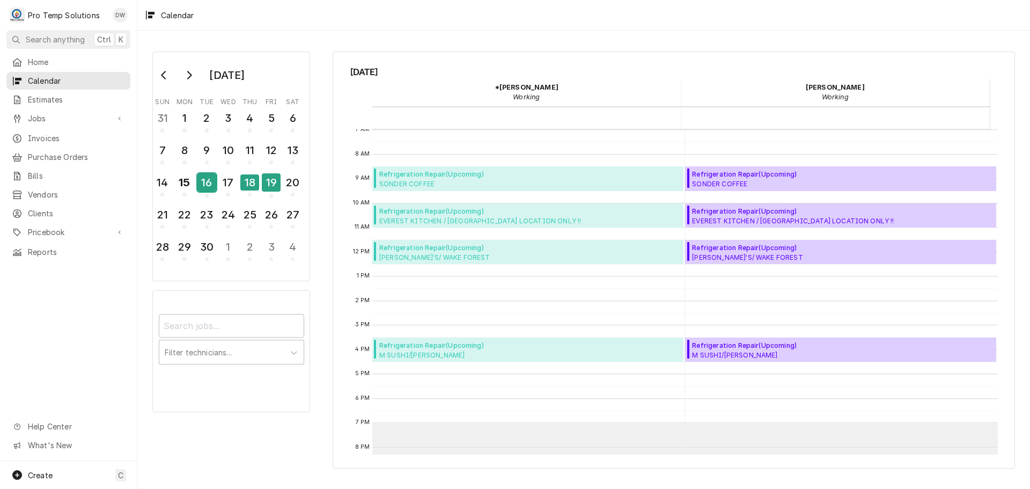
click at [209, 184] on div "16" at bounding box center [206, 182] width 19 height 18
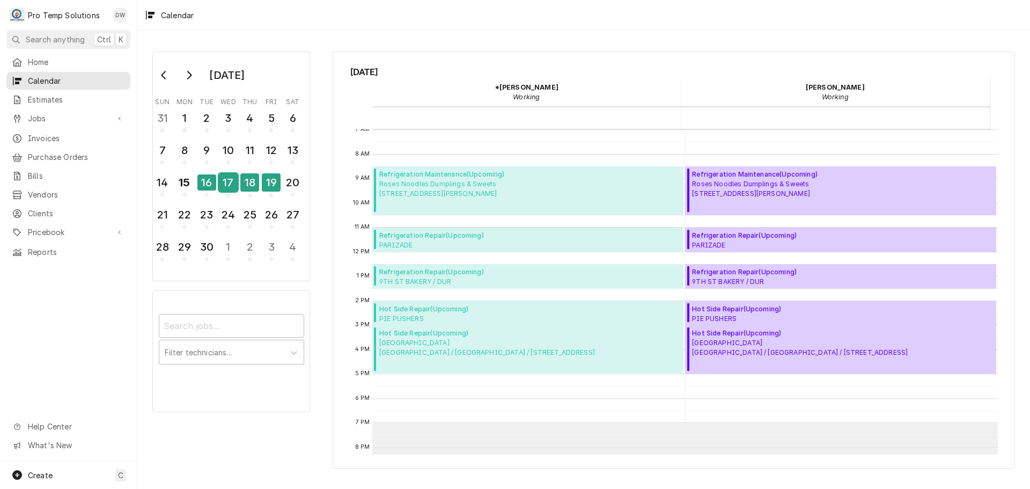
click at [223, 182] on div "17" at bounding box center [228, 182] width 19 height 18
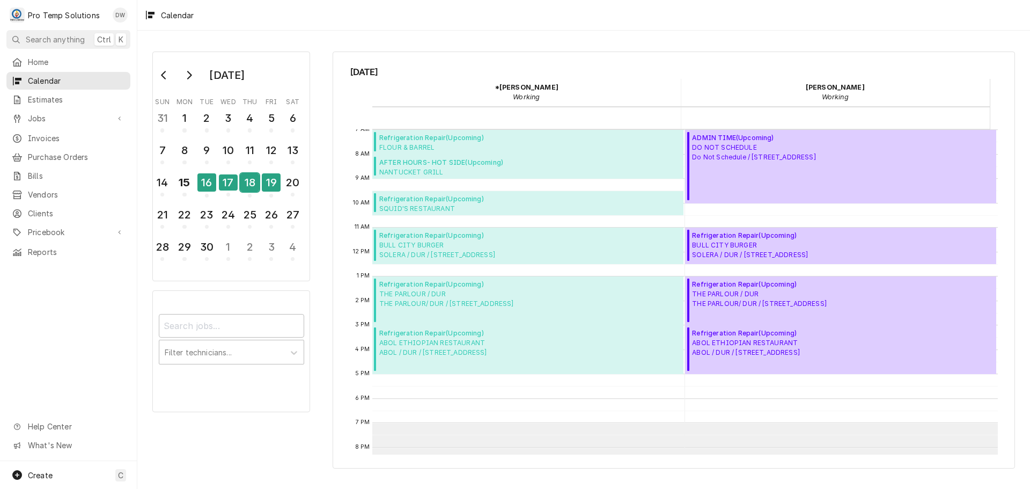
click at [255, 184] on div "18" at bounding box center [249, 182] width 19 height 18
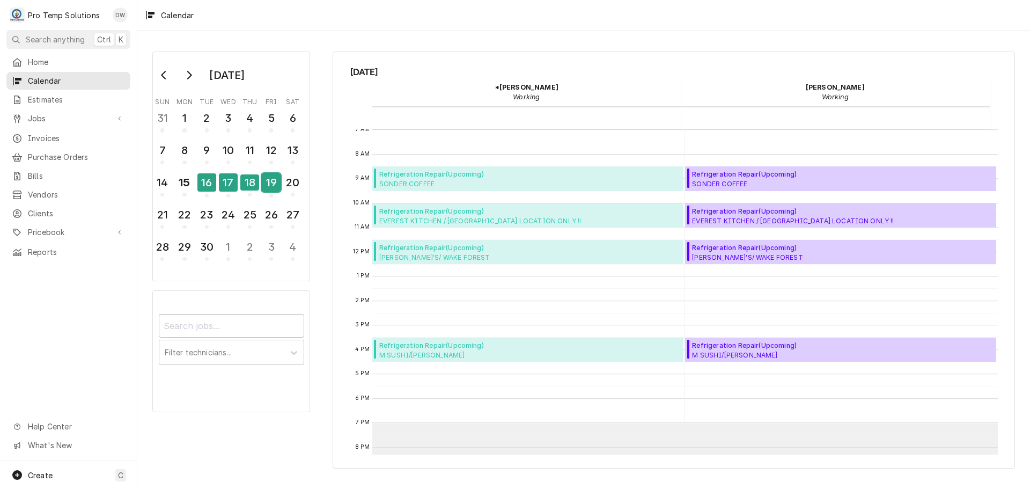
click at [275, 182] on div "19" at bounding box center [271, 182] width 19 height 18
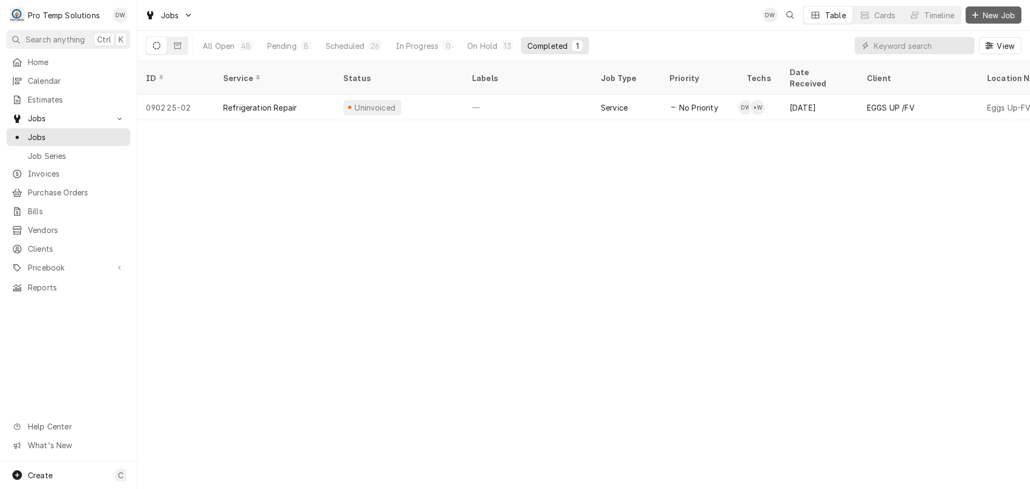
click at [992, 14] on span "New Job" at bounding box center [999, 15] width 36 height 11
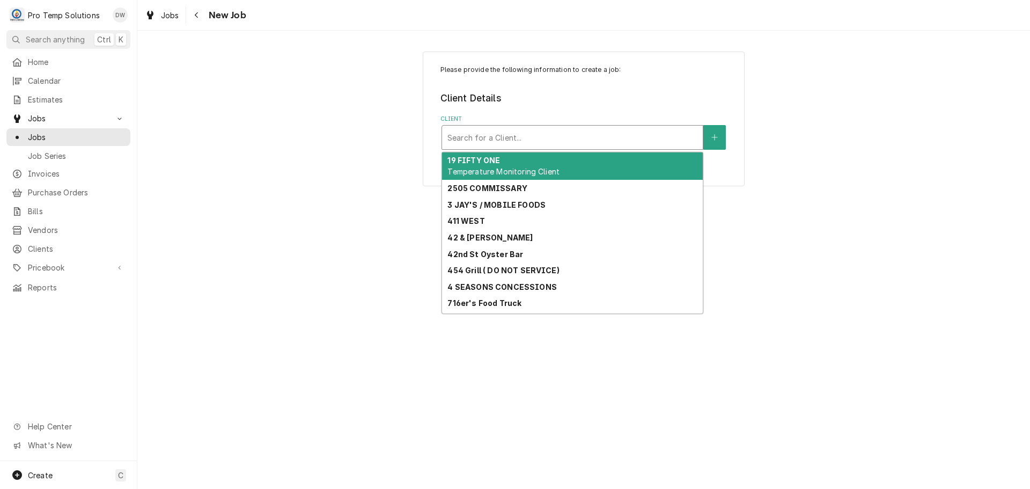
click at [565, 133] on div "Client" at bounding box center [573, 137] width 250 height 19
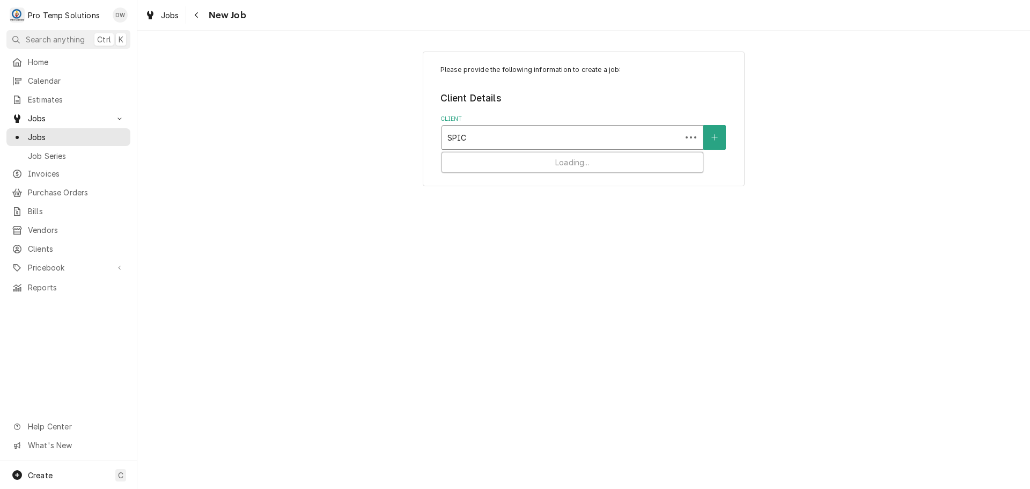
type input "SPICE"
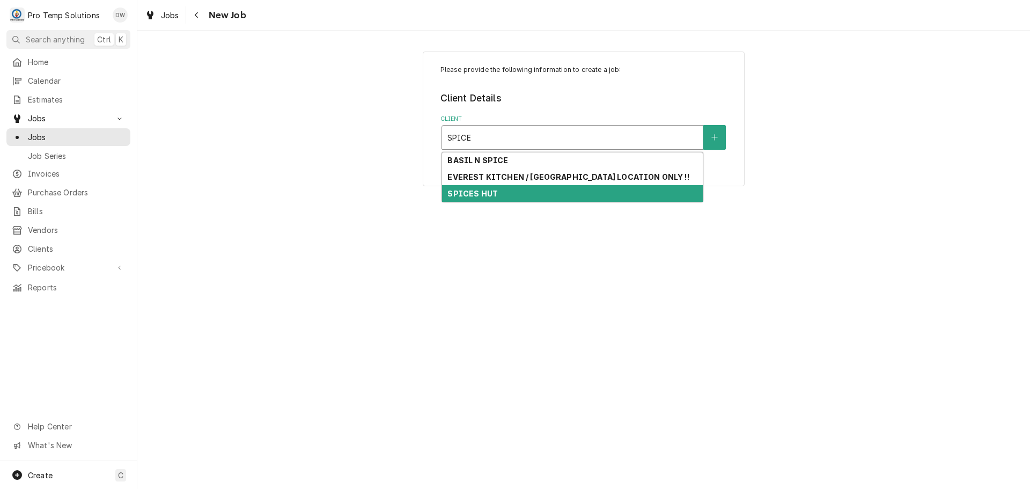
click at [511, 191] on div "SPICES HUT" at bounding box center [572, 193] width 261 height 17
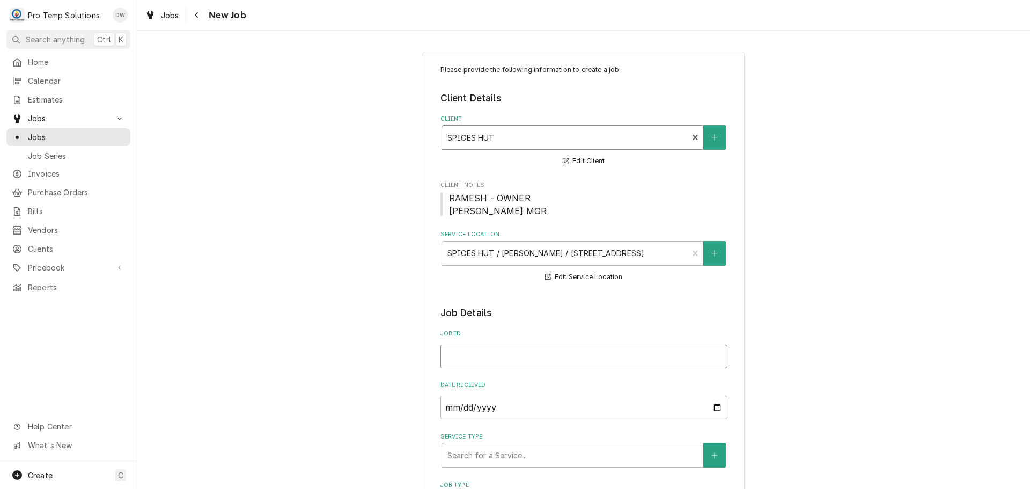
click at [524, 361] on input "Job ID" at bounding box center [584, 357] width 287 height 24
type textarea "x"
type input "0"
type textarea "x"
type input "09"
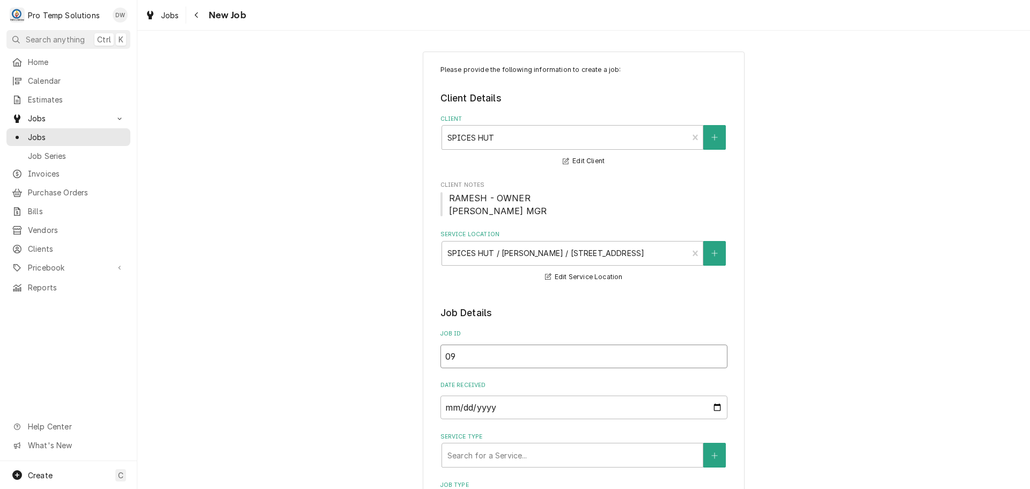
type textarea "x"
type input "091"
type textarea "x"
type input "0919"
type textarea "x"
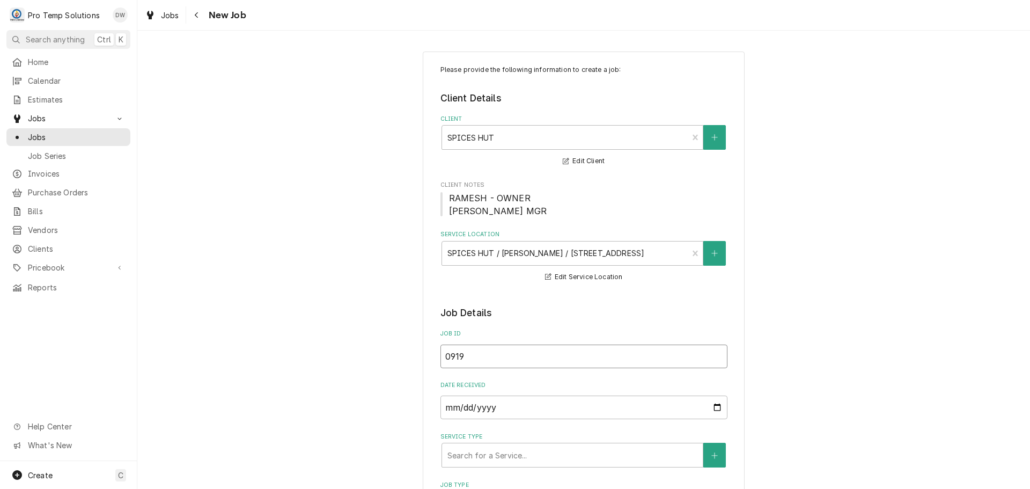
type input "09192"
type textarea "x"
type input "091925"
type textarea "x"
type input "091925-"
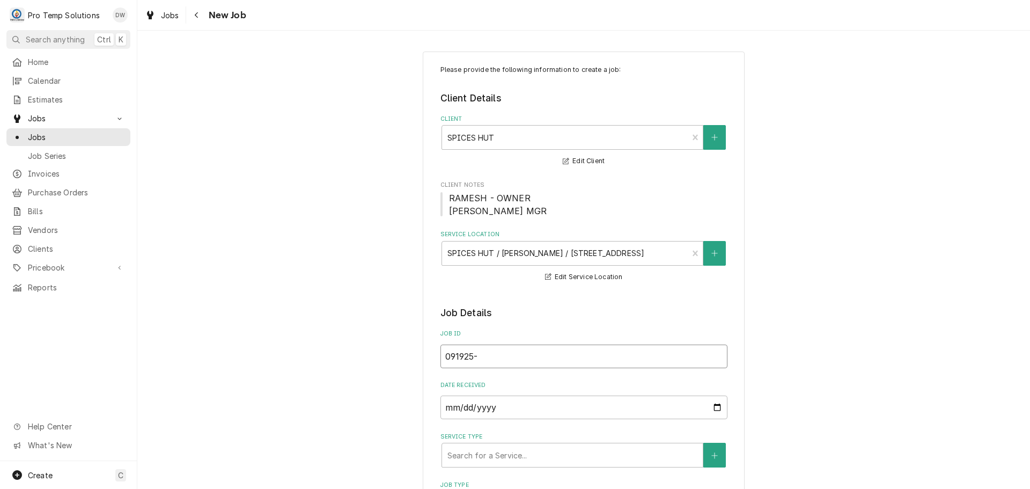
type textarea "x"
type input "091925-0"
type textarea "x"
type input "091925-01"
type textarea "x"
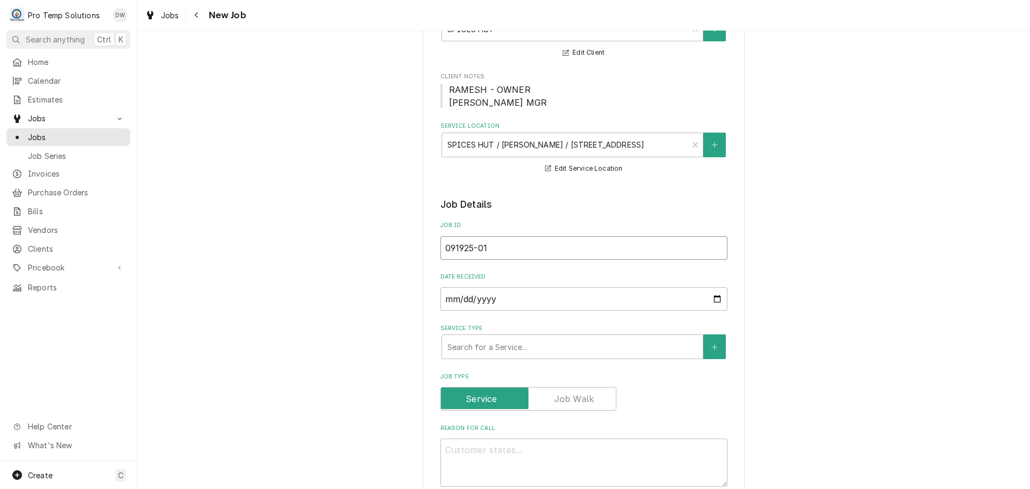
scroll to position [322, 0]
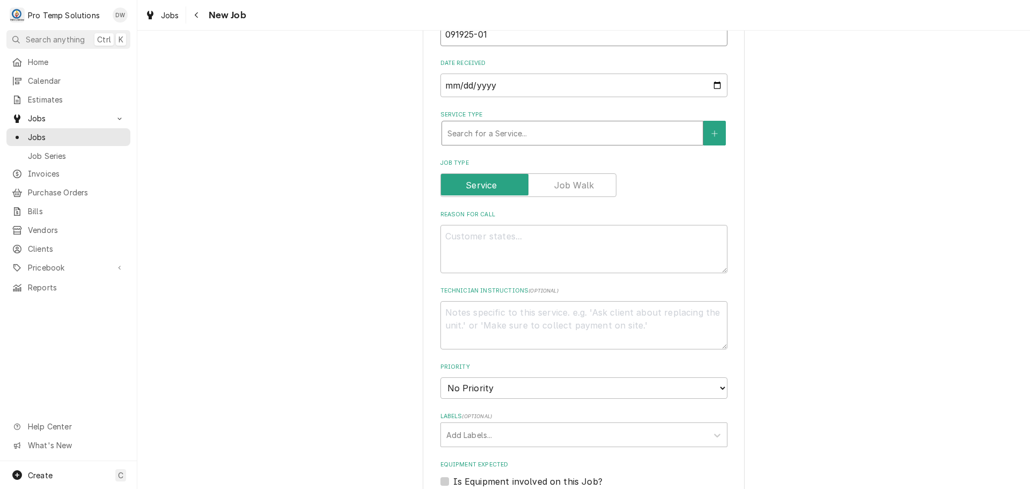
type input "091925-01"
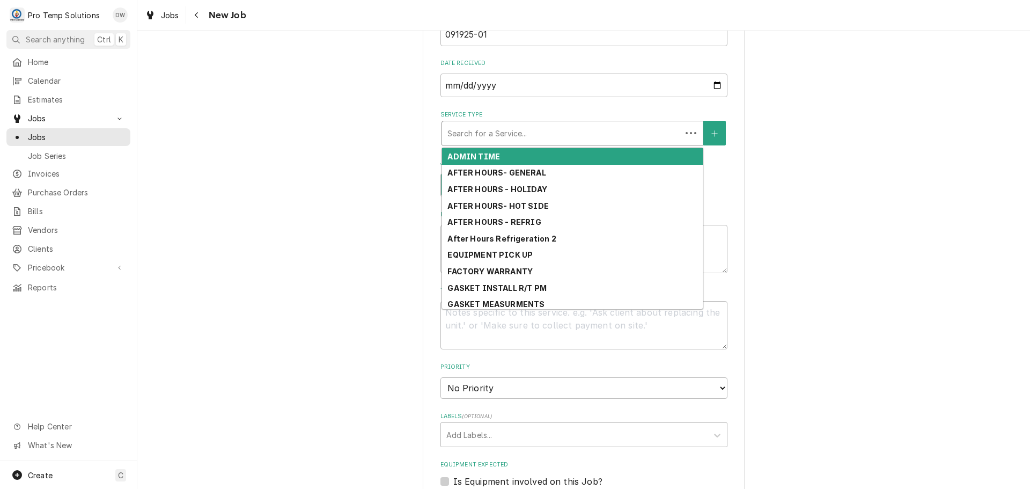
click at [545, 136] on div "Service Type" at bounding box center [562, 132] width 229 height 19
type textarea "x"
type input "G"
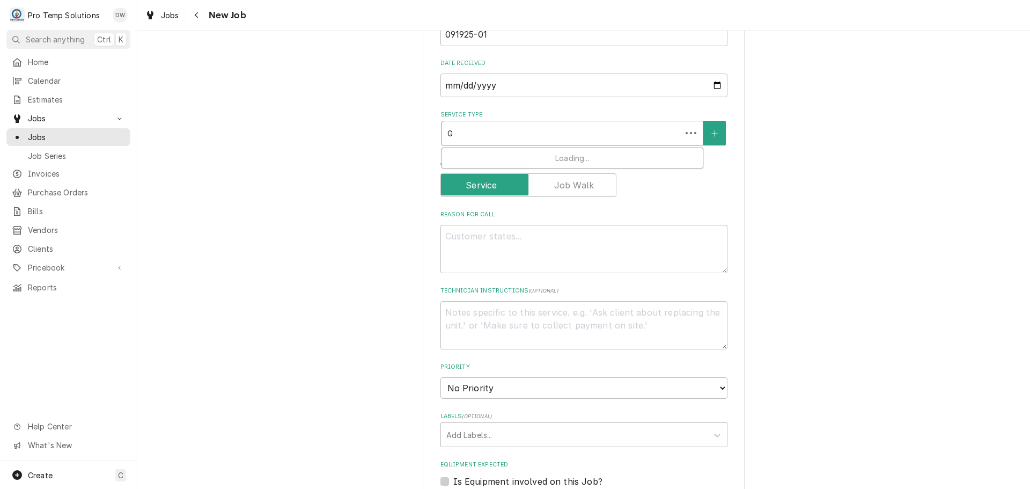
type textarea "x"
type input "GE"
type textarea "x"
type input "GEN"
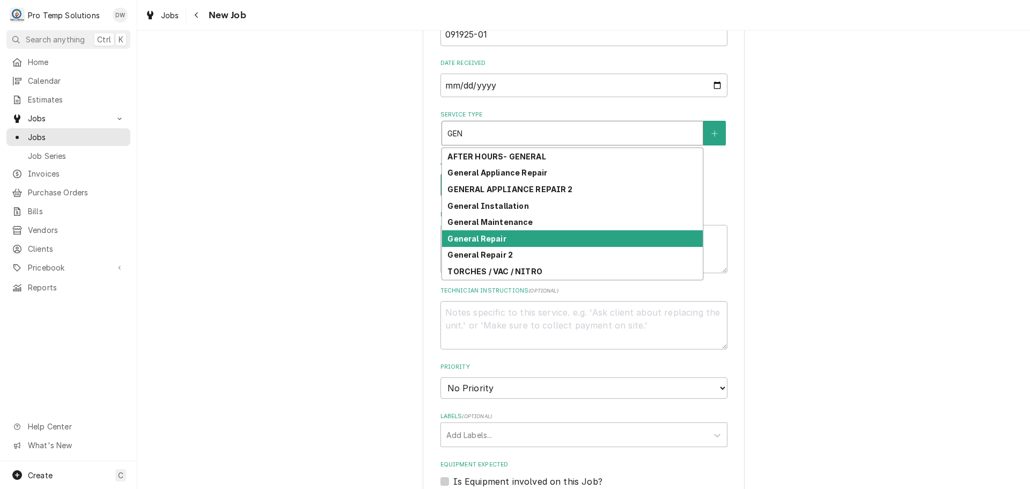
click at [516, 239] on div "General Repair" at bounding box center [572, 238] width 261 height 17
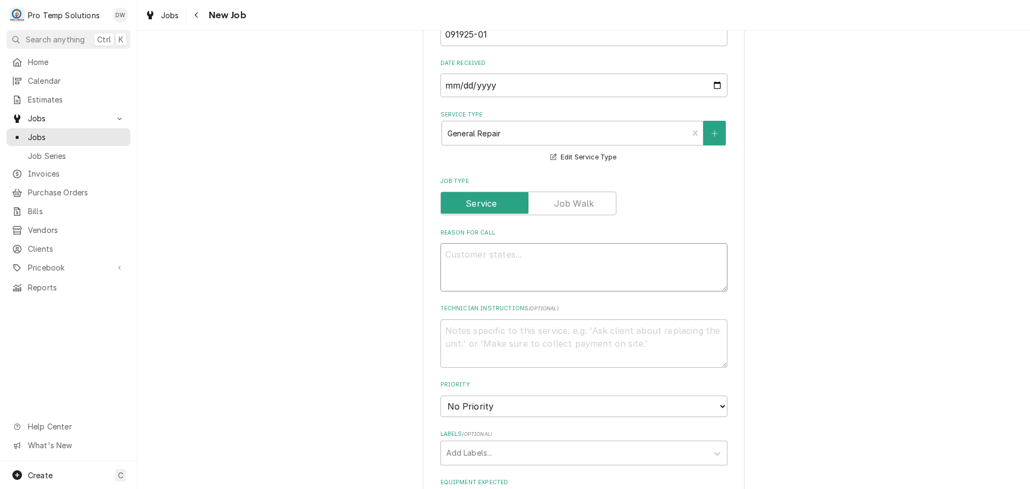
click at [510, 258] on textarea "Reason For Call" at bounding box center [584, 267] width 287 height 48
type textarea "x"
type textarea "I"
type textarea "x"
type textarea "IN"
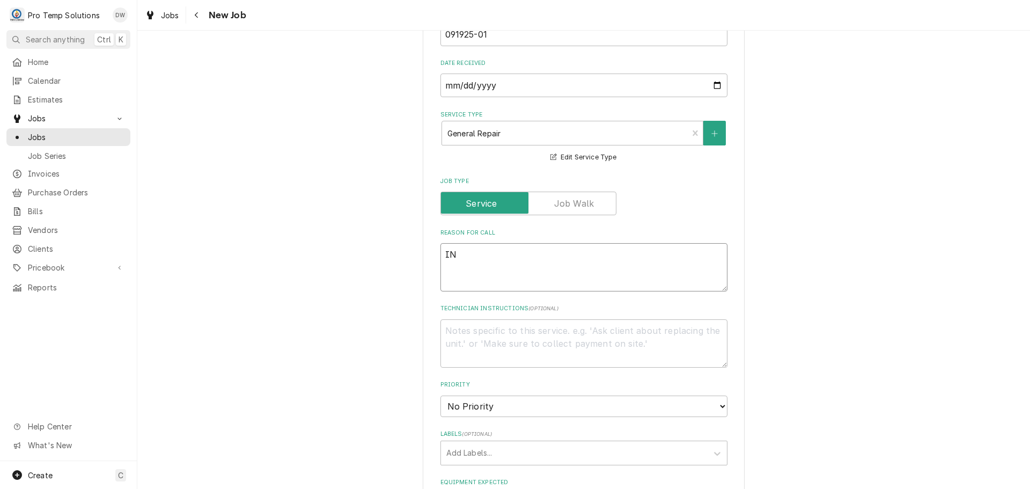
type textarea "x"
type textarea "INS"
type textarea "x"
type textarea "INST"
type textarea "x"
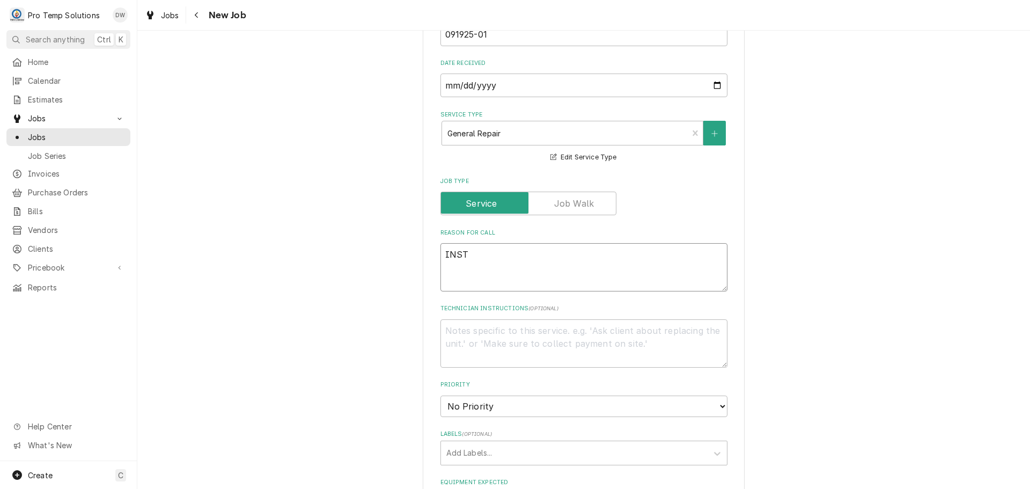
type textarea "INSTA"
type textarea "x"
type textarea "INSTAL"
type textarea "x"
type textarea "INSTALL"
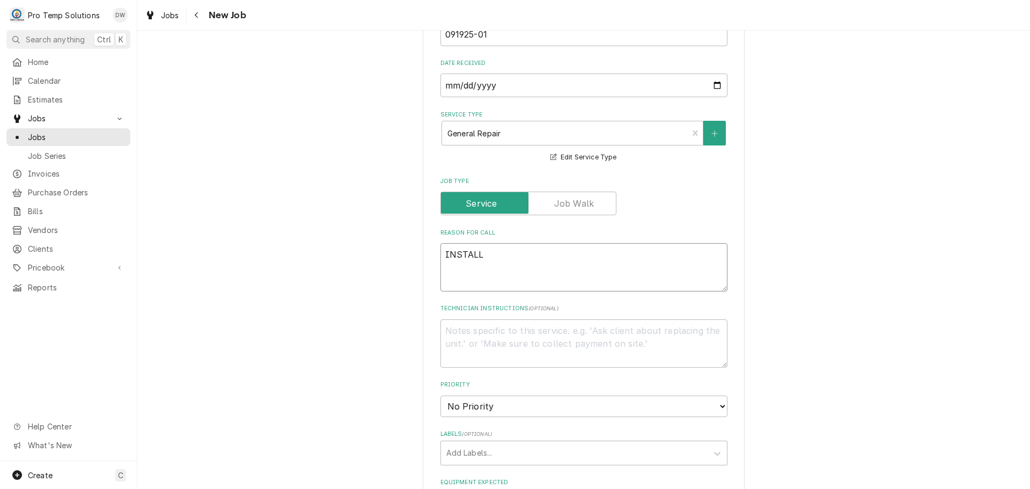
type textarea "x"
type textarea "INSTALL"
type textarea "x"
type textarea "INSTALL P"
type textarea "x"
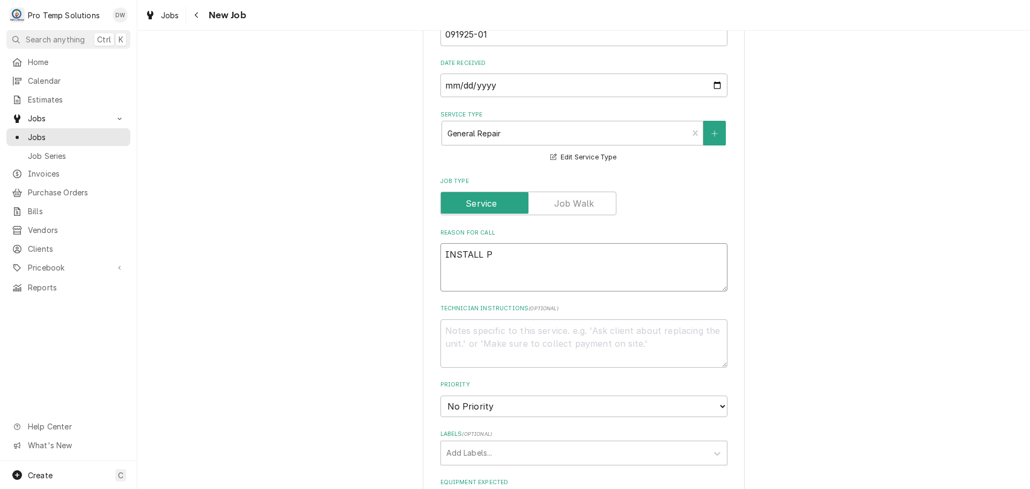
type textarea "INSTALL PA"
type textarea "x"
type textarea "INSTALL PAR"
type textarea "x"
type textarea "INSTALL PART"
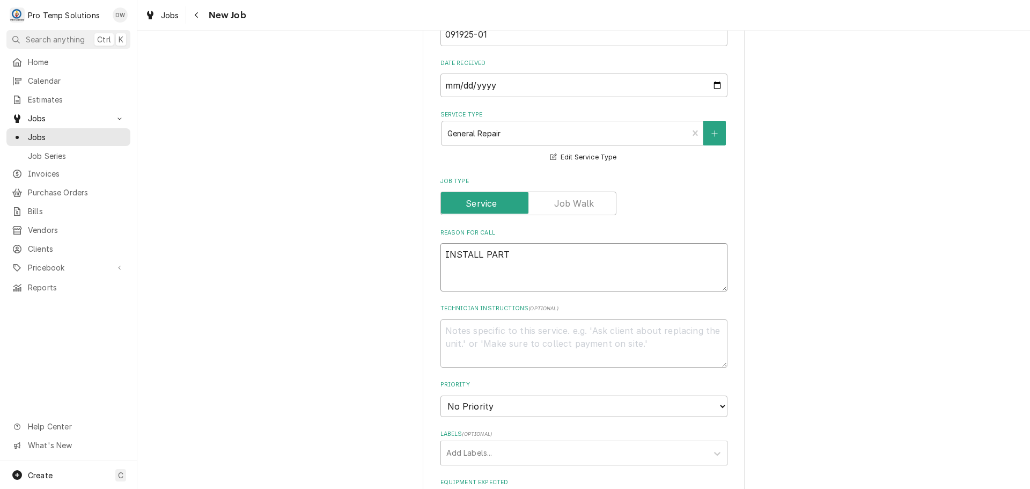
type textarea "x"
type textarea "INSTALL PARTS"
type textarea "x"
type textarea "INSTALL PARTS"
type textarea "x"
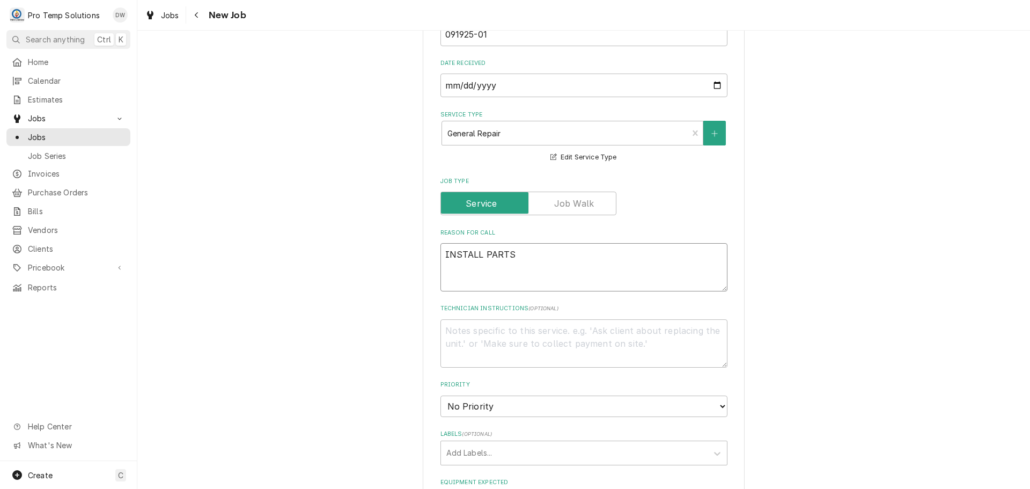
type textarea "INSTALL PARTS O"
type textarea "x"
type textarea "INSTALL PARTS ON"
type textarea "x"
type textarea "INSTALL PARTS ON"
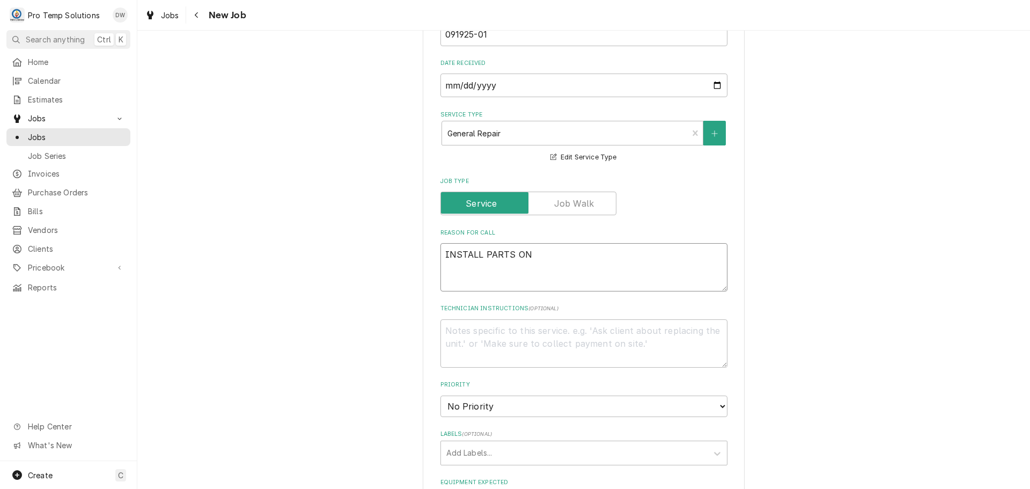
type textarea "x"
type textarea "INSTALL PARTS ON S"
type textarea "x"
type textarea "INSTALL PARTS ON SA"
type textarea "x"
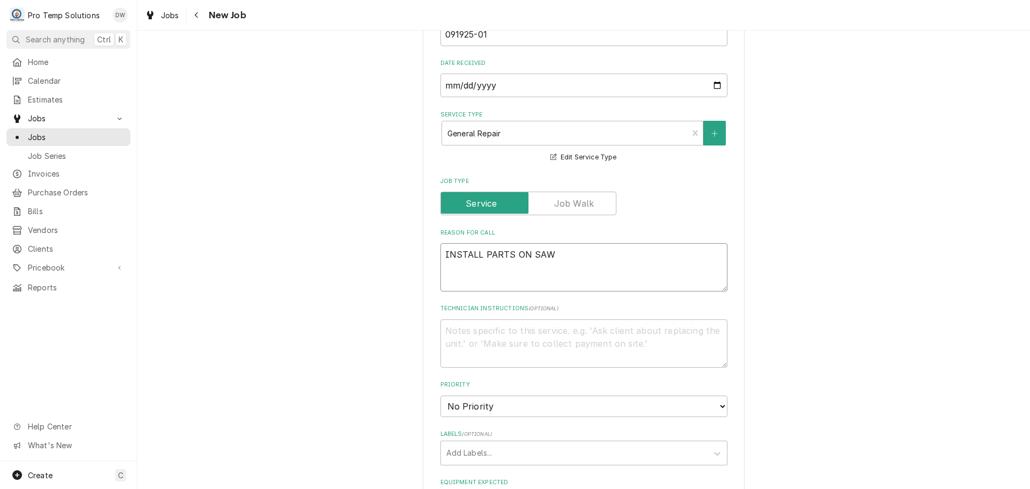
type textarea "INSTALL PARTS ON SAW"
type textarea "x"
type textarea "INSTALL PARTS ON SAW #"
type textarea "x"
type textarea "INSTALL PARTS ON SAW #2"
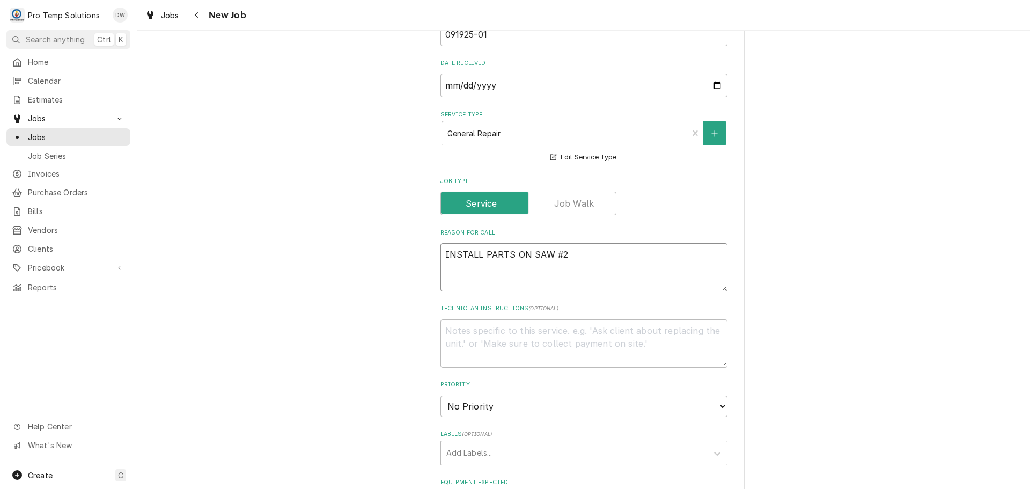
click at [511, 253] on textarea "INSTALL PARTS ON SAW #2" at bounding box center [584, 267] width 287 height 48
type textarea "x"
type textarea "INSTALL PARTS FON SAW #2"
type textarea "x"
type textarea "INSTALL PARTS FOON SAW #2"
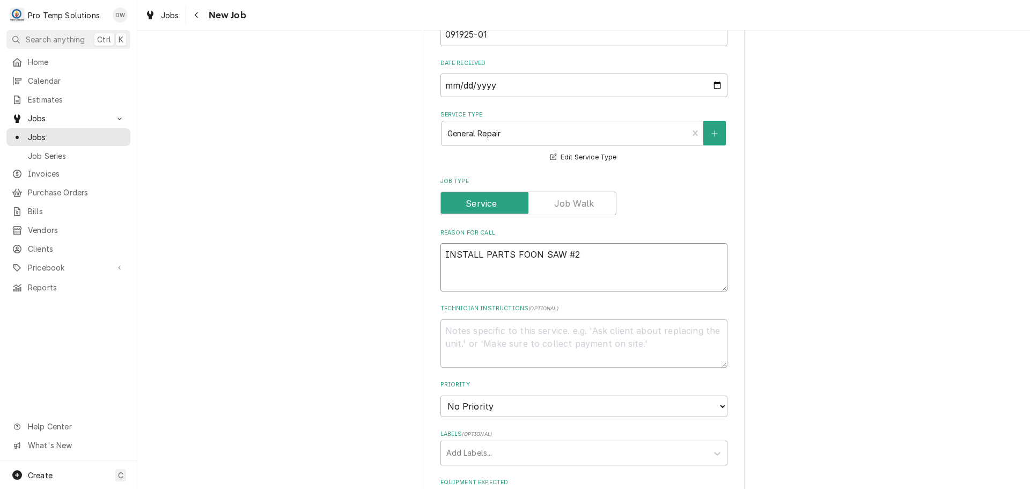
type textarea "x"
type textarea "INSTALL PARTS FORON SAW #2"
type textarea "x"
type textarea "INSTALL PARTS FOR ON SAW #2"
type textarea "x"
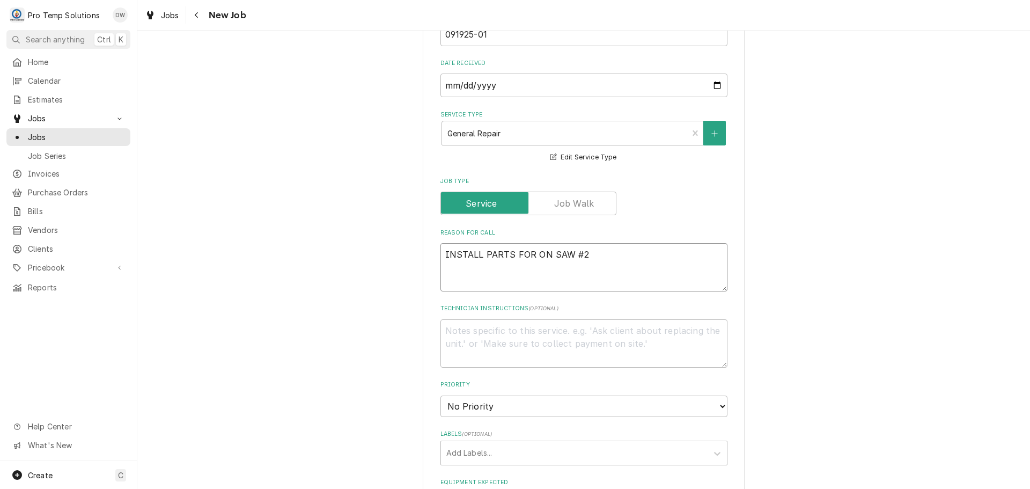
type textarea "INSTALL PARTS FOR SON SAW #2"
type textarea "x"
type textarea "INSTALL PARTS FOR SAON SAW #2"
type textarea "x"
type textarea "INSTALL PARTS FOR SAFON SAW #2"
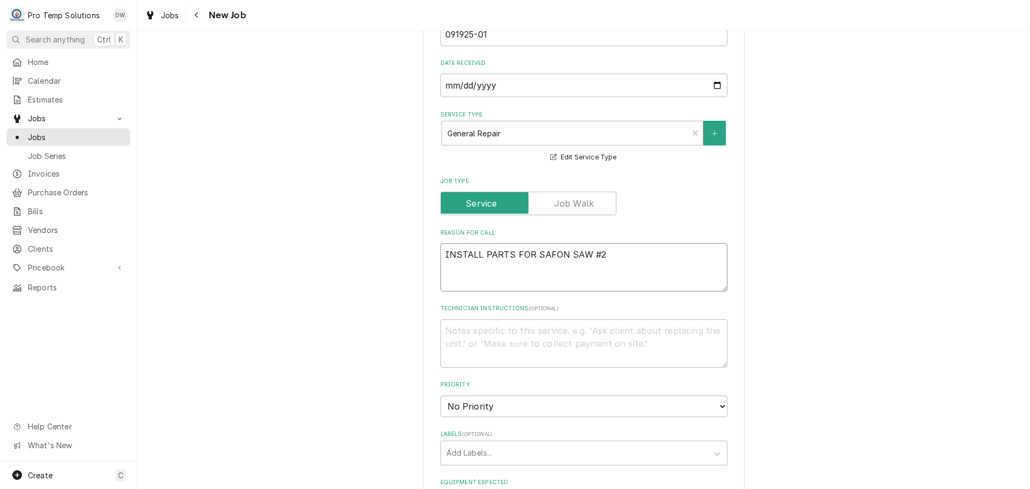
type textarea "x"
type textarea "INSTALL PARTS FOR SAFEON SAW #2"
type textarea "x"
type textarea "INSTALL PARTS FOR SAFETON SAW #2"
type textarea "x"
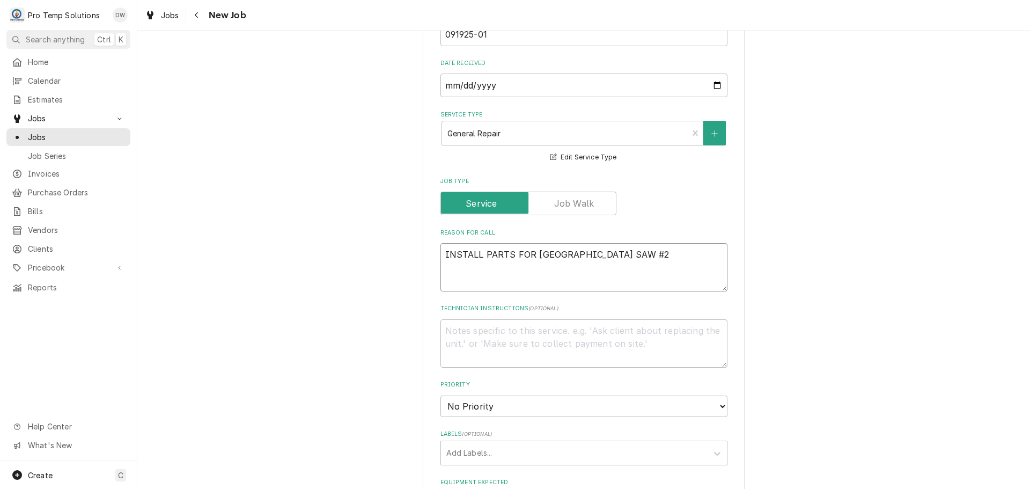
type textarea "INSTALL PARTS FOR SAFETYON SAW #2"
type textarea "x"
type textarea "INSTALL PARTS FOR SAFETY ON SAW #2"
type textarea "x"
type textarea "INSTALL PARTS FOR SAFETY AON SAW #2"
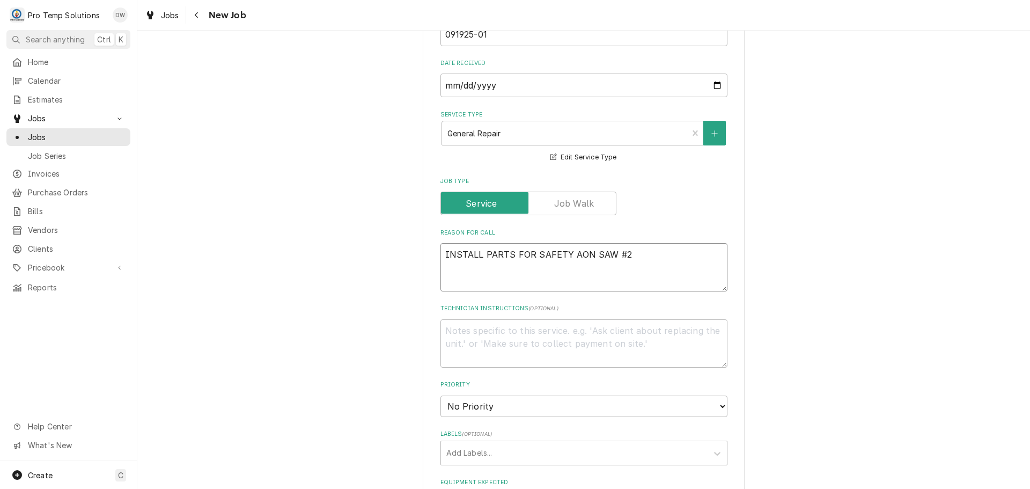
type textarea "x"
type textarea "INSTALL PARTS FOR SAFETY ARON SAW #2"
type textarea "x"
type textarea "INSTALL PARTS FOR SAFETY ARMON SAW #2"
type textarea "x"
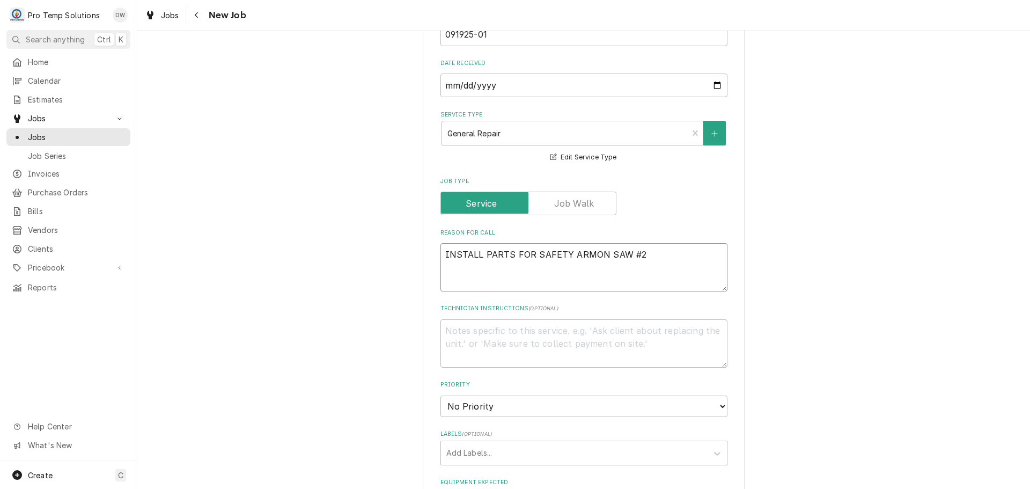
type textarea "INSTALL PARTS FOR SAFETY ARM ON SAW #2"
click at [481, 254] on textarea "INSTALL PARTS FOR SAFETY ARM ON SAW #2" at bounding box center [584, 267] width 287 height 48
type textarea "x"
type textarea "INSTALL (PARTS FOR SAFETY ARM ON SAW #2"
type textarea "x"
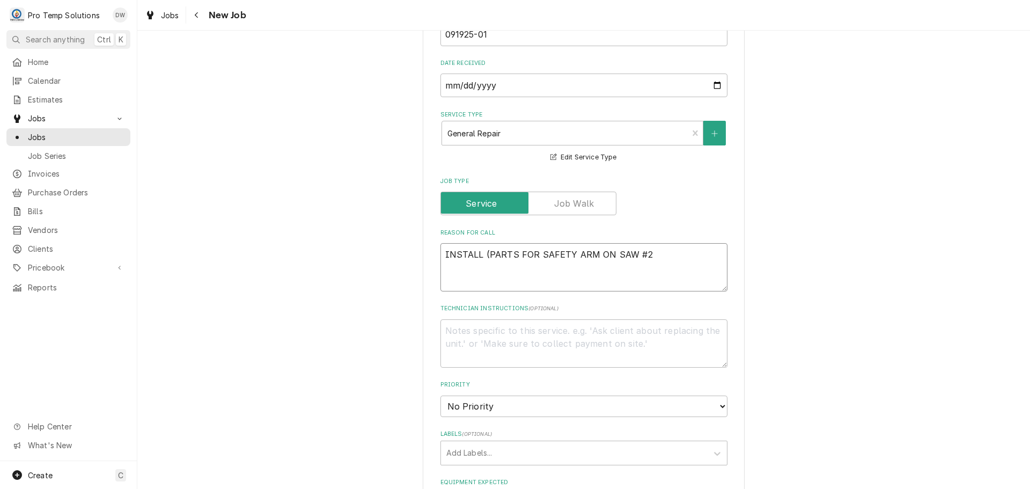
type textarea "INSTALL (5PARTS FOR SAFETY ARM ON SAW #2"
type textarea "x"
type textarea "INSTALL (5)PARTS FOR SAFETY ARM ON SAW #2"
type textarea "x"
type textarea "INSTALL (5) PARTS FOR SAFETY ARM ON SAW #2"
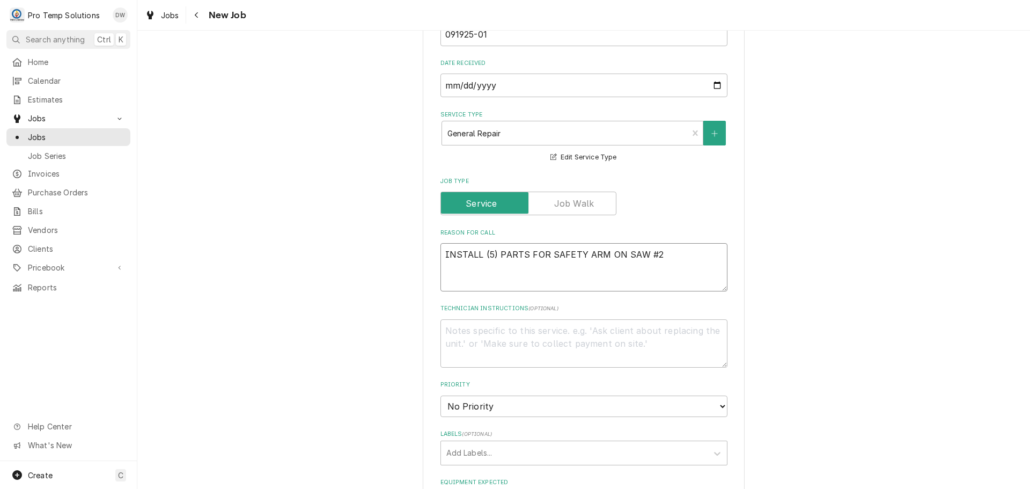
type textarea "x"
type textarea "INSTALL (5) PARTS FOR SAFETY ARM ON SAW #2"
click at [450, 336] on textarea "Technician Instructions ( optional )" at bounding box center [584, 343] width 287 height 48
type textarea "x"
type textarea "P"
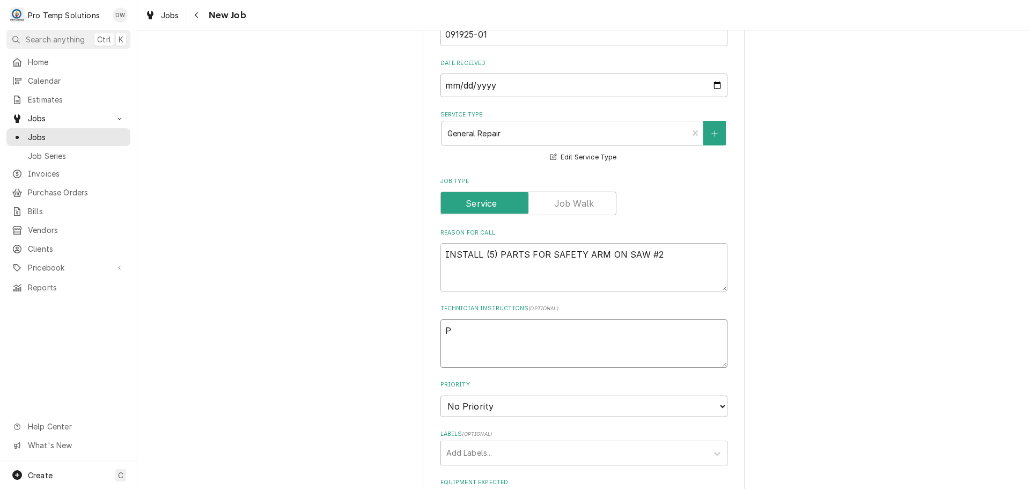
type textarea "x"
type textarea "PT"
type textarea "x"
type textarea "PT"
type textarea "x"
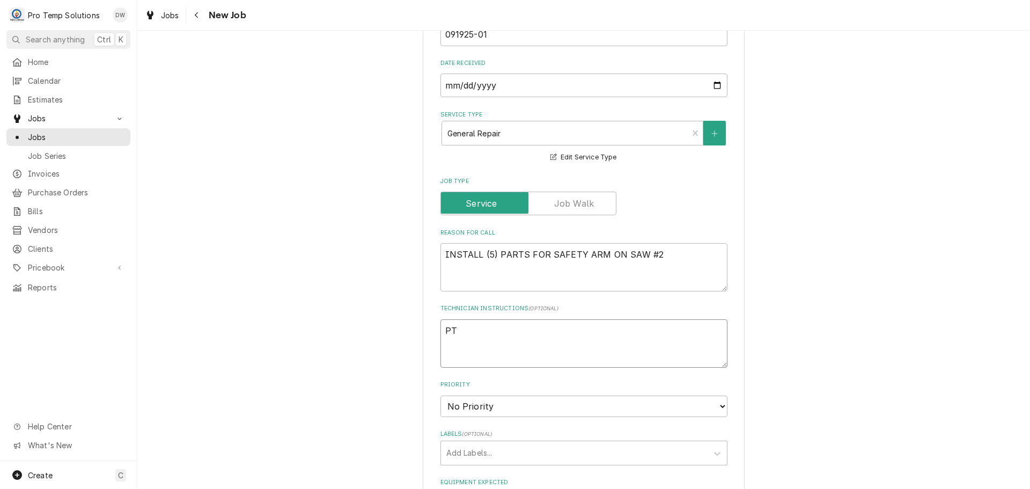
type textarea "PT $"
type textarea "x"
type textarea "PT $1"
type textarea "x"
type textarea "PT $17"
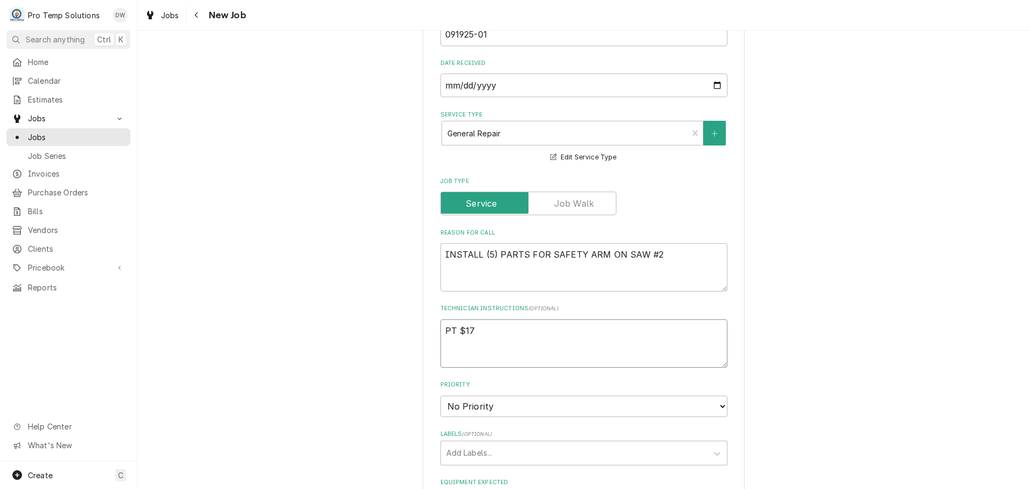
type textarea "x"
type textarea "PT $175"
type textarea "x"
type textarea "PT $175."
type textarea "x"
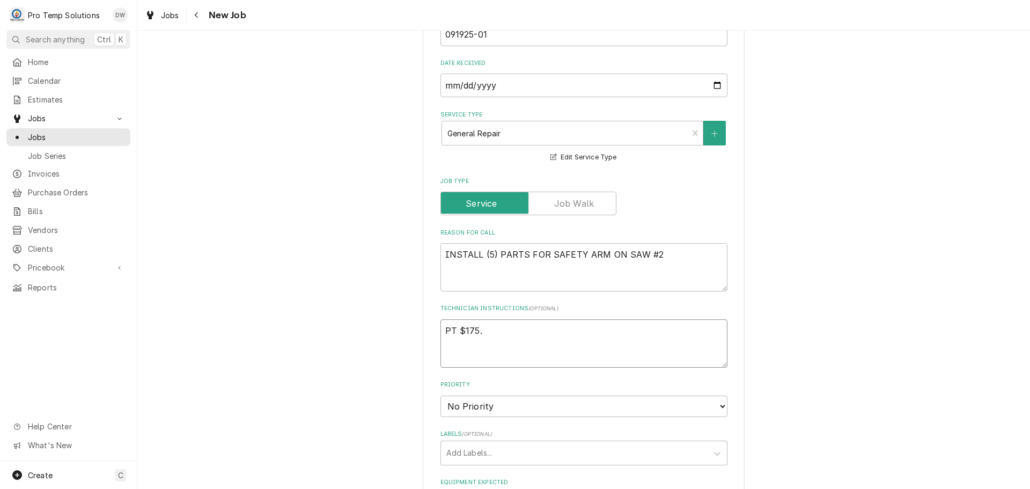
type textarea "PT $175.3"
type textarea "x"
type textarea "PT $175.39"
type textarea "x"
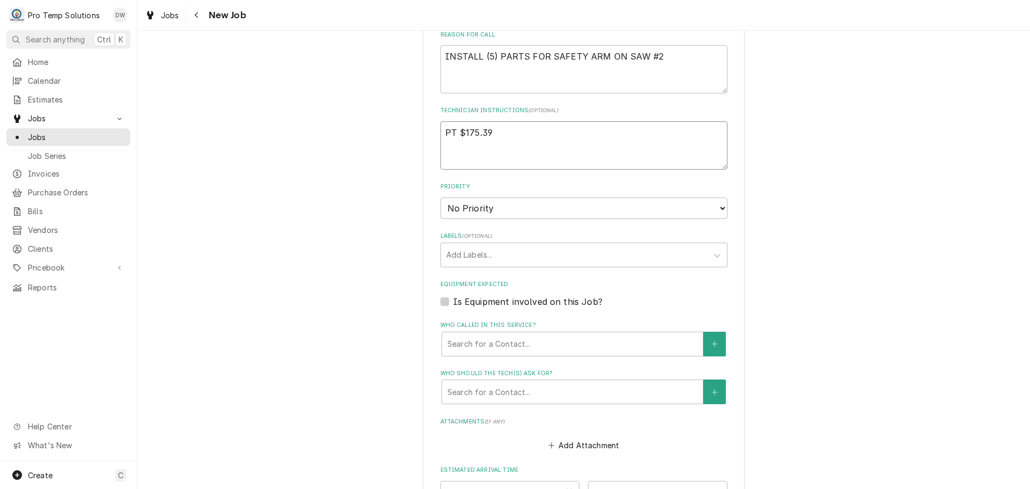
scroll to position [537, 0]
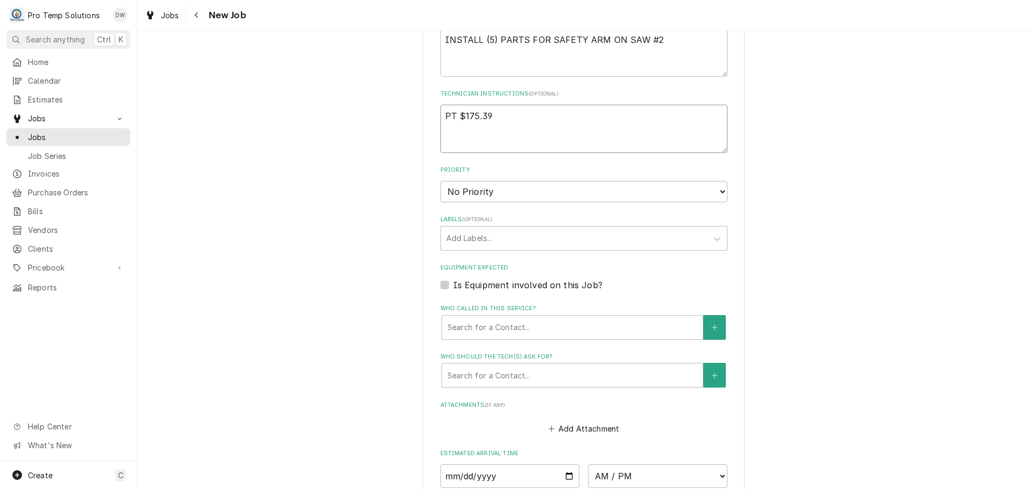
type textarea "PT $175.39"
click at [453, 283] on label "Is Equipment involved on this Job?" at bounding box center [527, 285] width 149 height 13
click at [453, 283] on input "Equipment Expected" at bounding box center [596, 291] width 287 height 24
checkbox input "true"
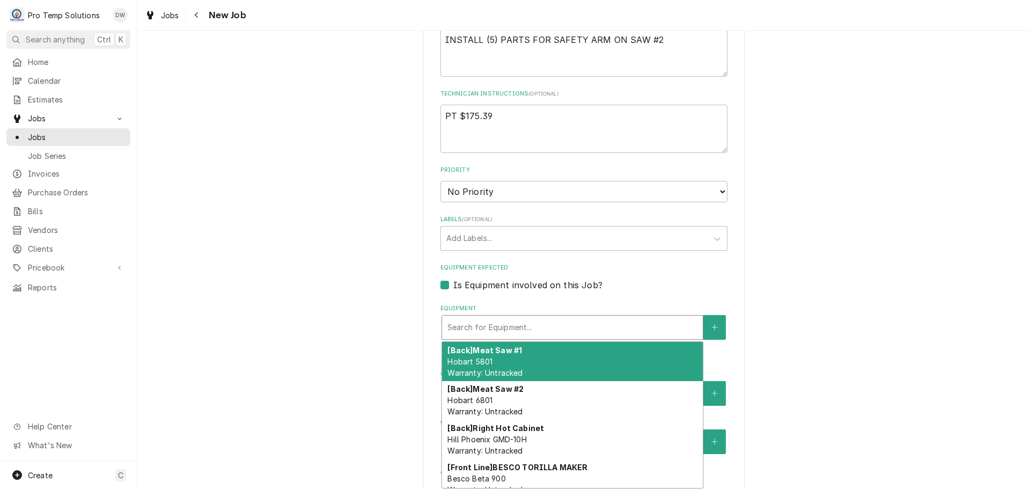
click at [539, 327] on div "Equipment" at bounding box center [573, 327] width 250 height 19
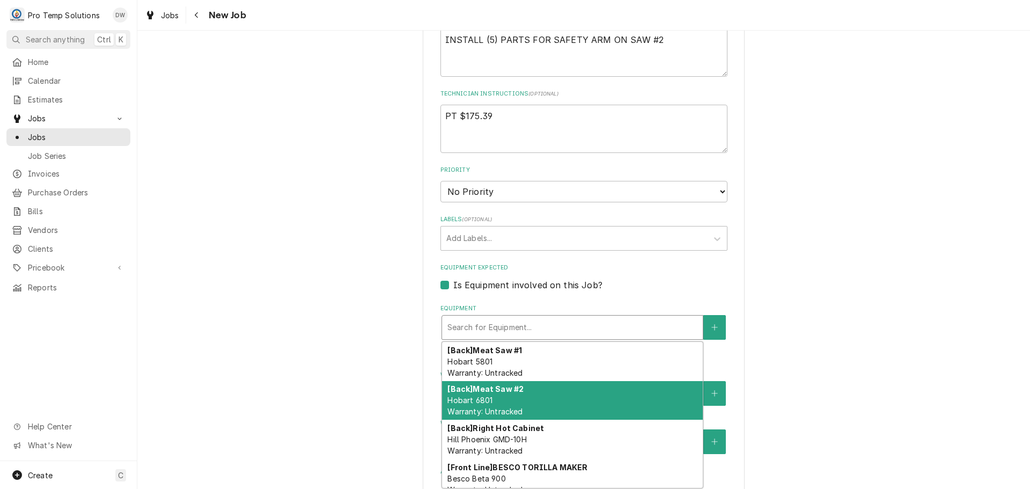
click at [536, 398] on div "[Back] Meat Saw #2 Hobart 6801 Warranty: Untracked" at bounding box center [572, 400] width 261 height 39
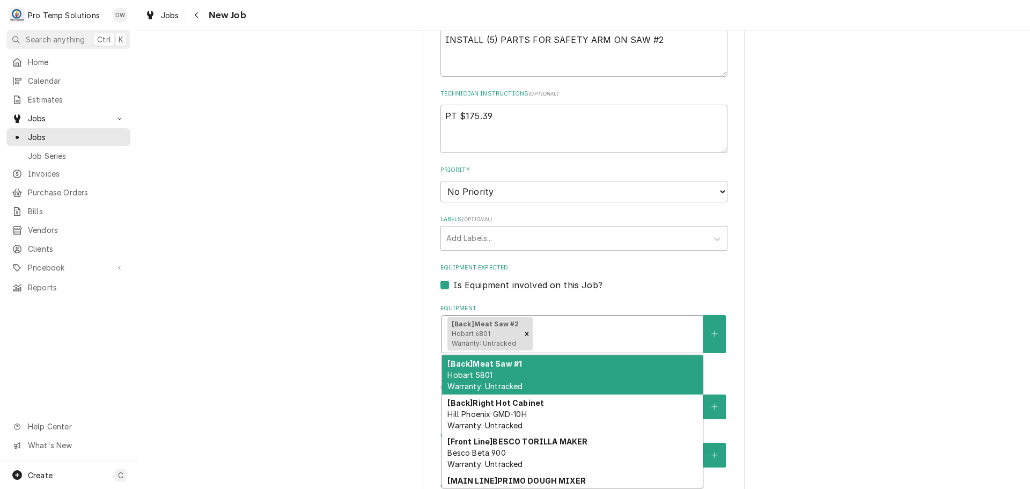
click at [609, 334] on div "Equipment" at bounding box center [616, 333] width 163 height 19
click at [582, 369] on div "[Back] Meat Saw #1 Hobart 5801 Warranty: Untracked" at bounding box center [572, 374] width 261 height 39
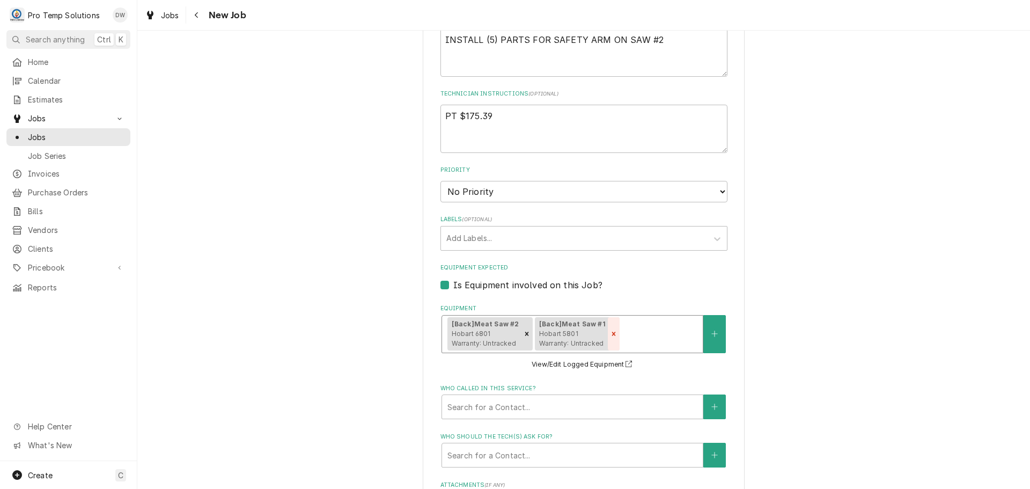
click at [610, 333] on icon "Remove [object Object]" at bounding box center [614, 334] width 8 height 8
type textarea "x"
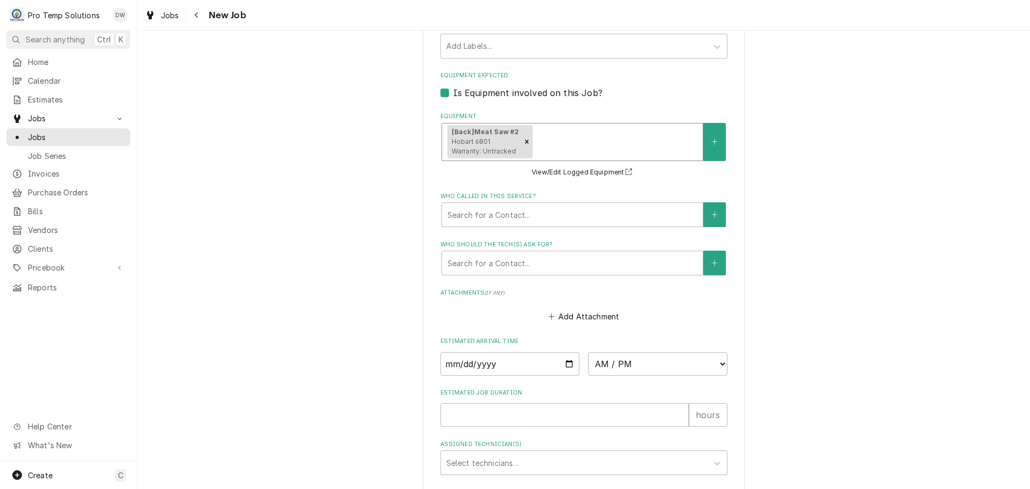
scroll to position [805, 0]
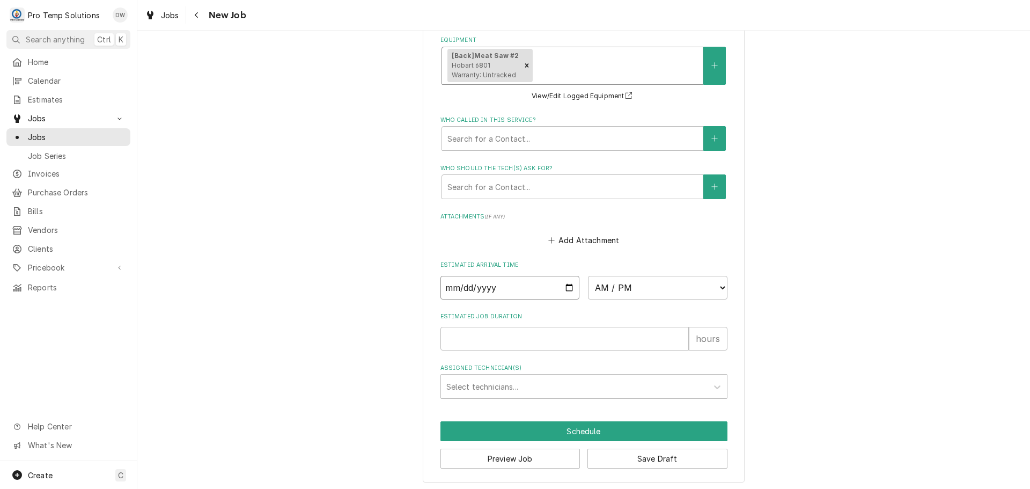
click at [563, 283] on input "Date" at bounding box center [511, 288] width 140 height 24
type input "2025-09-19"
type textarea "x"
click at [714, 287] on select "AM / PM 6:00 AM 6:15 AM 6:30 AM 6:45 AM 7:00 AM 7:15 AM 7:30 AM 7:45 AM 8:00 AM…" at bounding box center [658, 288] width 140 height 24
select select "15:00:00"
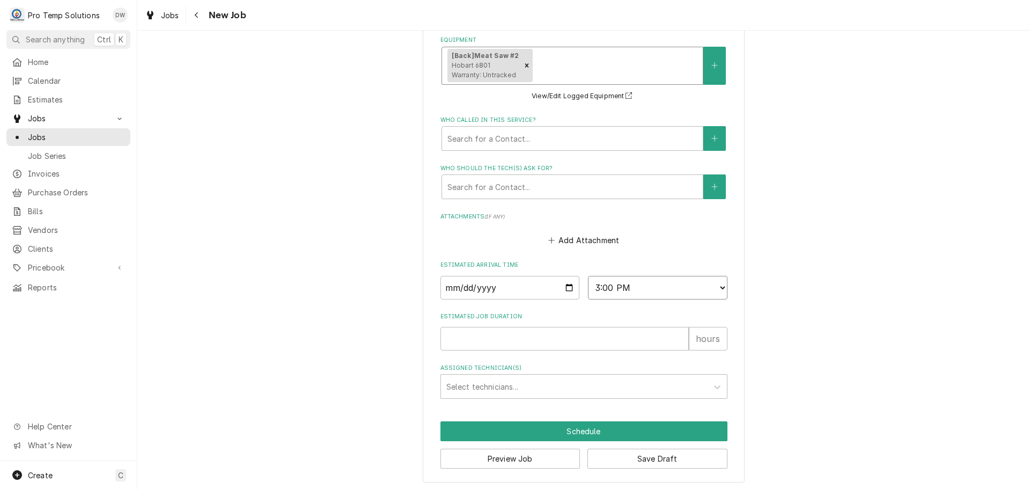
click at [588, 276] on select "AM / PM 6:00 AM 6:15 AM 6:30 AM 6:45 AM 7:00 AM 7:15 AM 7:30 AM 7:45 AM 8:00 AM…" at bounding box center [658, 288] width 140 height 24
click at [650, 334] on input "Estimated Job Duration" at bounding box center [565, 339] width 248 height 24
type textarea "x"
type input "2"
type textarea "x"
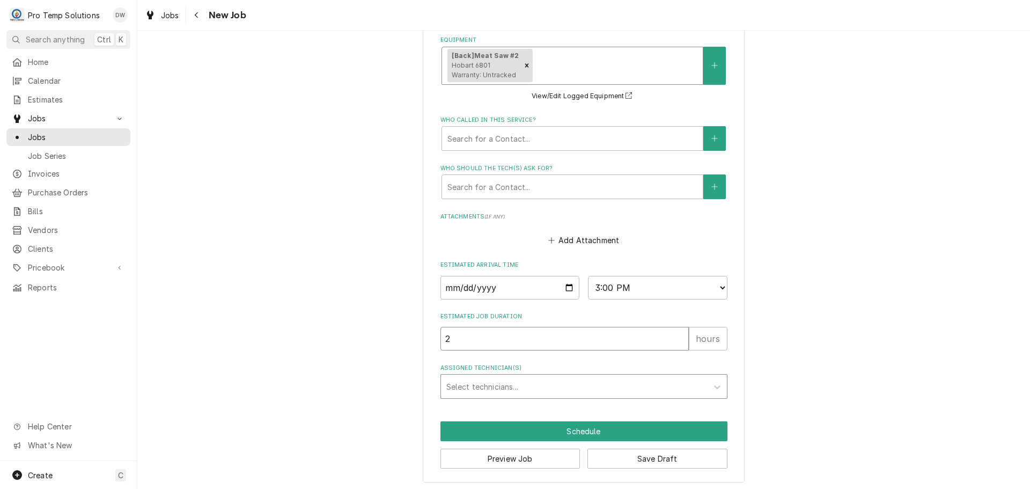
type input "2"
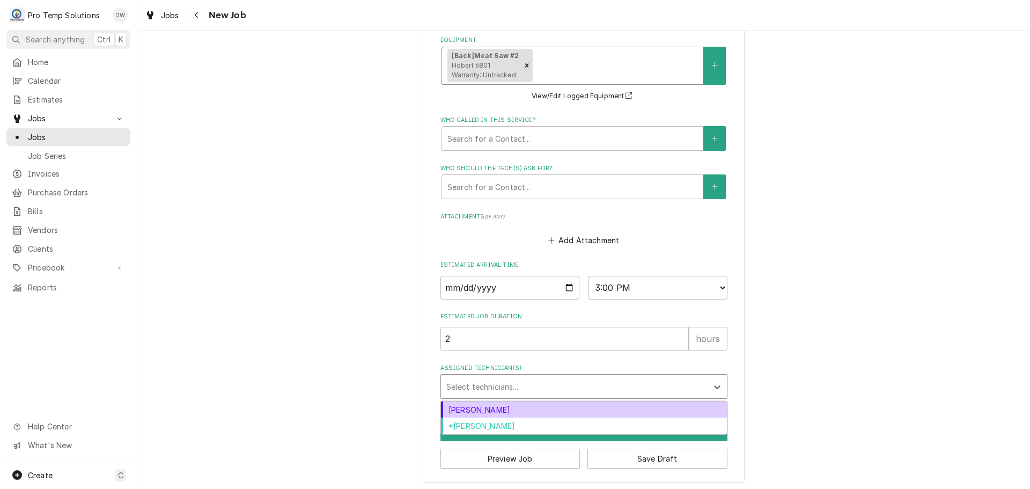
click at [531, 389] on div "Assigned Technician(s)" at bounding box center [575, 386] width 256 height 19
click at [504, 413] on div "Dakota Williams" at bounding box center [584, 409] width 286 height 17
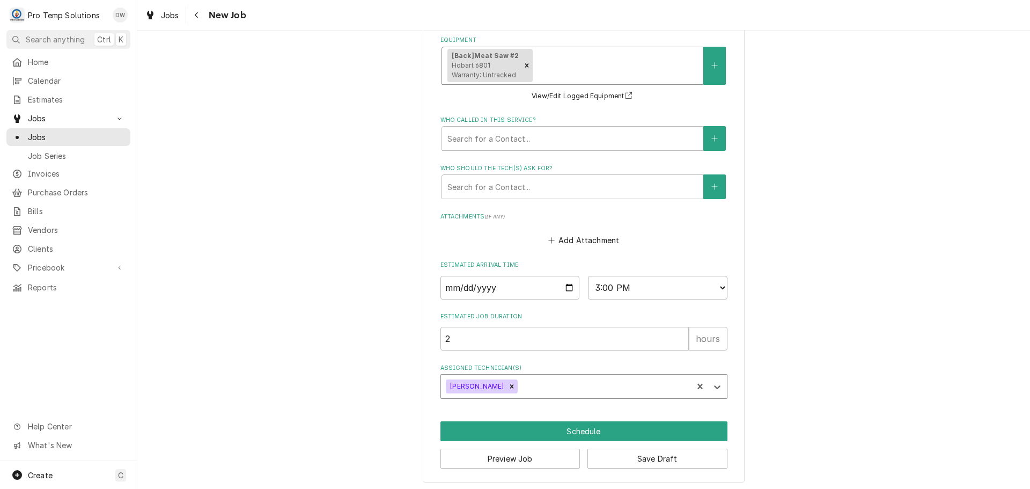
drag, startPoint x: 525, startPoint y: 385, endPoint x: 524, endPoint y: 394, distance: 9.7
click at [524, 393] on div "Assigned Technician(s)" at bounding box center [603, 386] width 167 height 19
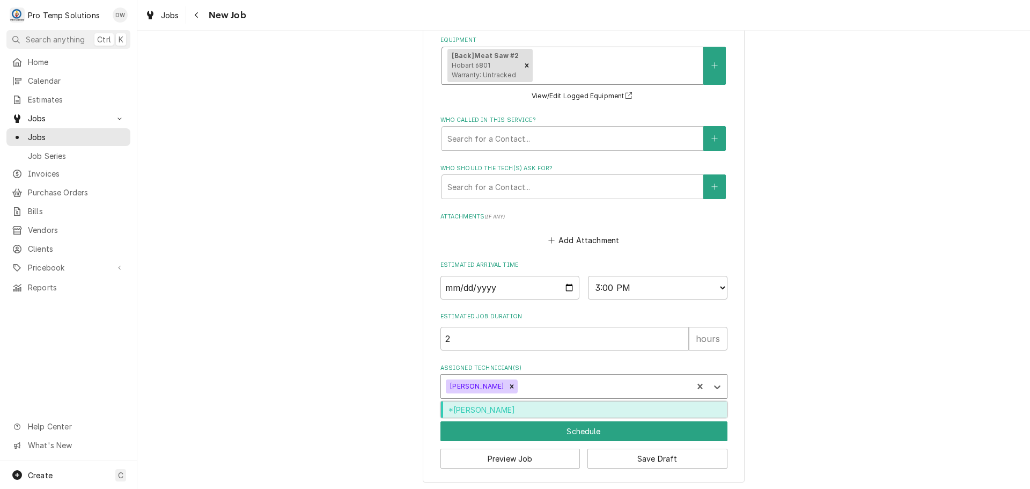
click at [520, 404] on div "*Kevin Williams" at bounding box center [584, 409] width 286 height 17
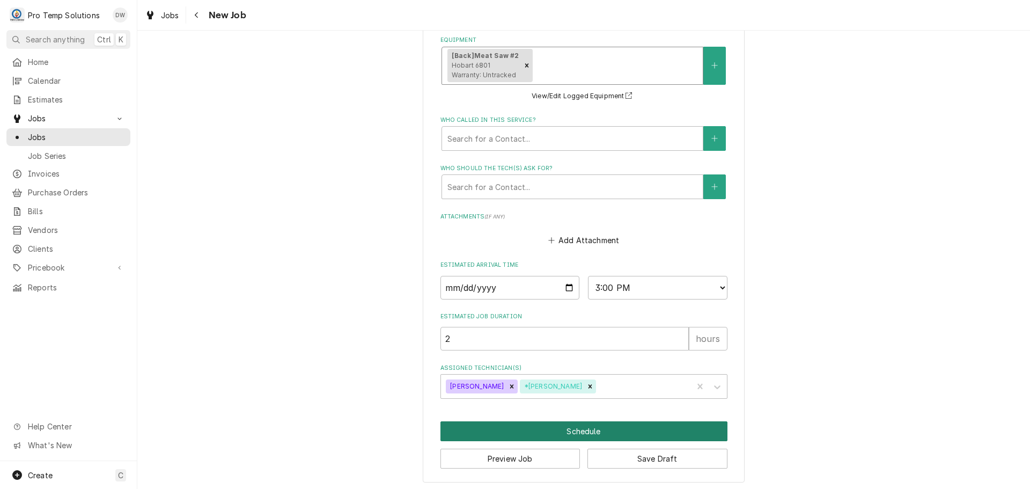
click at [580, 431] on button "Schedule" at bounding box center [584, 431] width 287 height 20
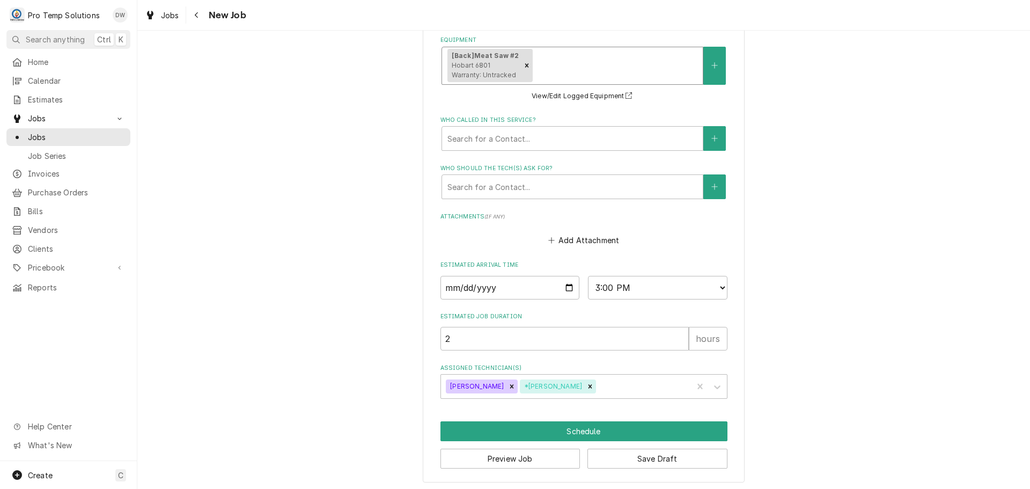
scroll to position [798, 0]
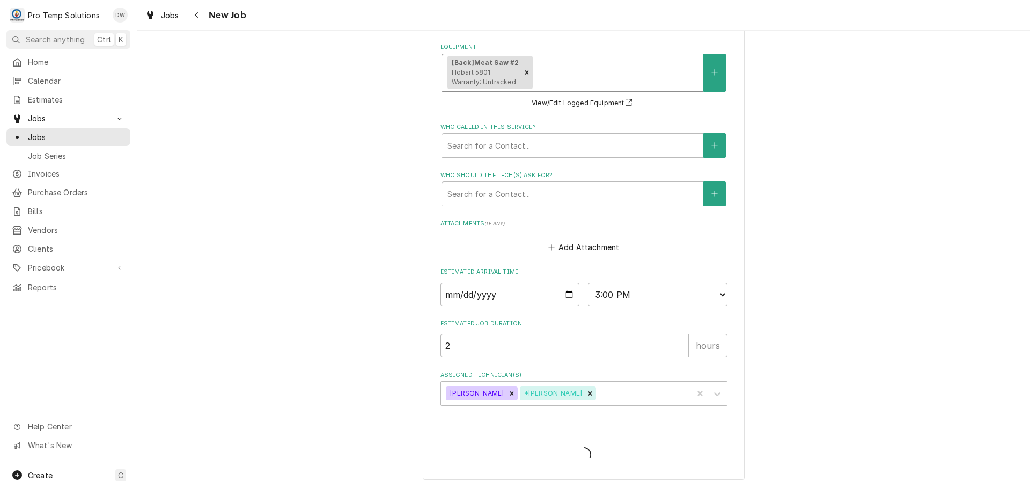
type textarea "x"
